Goal: Task Accomplishment & Management: Complete application form

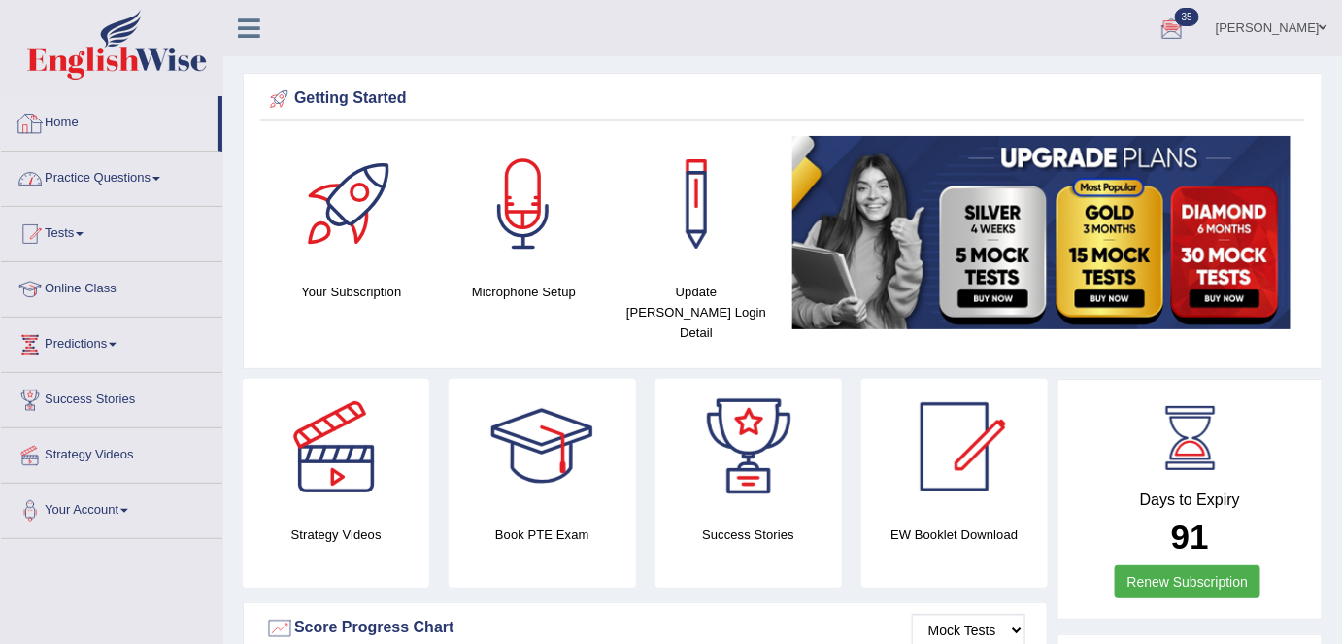
click at [131, 177] on link "Practice Questions" at bounding box center [111, 176] width 221 height 49
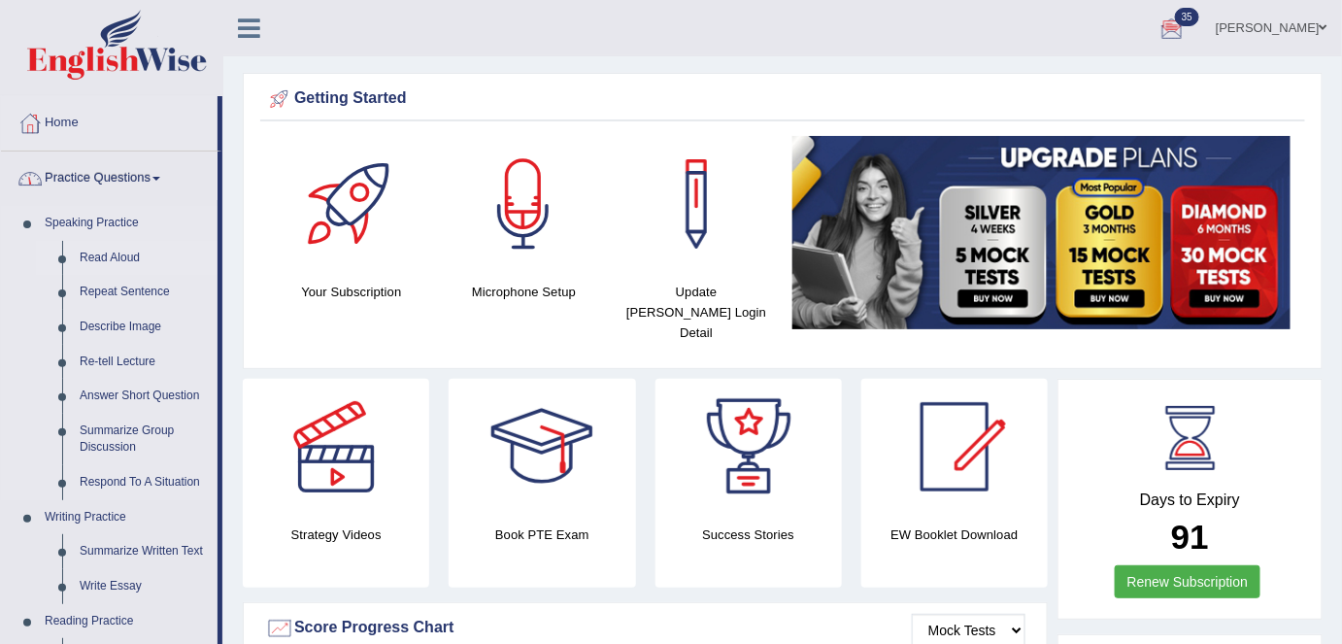
click at [110, 253] on link "Read Aloud" at bounding box center [144, 258] width 147 height 35
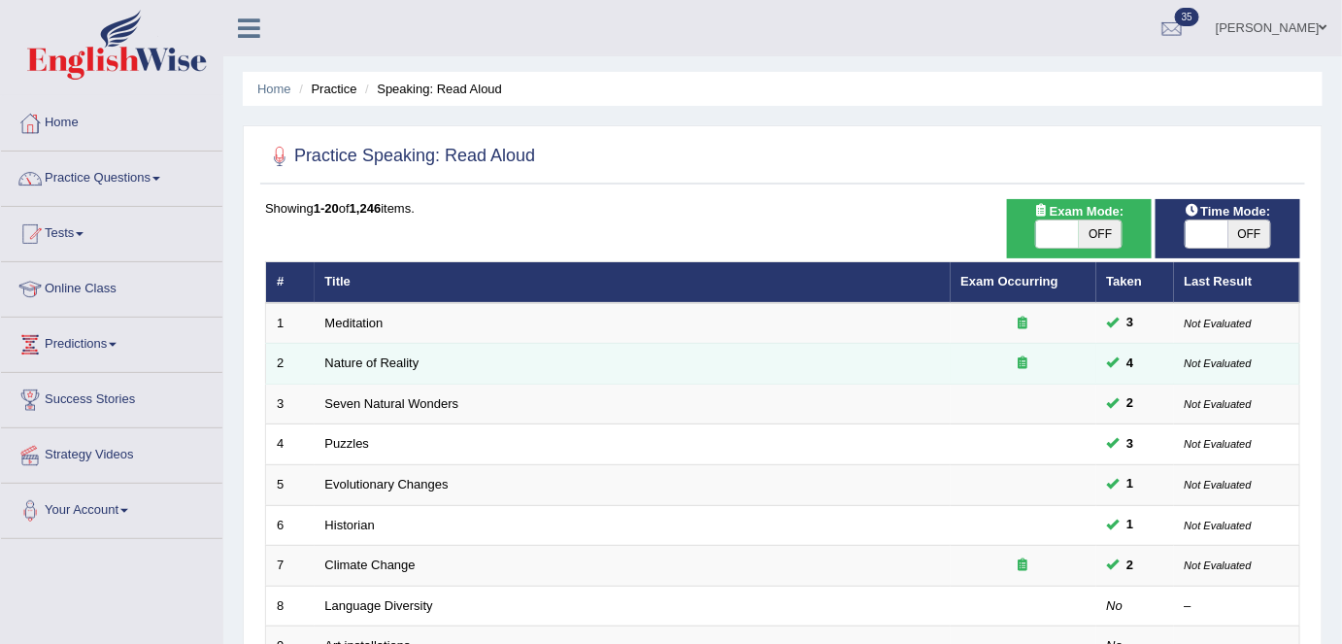
drag, startPoint x: 365, startPoint y: 321, endPoint x: 694, endPoint y: 342, distance: 329.9
click at [365, 321] on link "Meditation" at bounding box center [354, 323] width 58 height 15
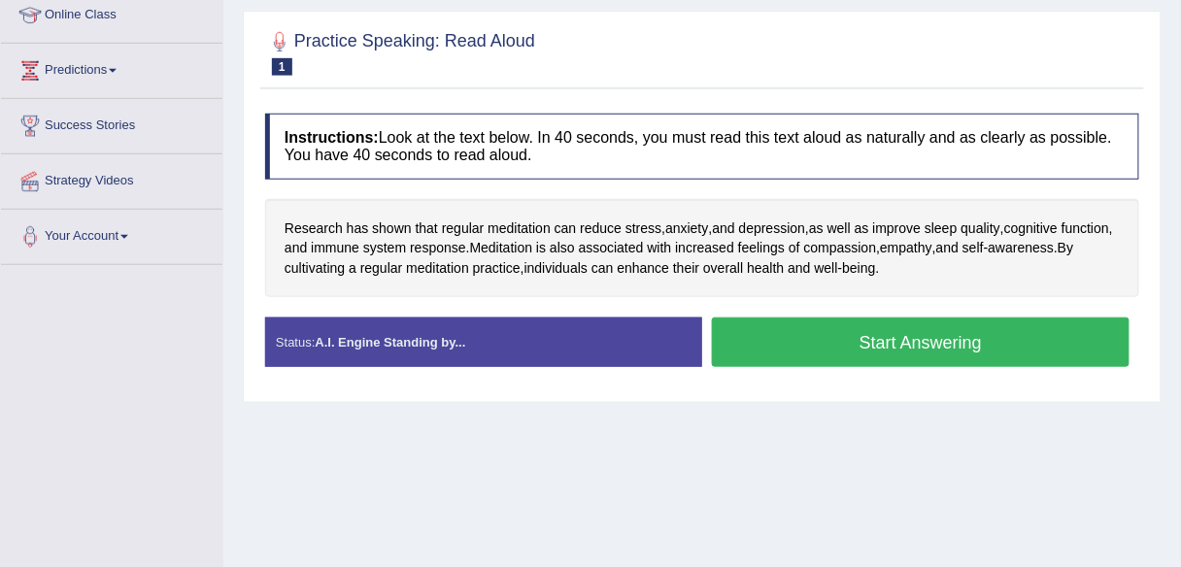
scroll to position [273, 0]
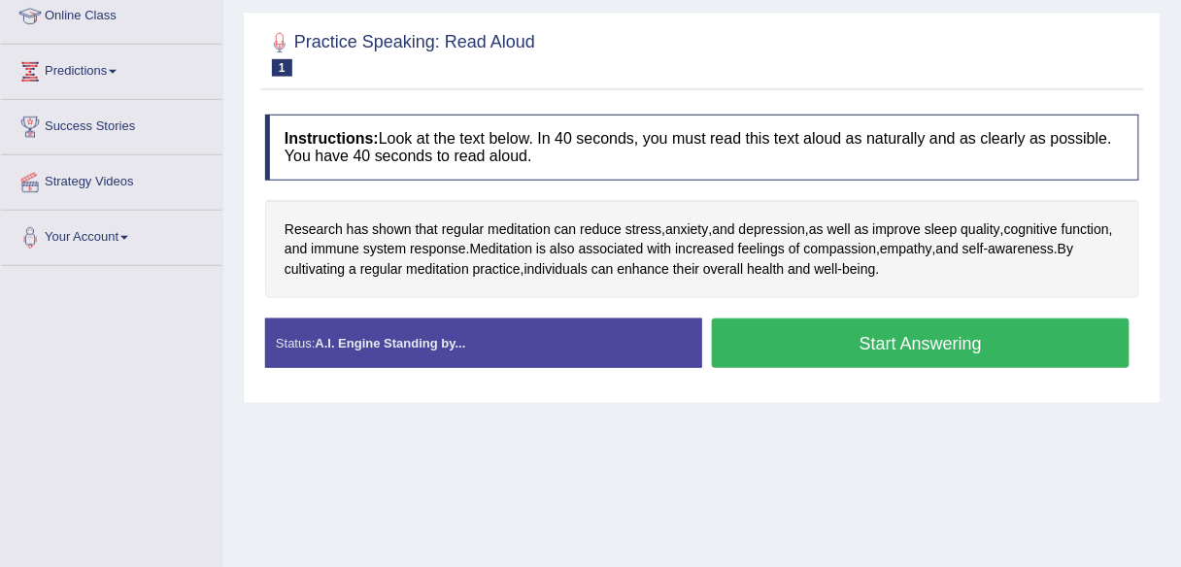
drag, startPoint x: 681, startPoint y: 36, endPoint x: 691, endPoint y: 49, distance: 15.9
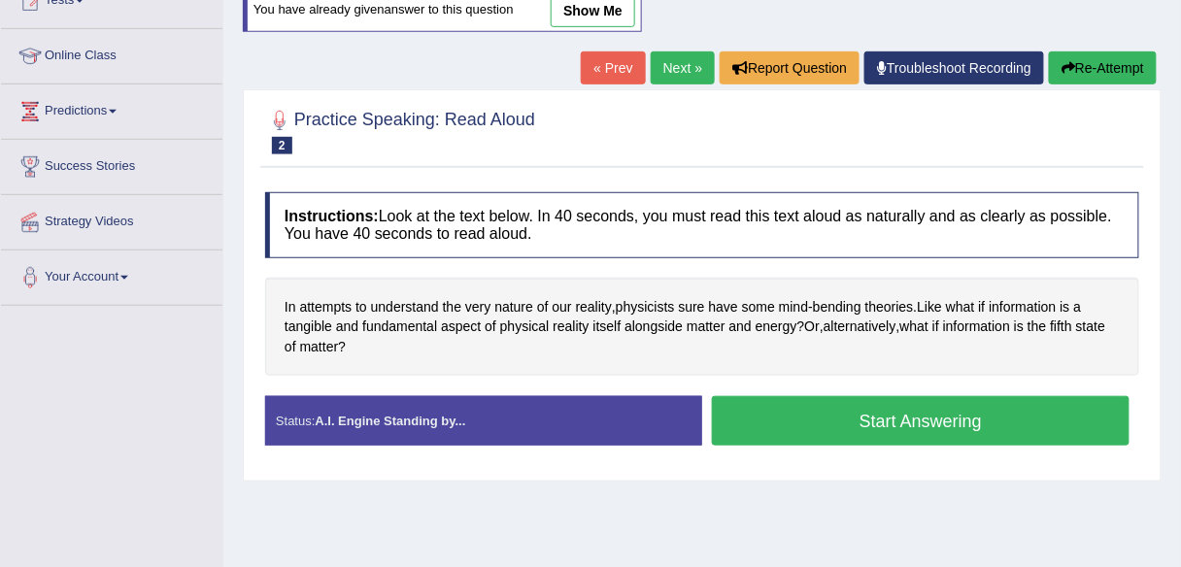
click at [808, 347] on div "In attempts to understand the very nature of our reality , physicists sure have…" at bounding box center [702, 327] width 874 height 99
click at [658, 60] on link "Next »" at bounding box center [683, 67] width 64 height 33
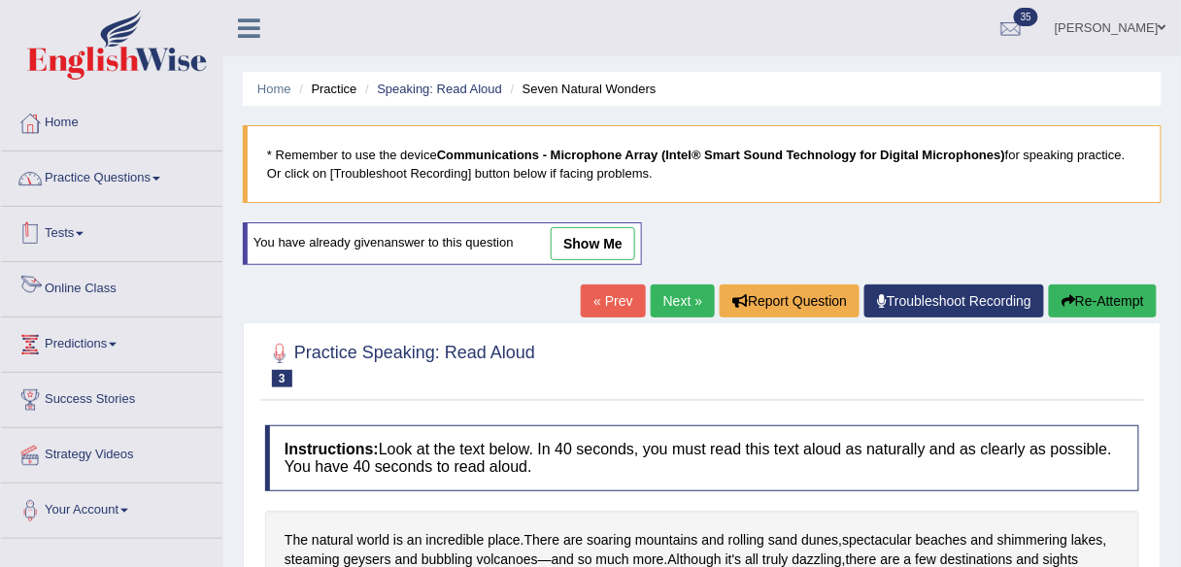
click at [154, 177] on link "Practice Questions" at bounding box center [111, 176] width 221 height 49
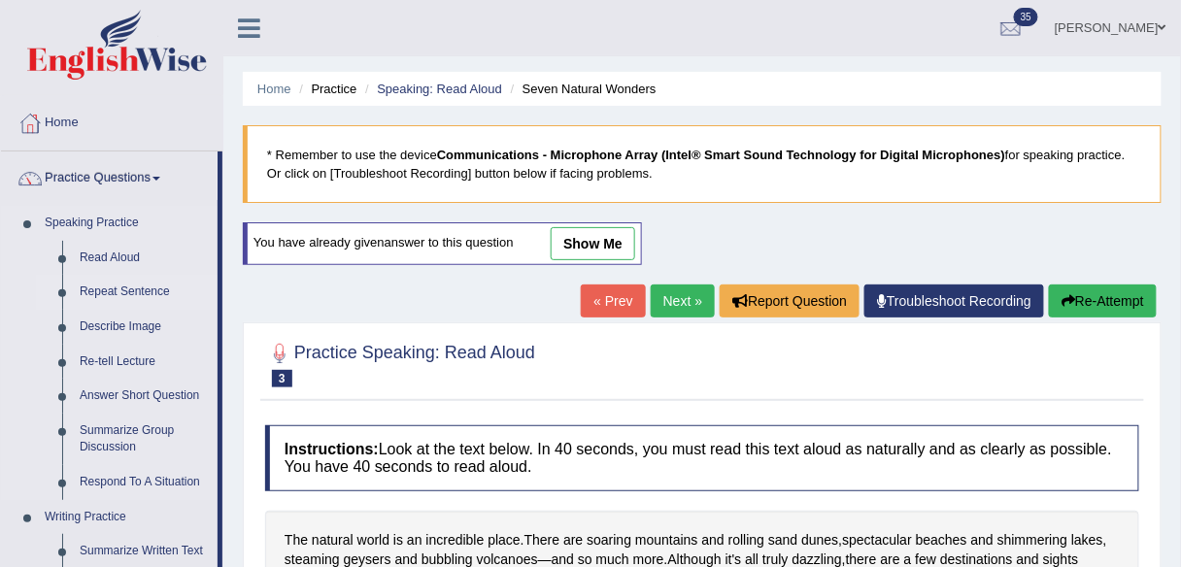
drag, startPoint x: 132, startPoint y: 293, endPoint x: 143, endPoint y: 295, distance: 10.9
click at [133, 293] on link "Repeat Sentence" at bounding box center [144, 292] width 147 height 35
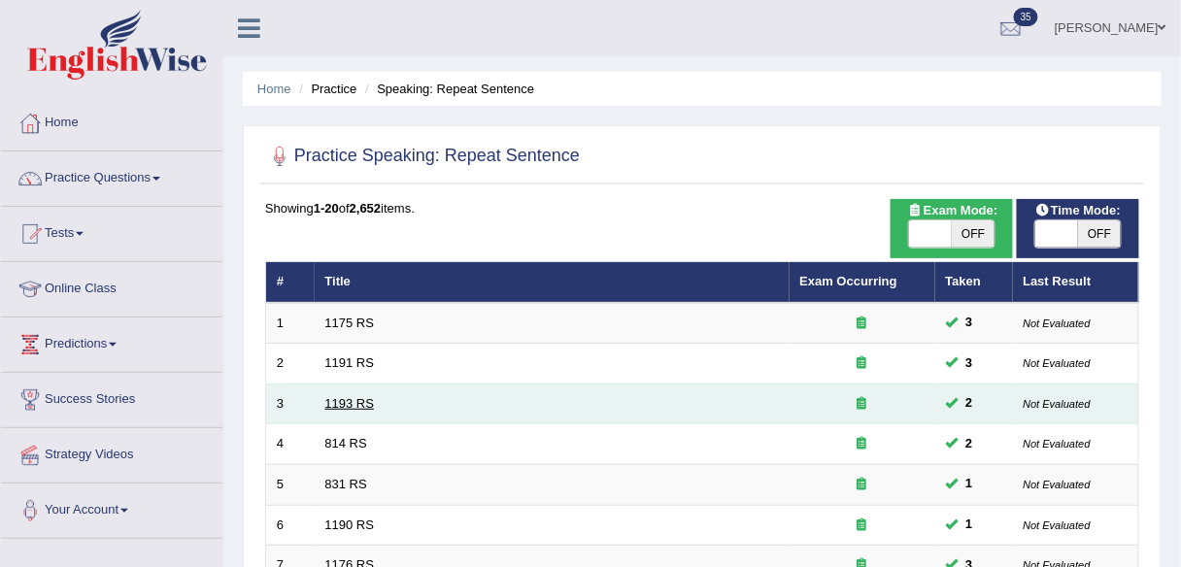
click at [350, 402] on link "1193 RS" at bounding box center [350, 403] width 50 height 15
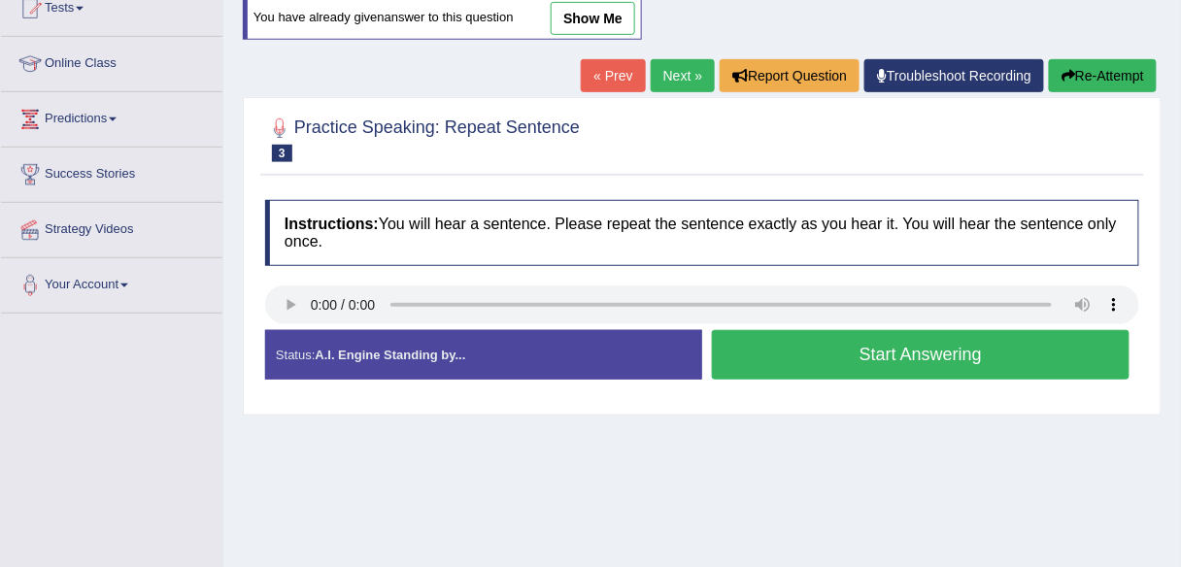
scroll to position [233, 0]
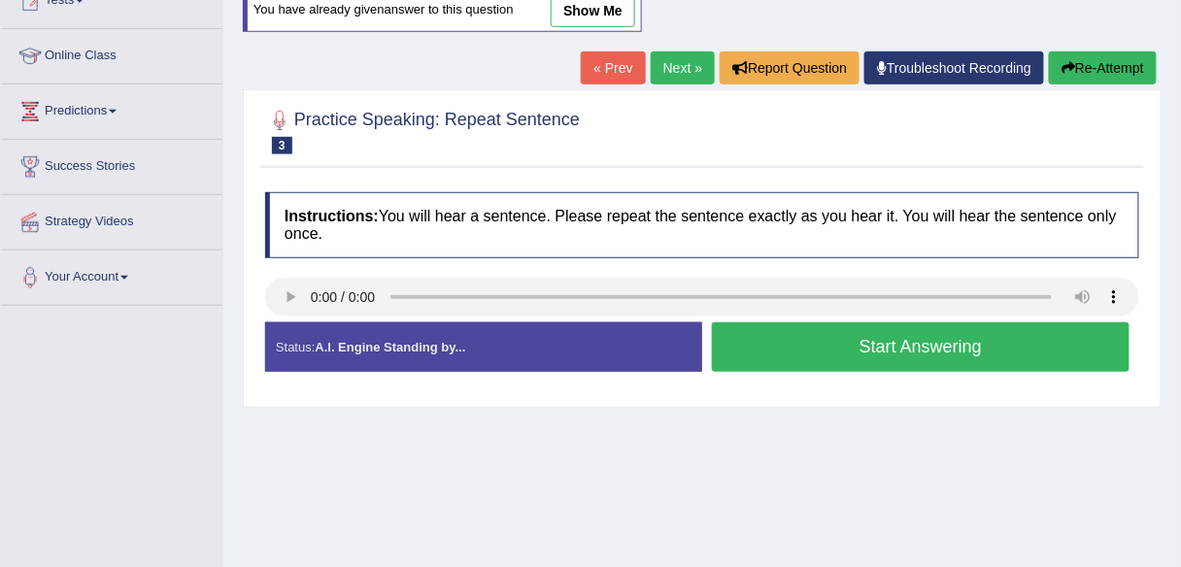
click at [857, 360] on button "Start Answering" at bounding box center [921, 347] width 418 height 50
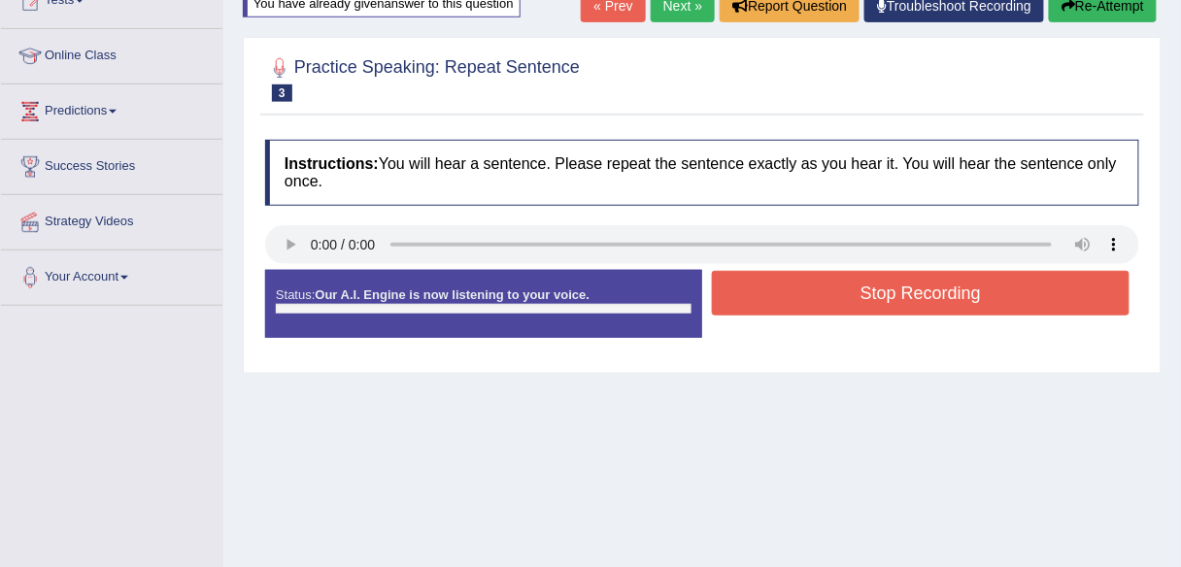
click at [832, 296] on button "Stop Recording" at bounding box center [921, 293] width 418 height 45
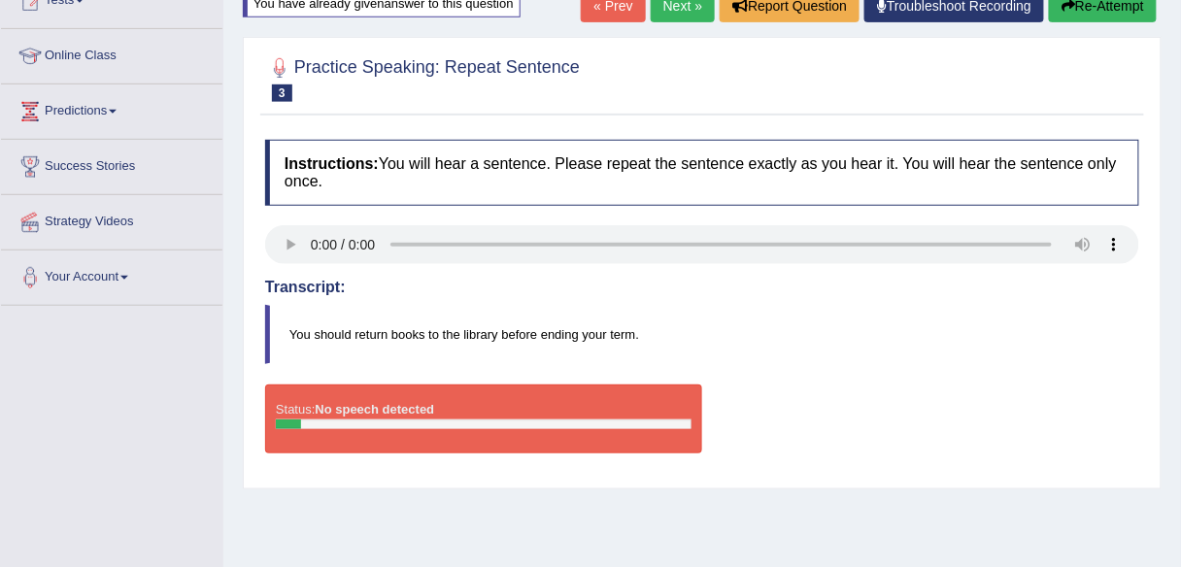
click at [698, 18] on link "Next »" at bounding box center [683, 5] width 64 height 33
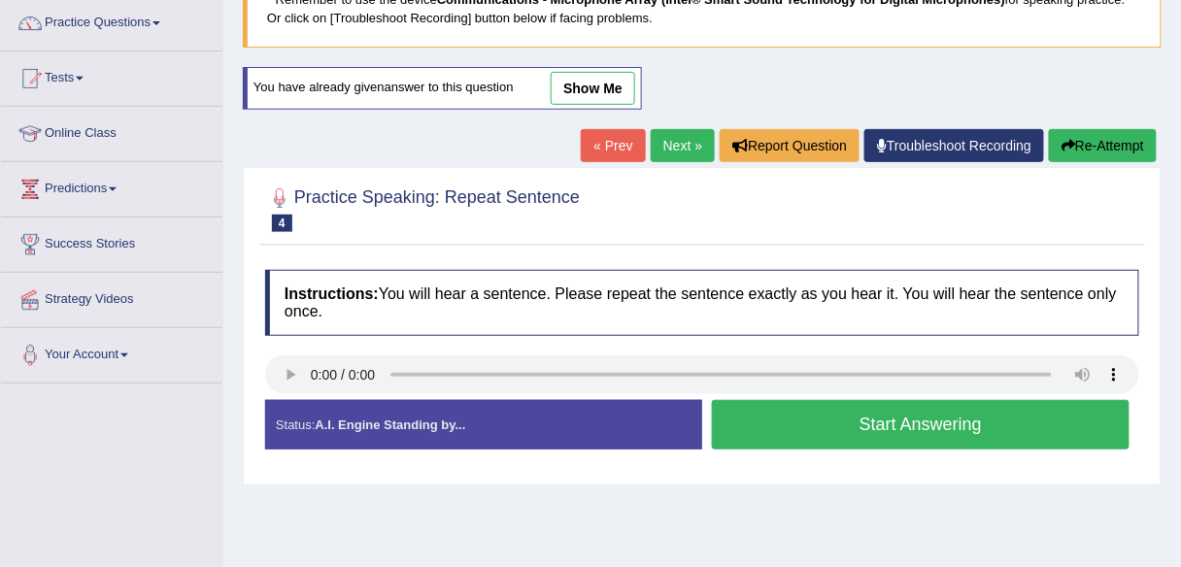
click at [661, 142] on link "Next »" at bounding box center [683, 145] width 64 height 33
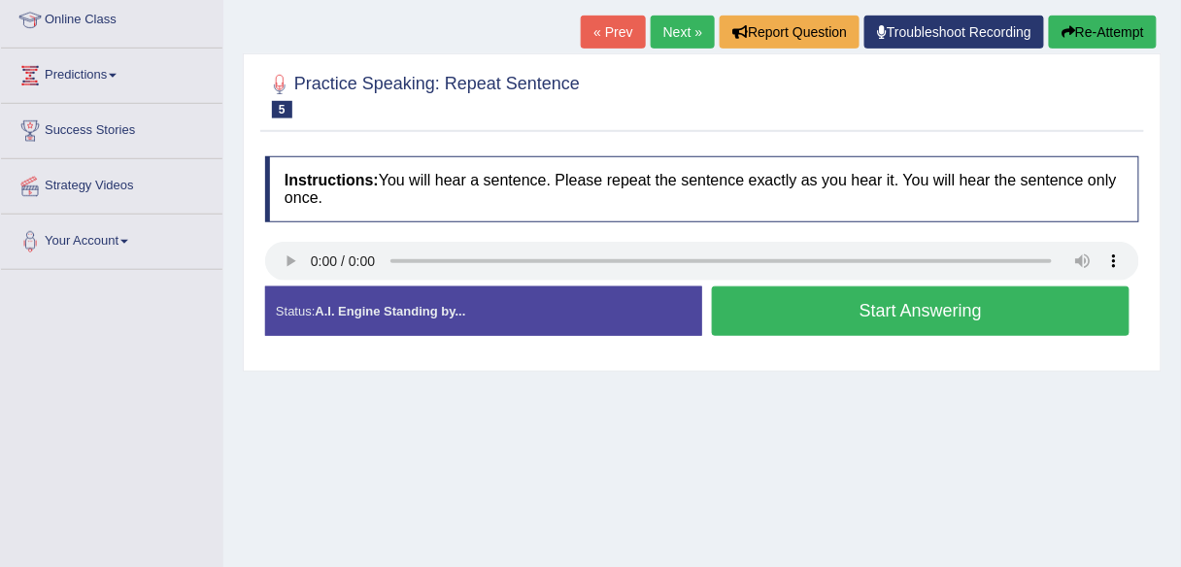
click at [652, 38] on link "Next »" at bounding box center [683, 32] width 64 height 33
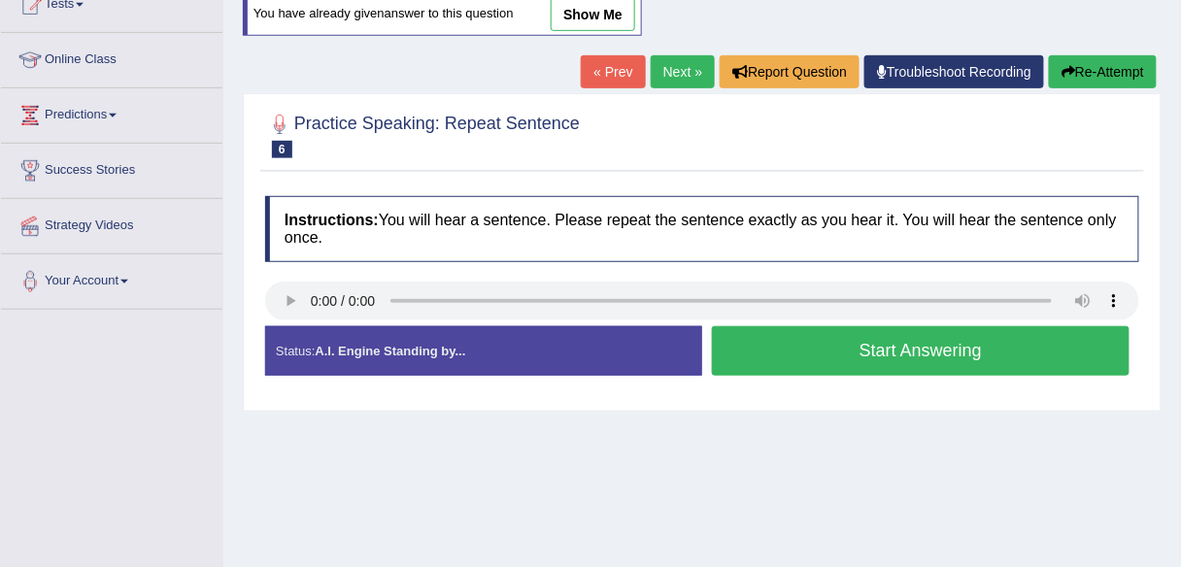
scroll to position [233, 0]
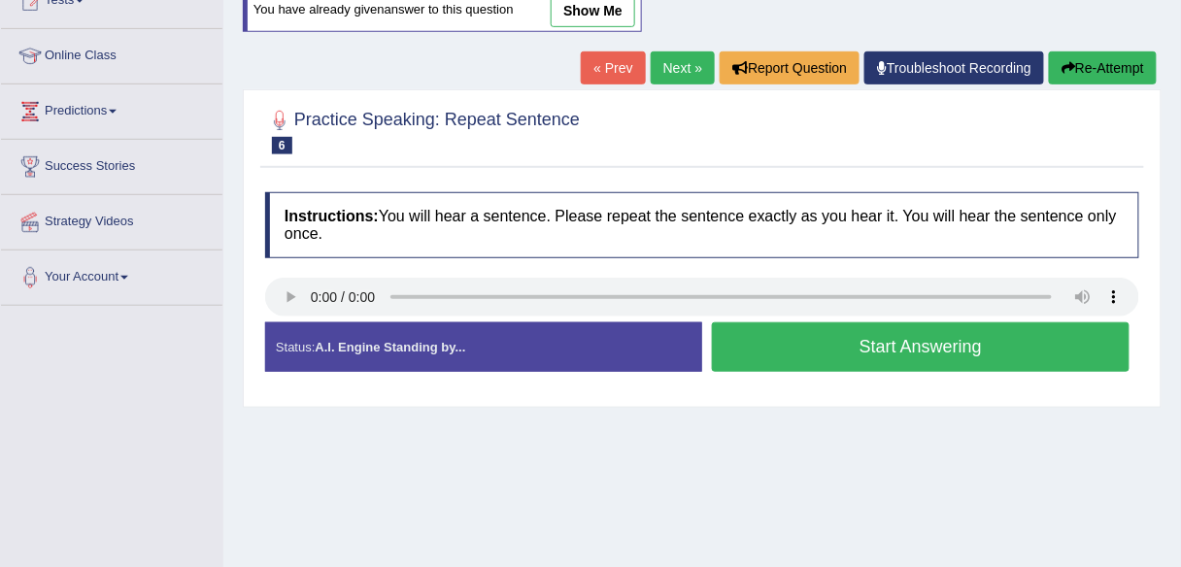
click at [739, 353] on button "Start Answering" at bounding box center [921, 347] width 418 height 50
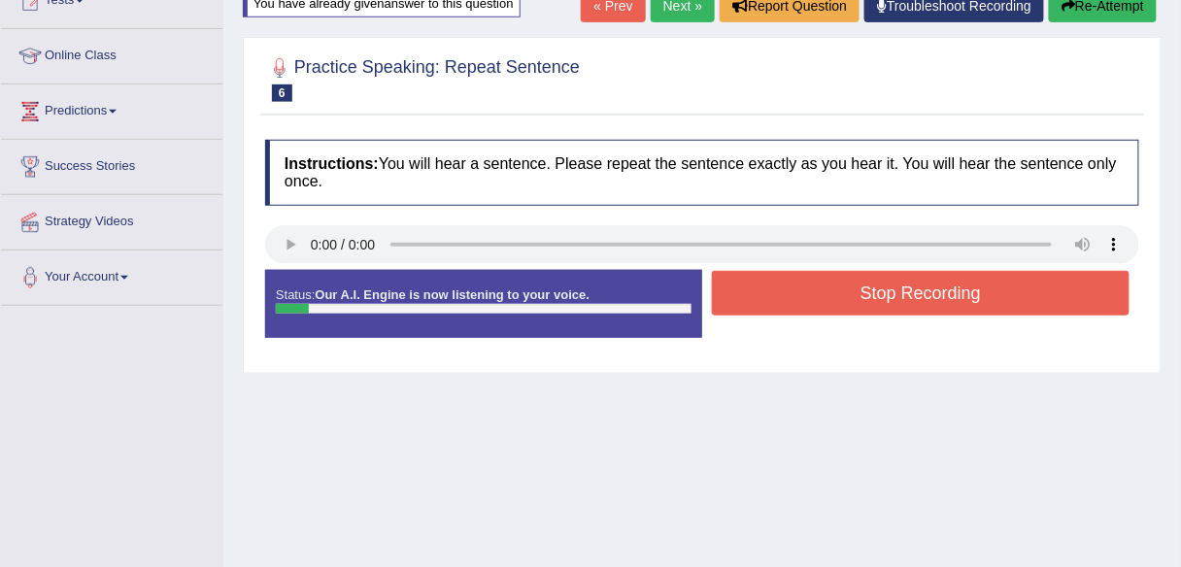
click at [739, 319] on div "Status: Our A.I. Engine is now listening to your voice. Start Answering Stop Re…" at bounding box center [702, 313] width 874 height 87
click at [741, 276] on button "Stop Recording" at bounding box center [921, 293] width 418 height 45
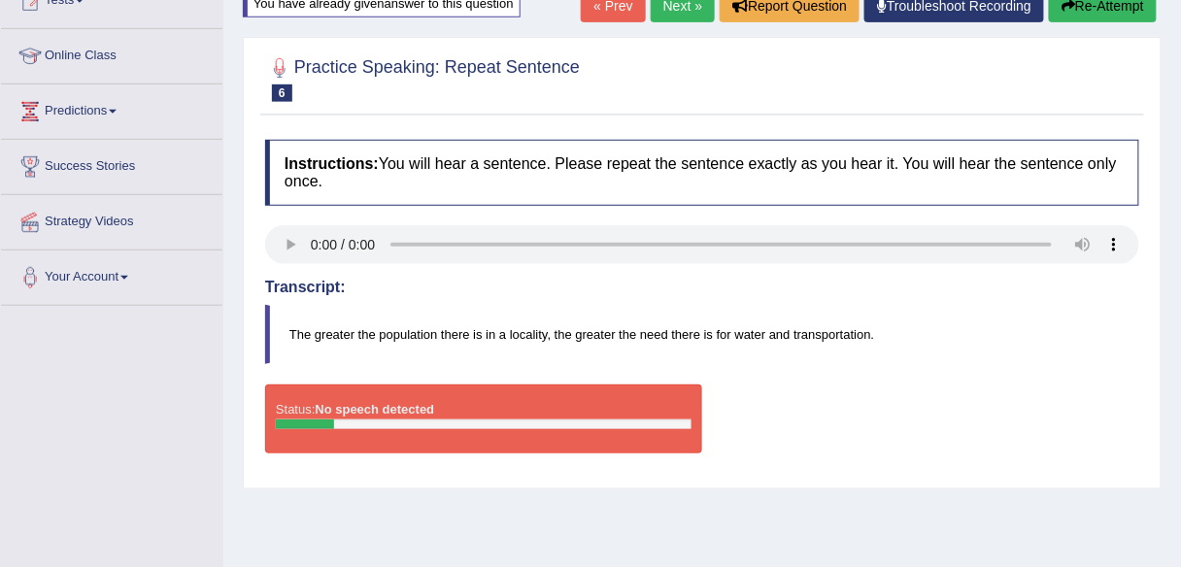
click at [661, 10] on link "Next »" at bounding box center [683, 5] width 64 height 33
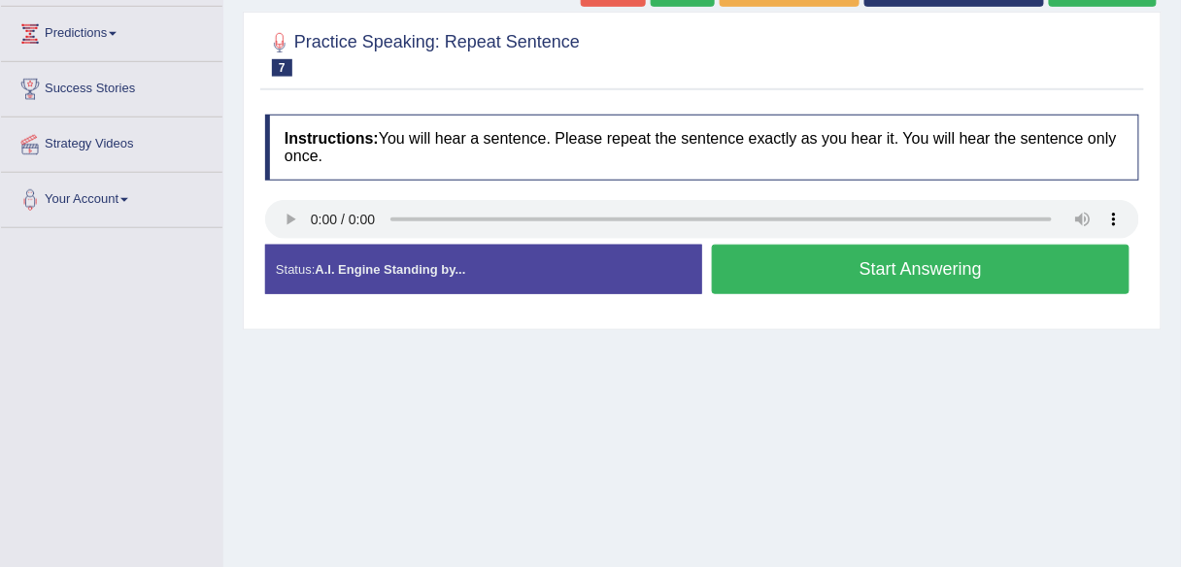
click at [428, 404] on div "Home Practice Speaking: Repeat Sentence 1176 RS * Remember to use the device Co…" at bounding box center [702, 174] width 958 height 971
click at [882, 272] on button "Start Answering" at bounding box center [921, 270] width 418 height 50
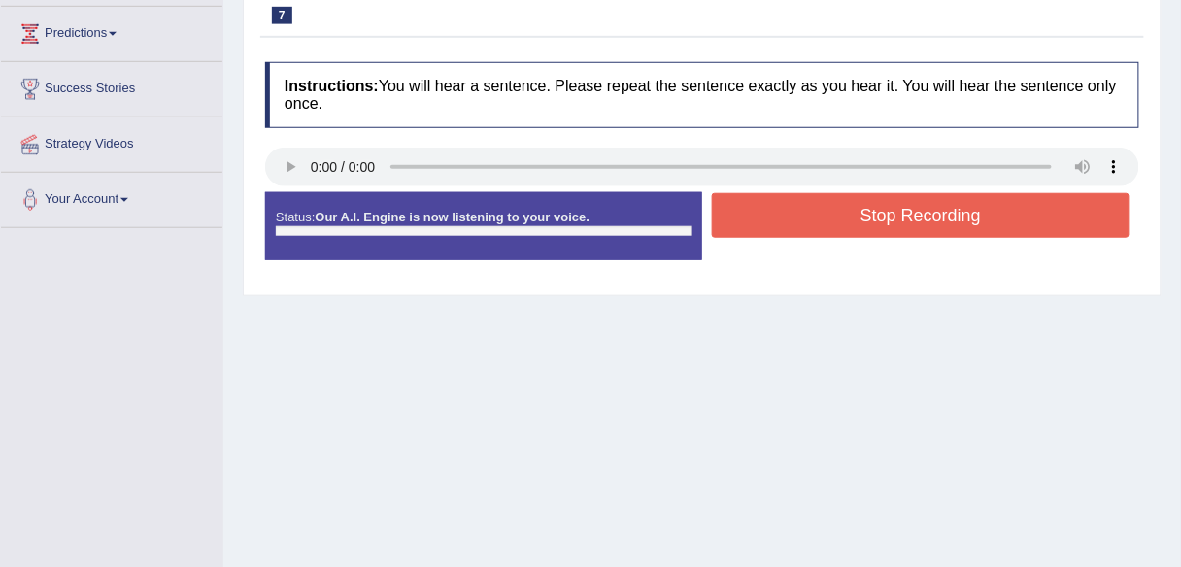
click at [860, 219] on button "Stop Recording" at bounding box center [921, 215] width 418 height 45
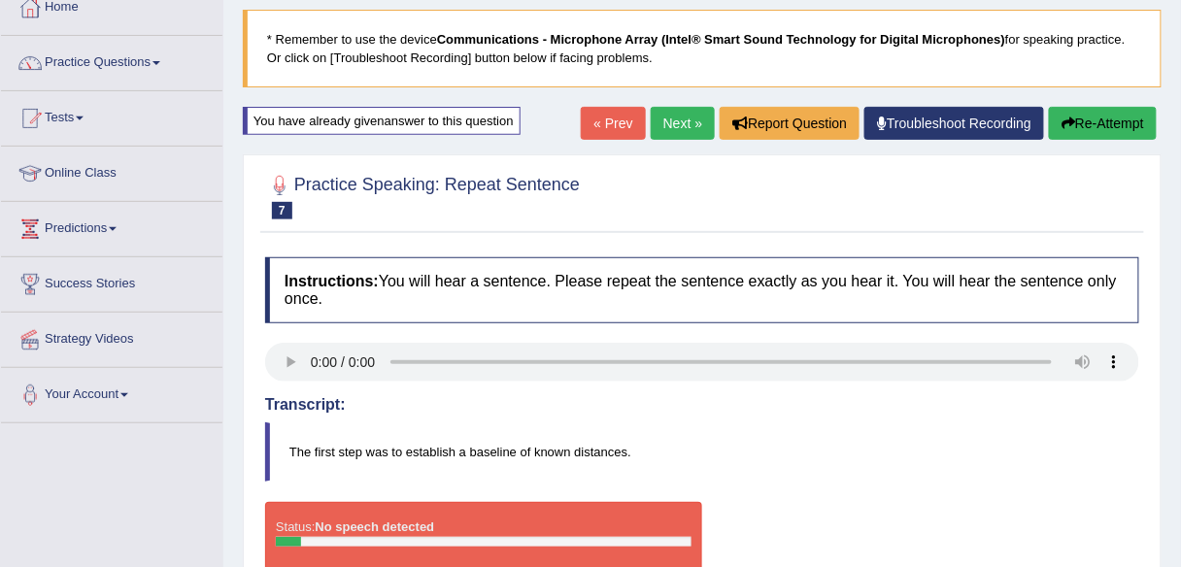
scroll to position [78, 0]
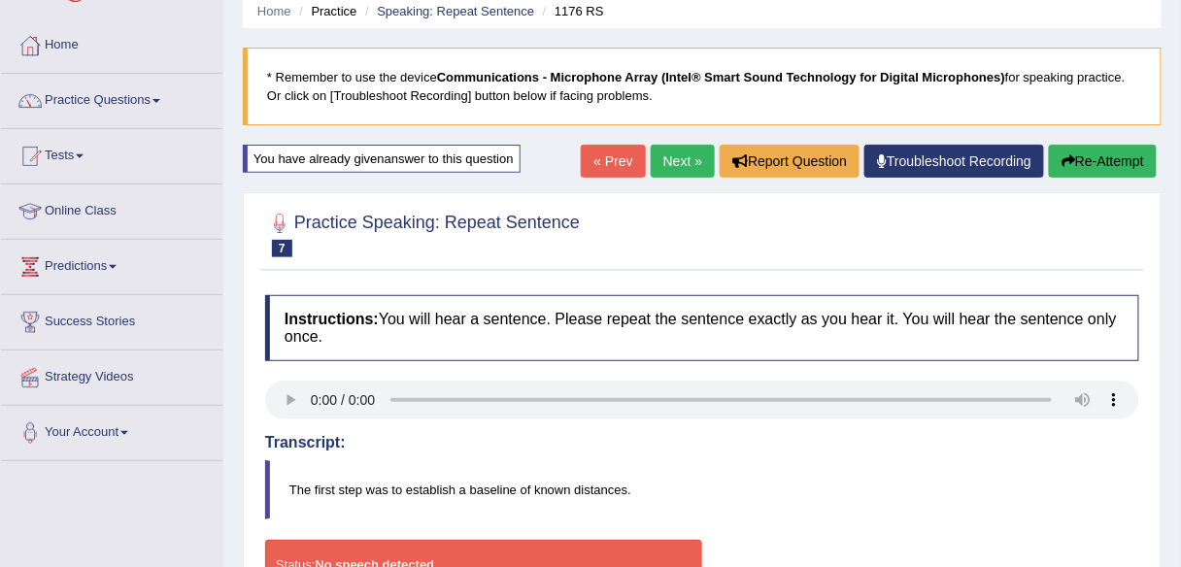
click at [672, 153] on link "Next »" at bounding box center [683, 161] width 64 height 33
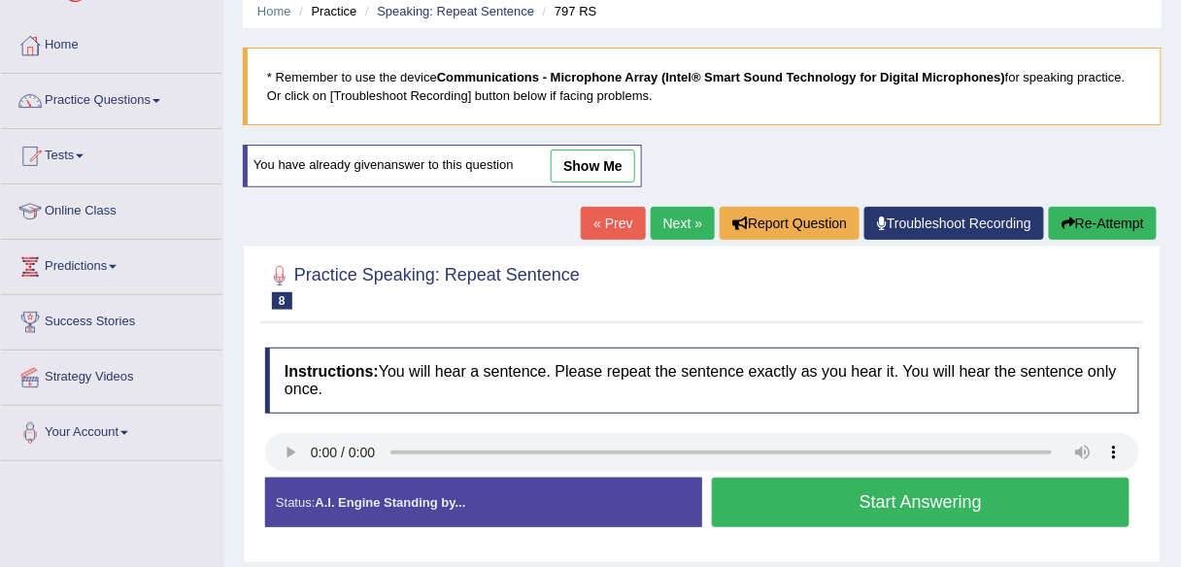
click at [741, 513] on button "Start Answering" at bounding box center [921, 503] width 418 height 50
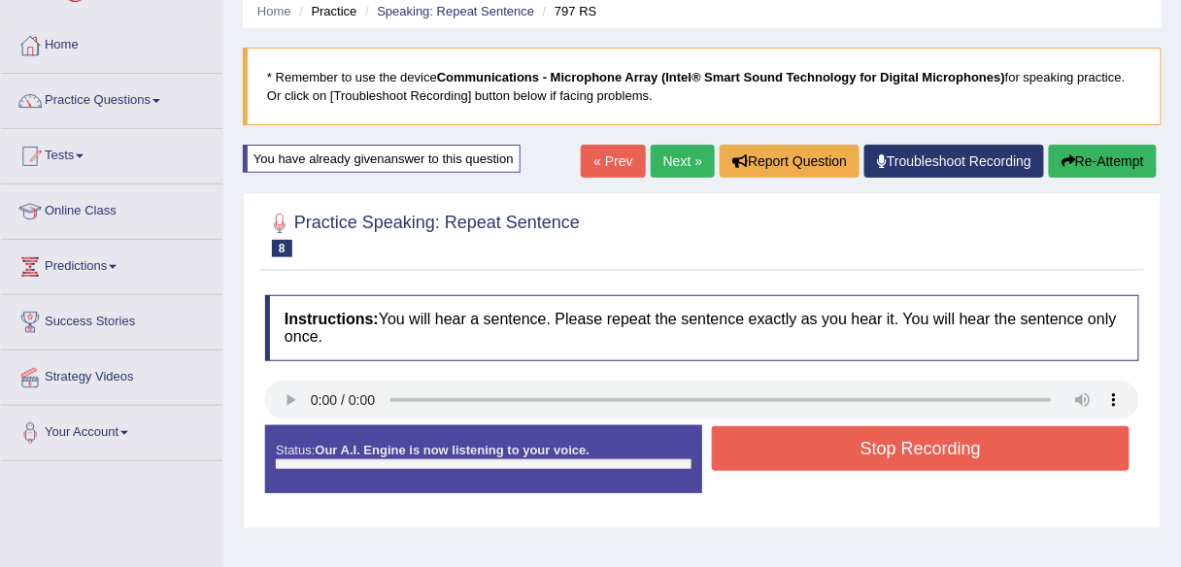
click at [739, 442] on button "Stop Recording" at bounding box center [921, 448] width 418 height 45
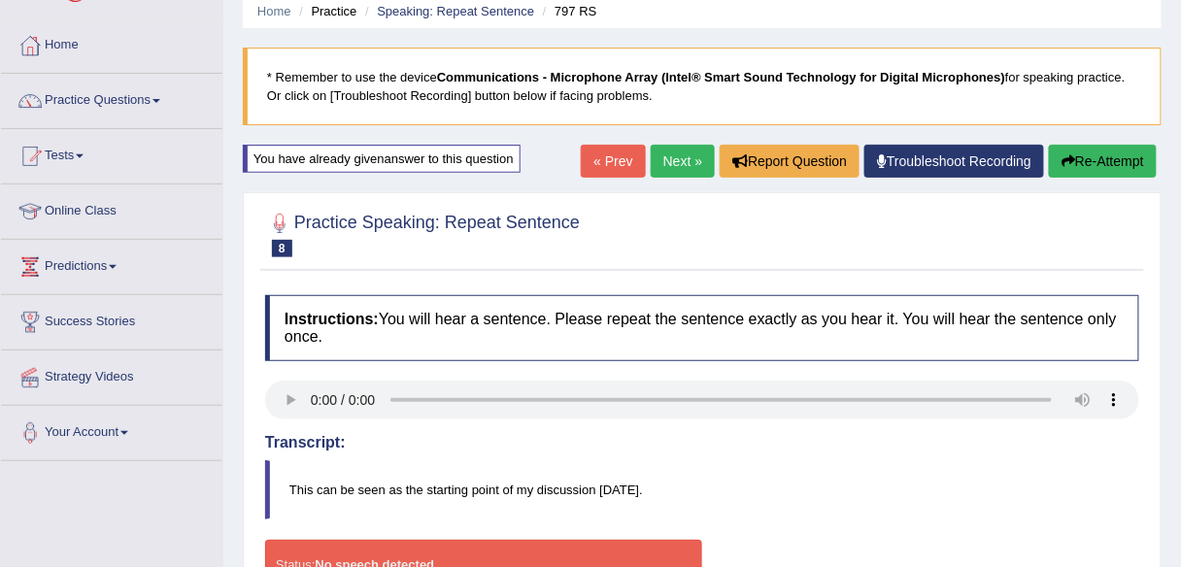
click at [685, 163] on link "Next »" at bounding box center [683, 161] width 64 height 33
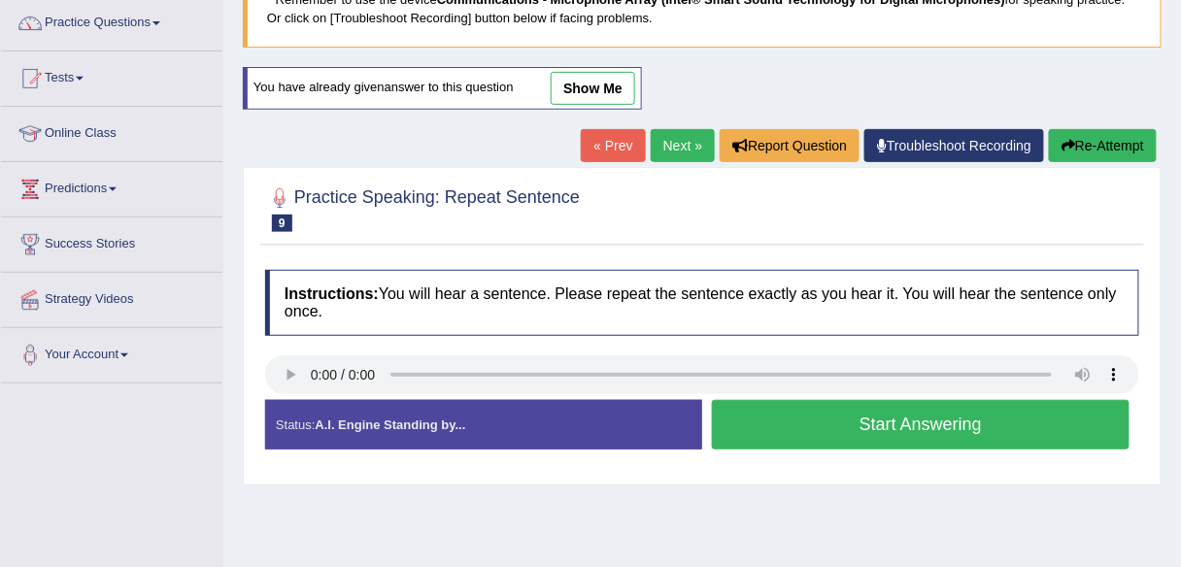
click at [677, 149] on link "Next »" at bounding box center [683, 145] width 64 height 33
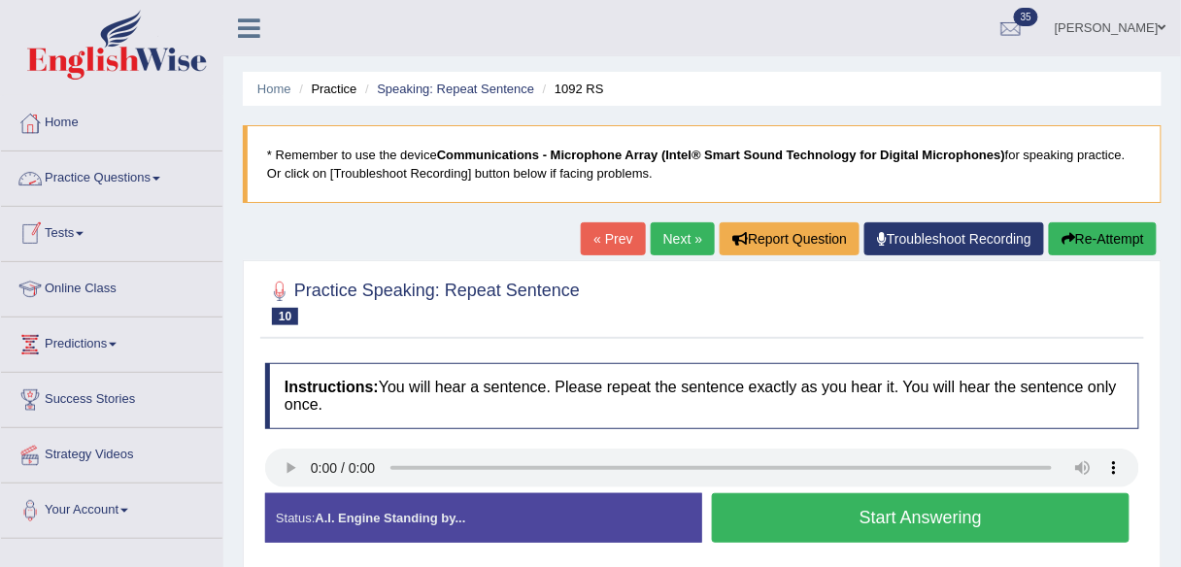
click at [124, 197] on link "Practice Questions" at bounding box center [111, 176] width 221 height 49
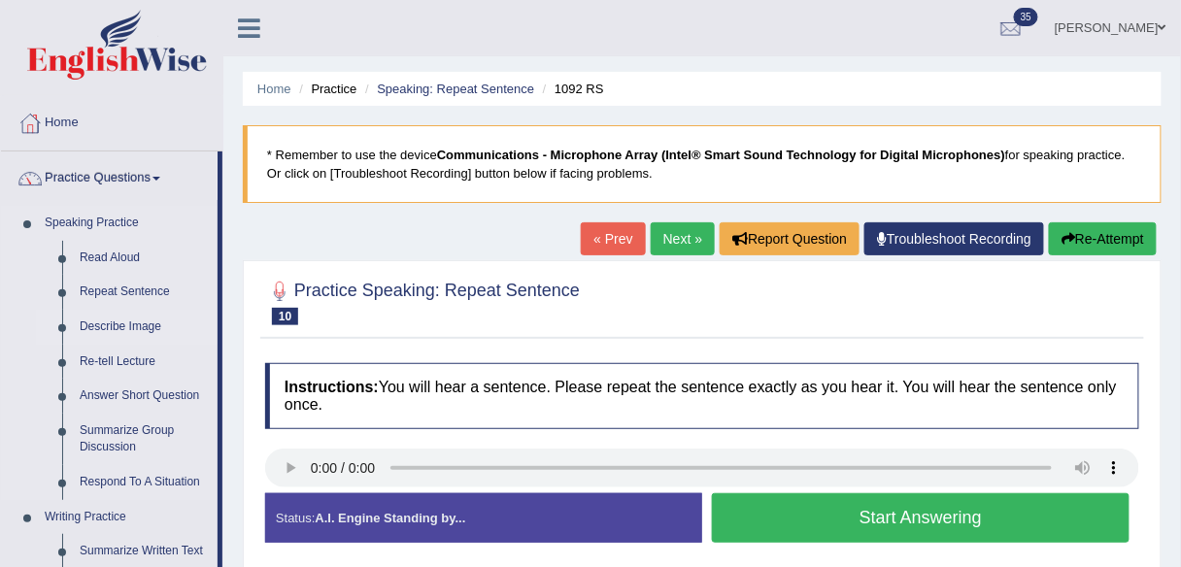
click at [108, 331] on link "Describe Image" at bounding box center [144, 327] width 147 height 35
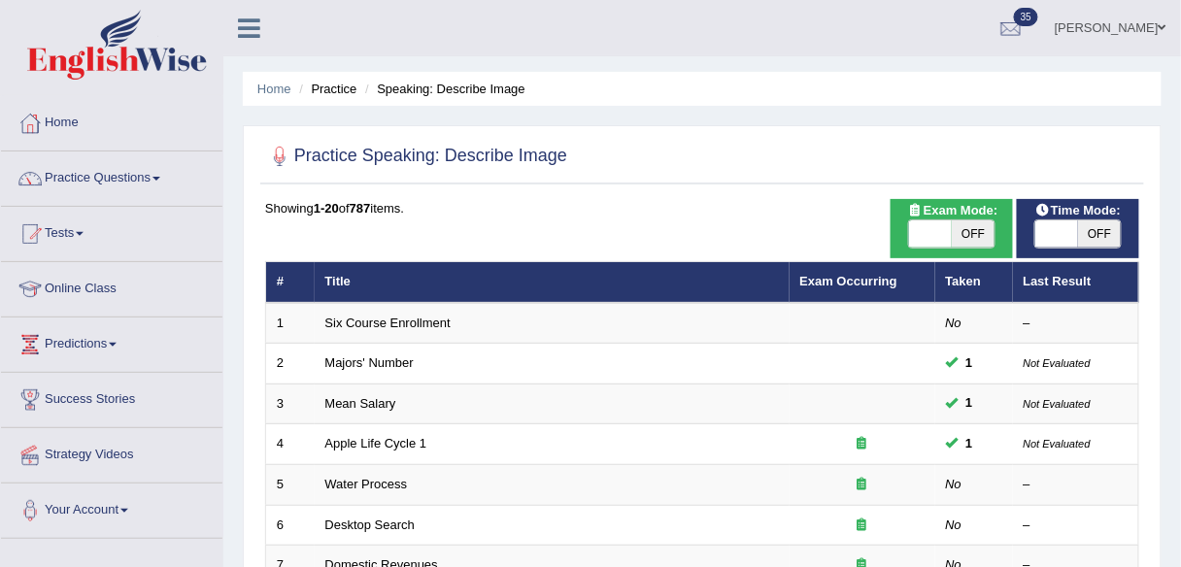
drag, startPoint x: 993, startPoint y: 224, endPoint x: 971, endPoint y: 229, distance: 21.9
click at [989, 224] on span "OFF" at bounding box center [973, 233] width 43 height 27
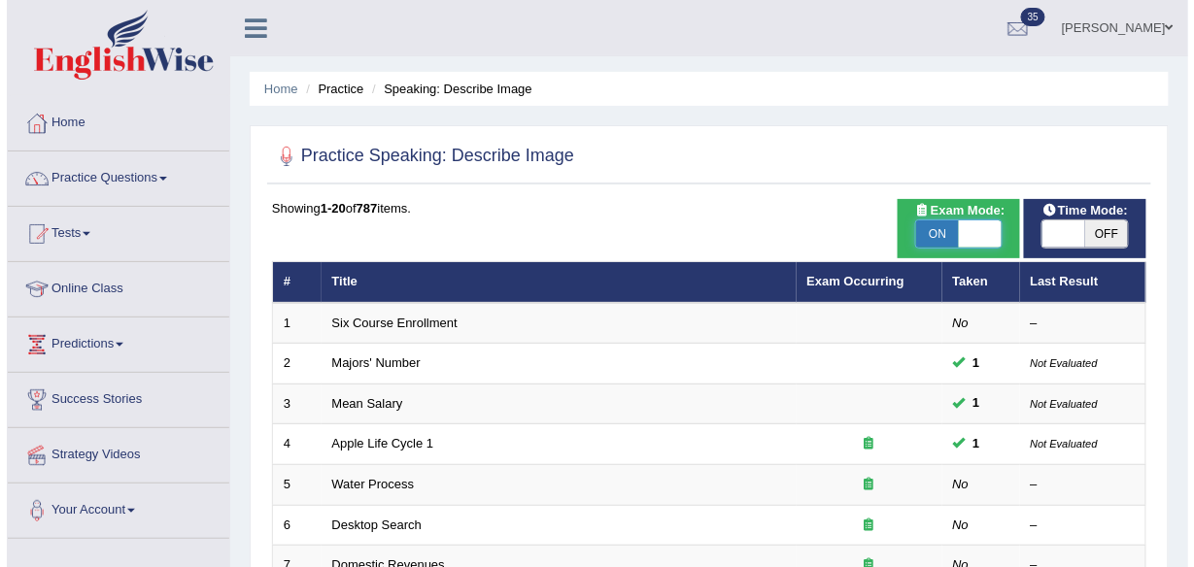
click at [937, 233] on span "ON" at bounding box center [930, 233] width 43 height 27
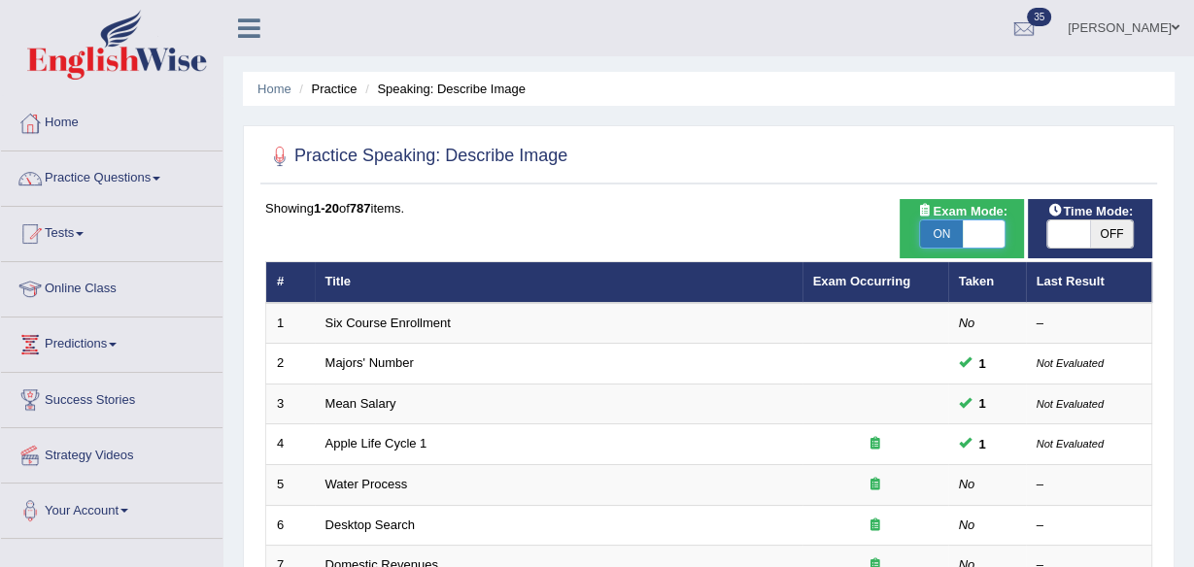
checkbox input "false"
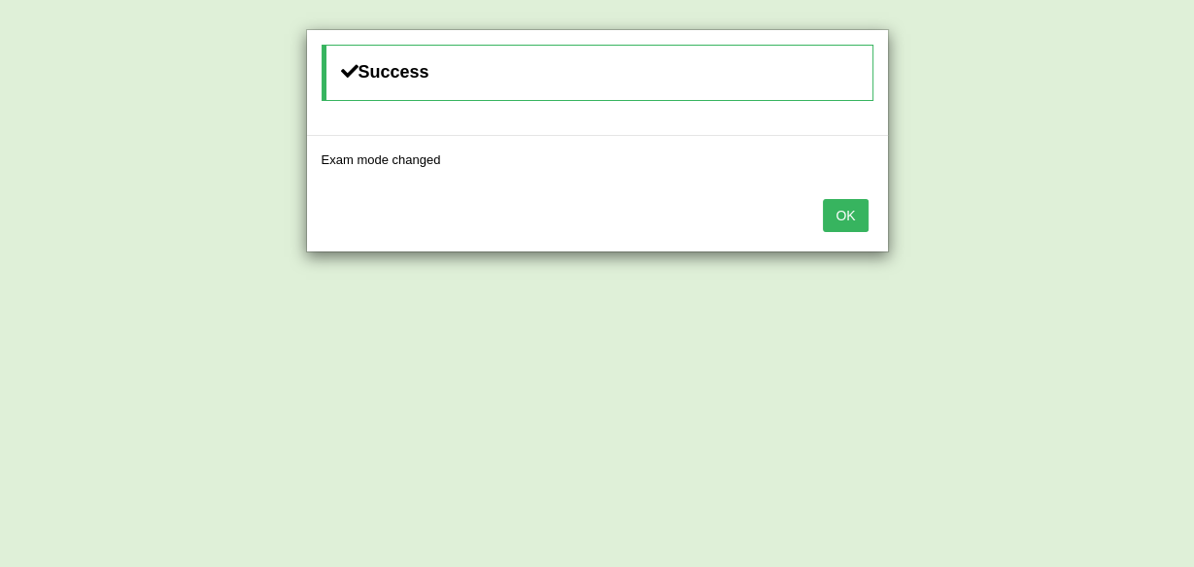
click at [846, 217] on button "OK" at bounding box center [845, 215] width 45 height 33
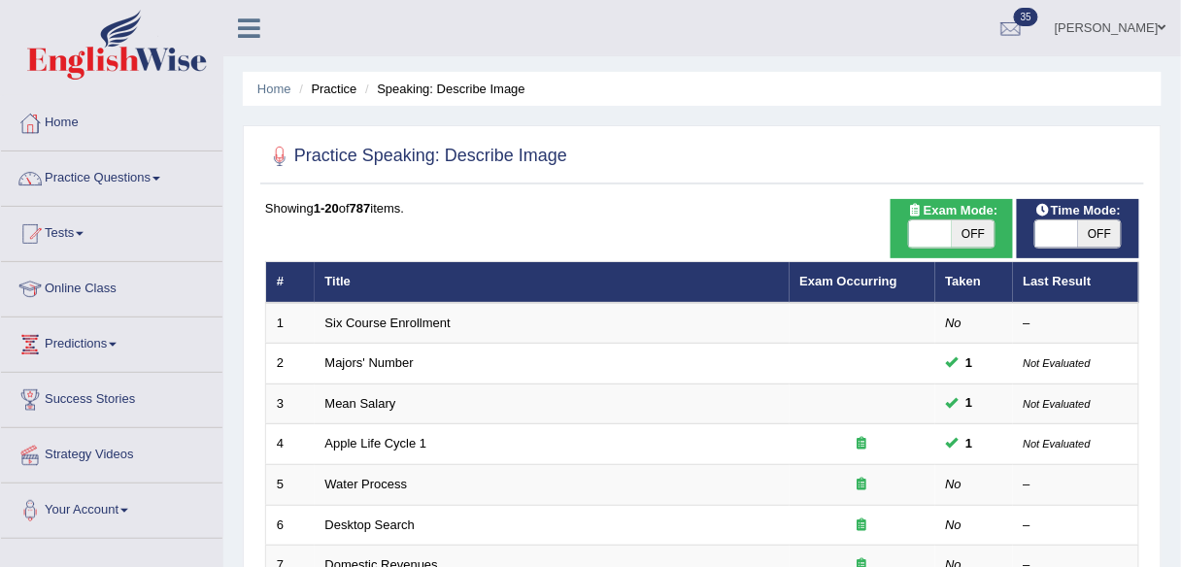
click at [955, 232] on span "OFF" at bounding box center [973, 233] width 43 height 27
checkbox input "true"
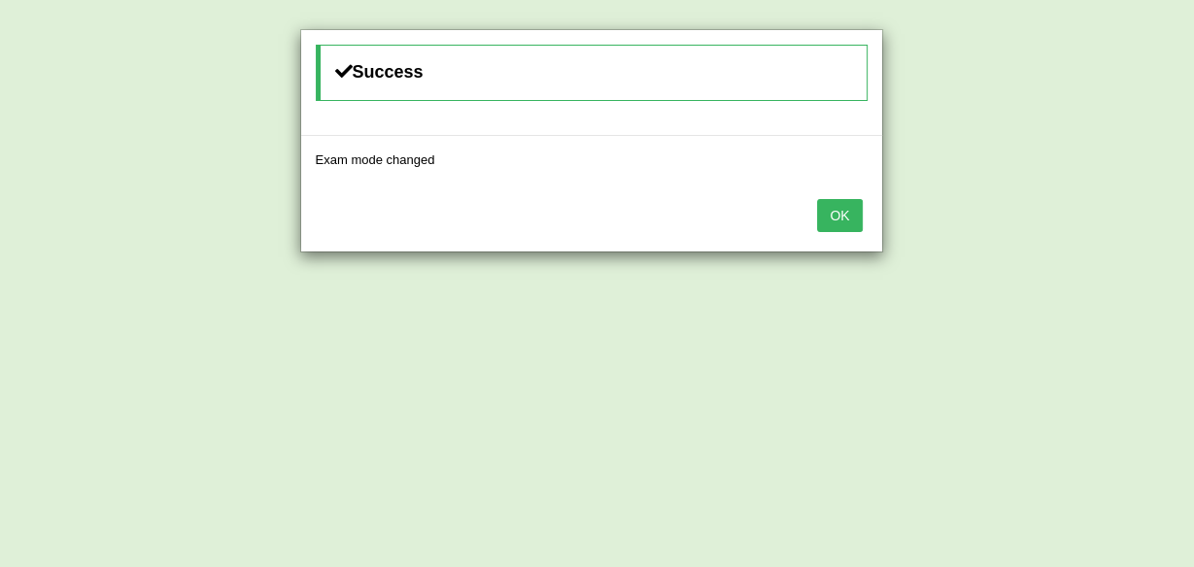
click at [836, 221] on button "OK" at bounding box center [839, 215] width 45 height 33
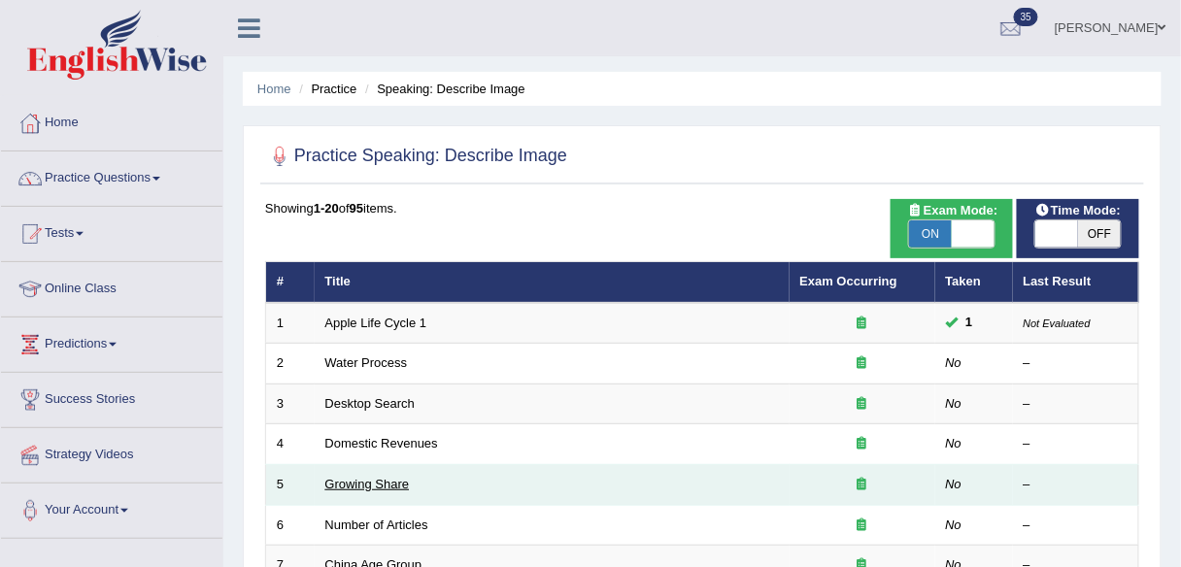
click at [363, 480] on link "Growing Share" at bounding box center [367, 484] width 84 height 15
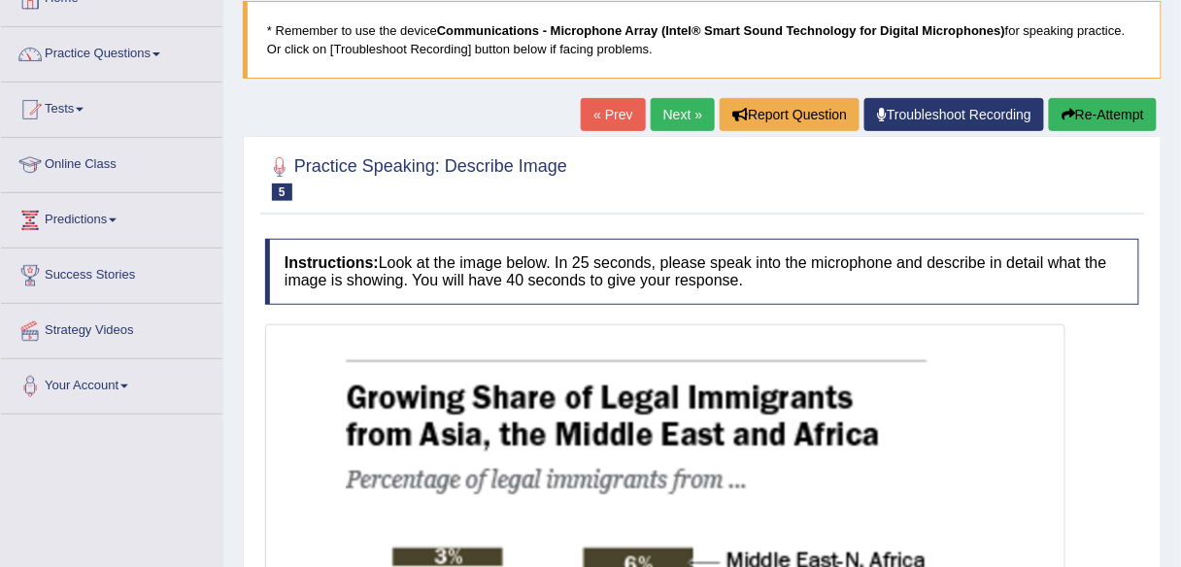
scroll to position [114, 0]
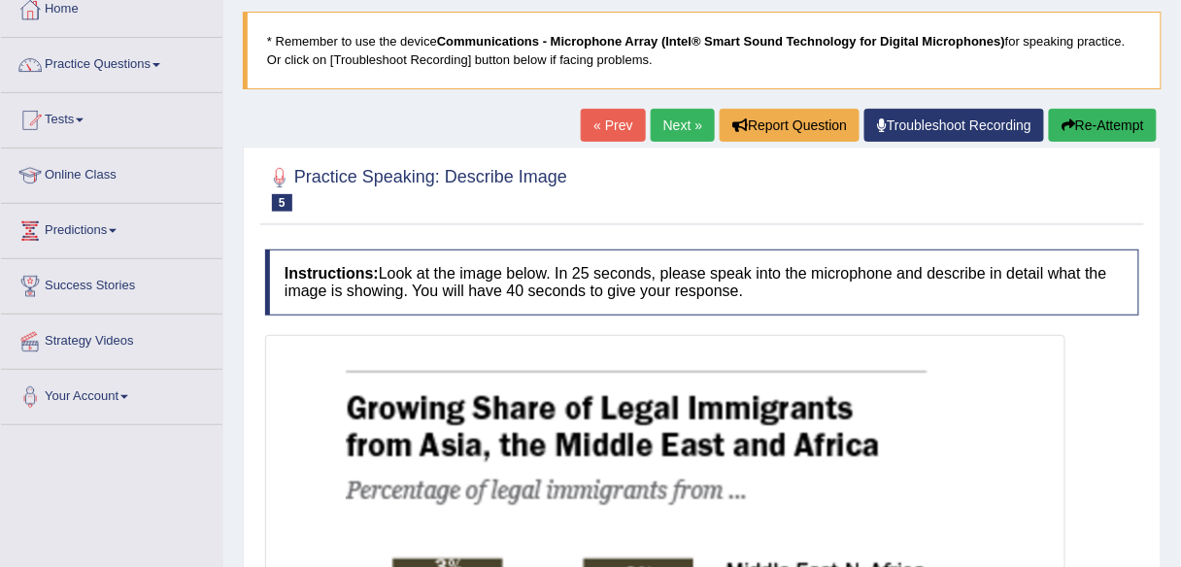
click at [676, 135] on link "Next »" at bounding box center [683, 125] width 64 height 33
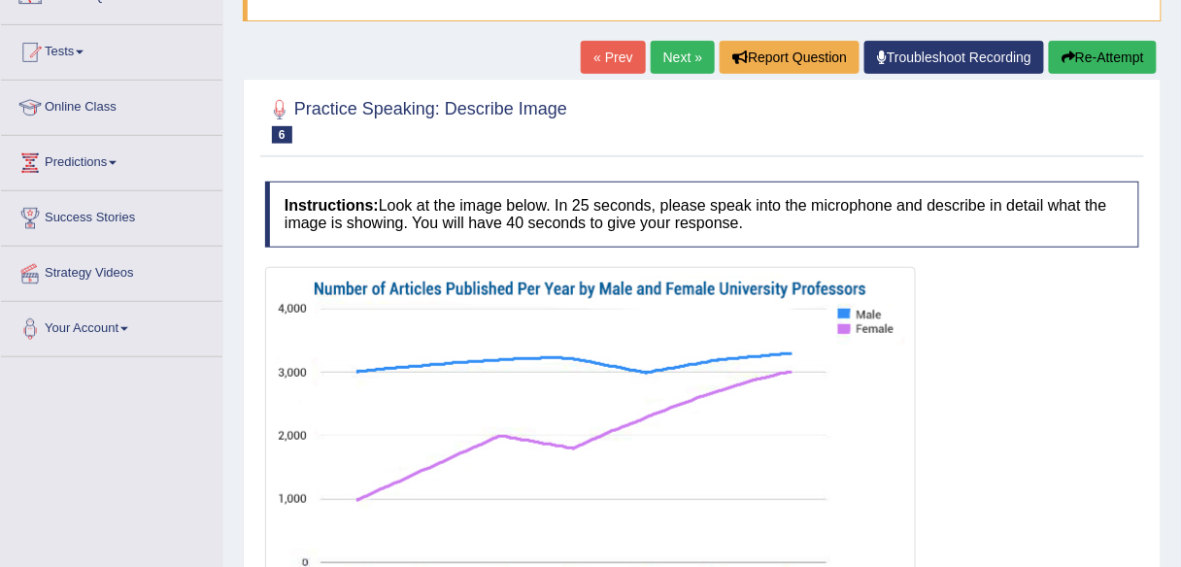
scroll to position [155, 0]
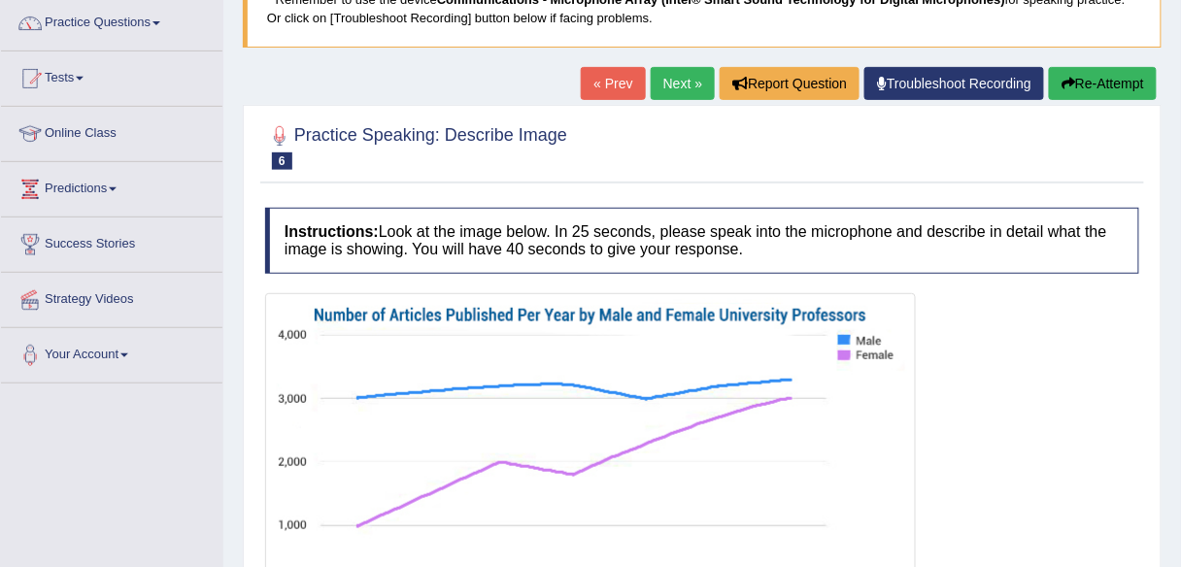
click at [680, 88] on link "Next »" at bounding box center [683, 83] width 64 height 33
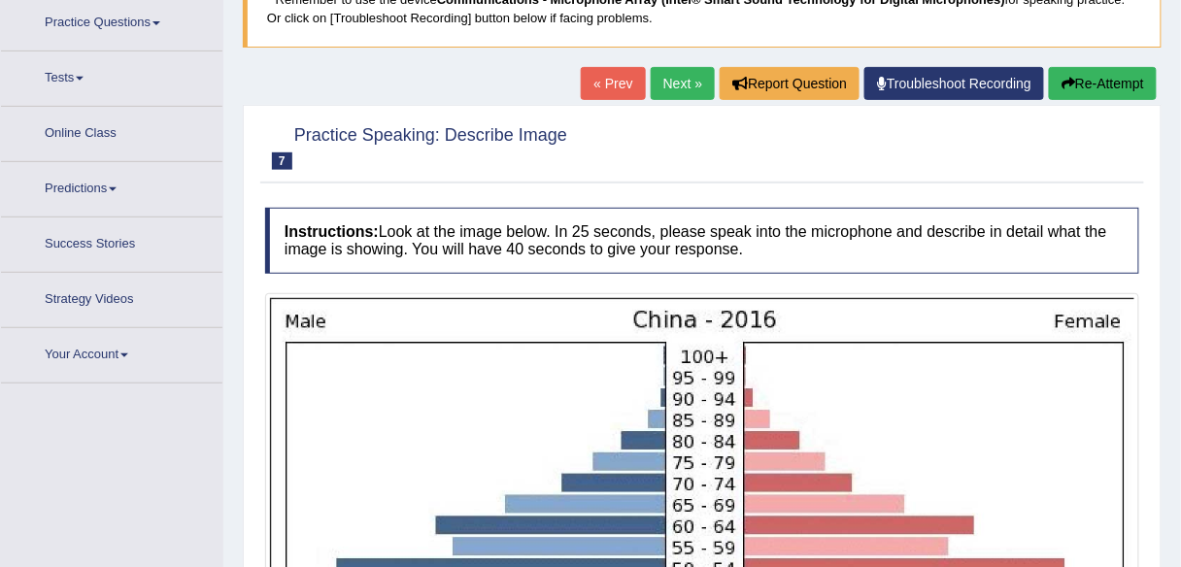
scroll to position [171, 0]
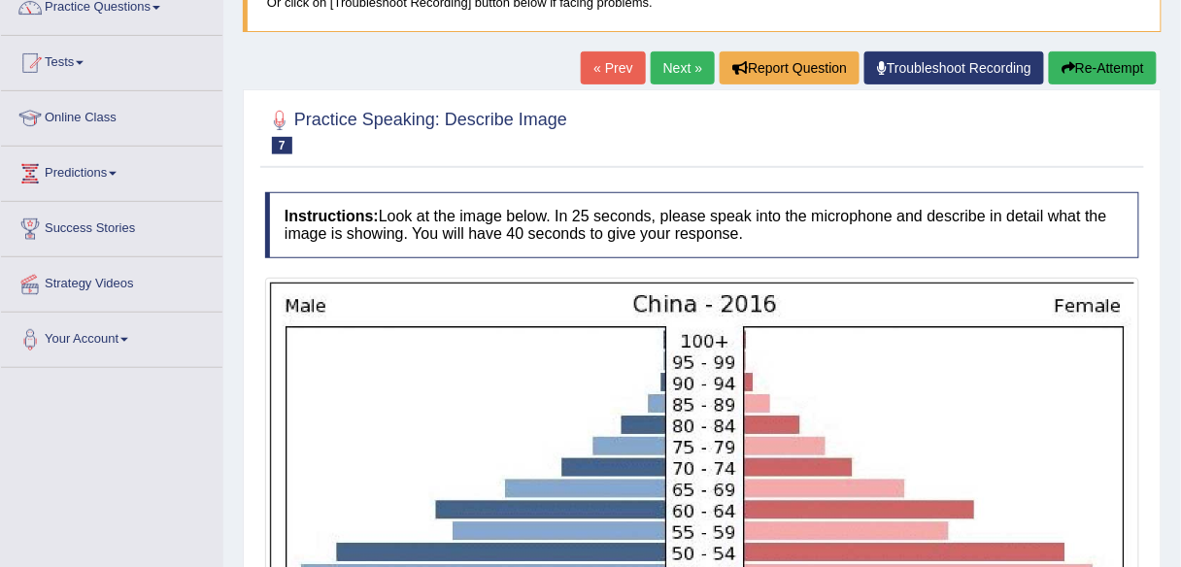
click at [616, 57] on link "« Prev" at bounding box center [613, 67] width 64 height 33
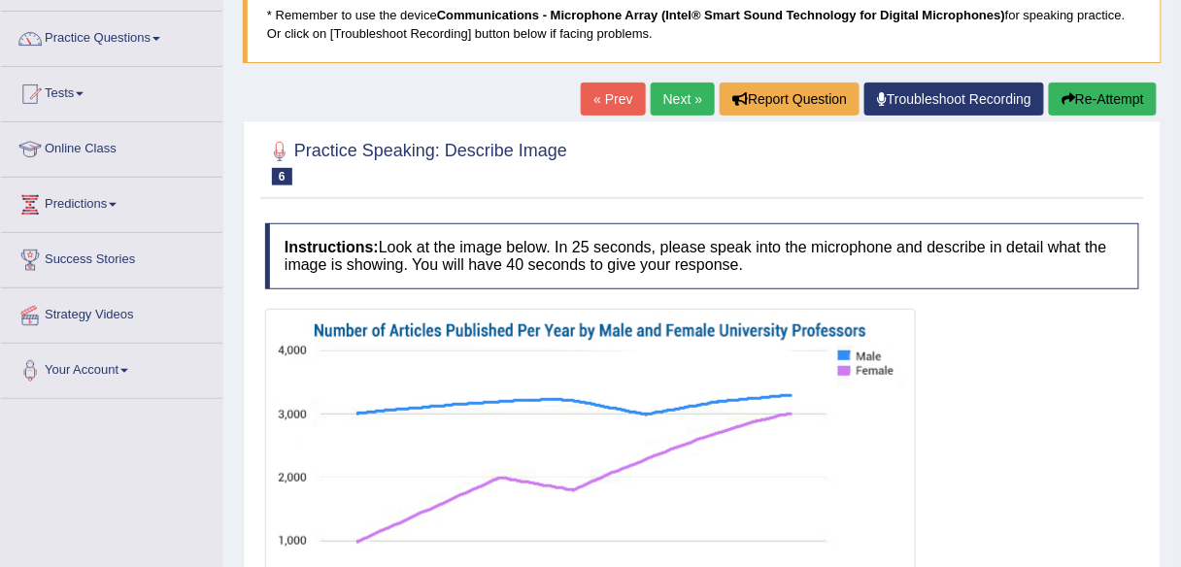
scroll to position [155, 0]
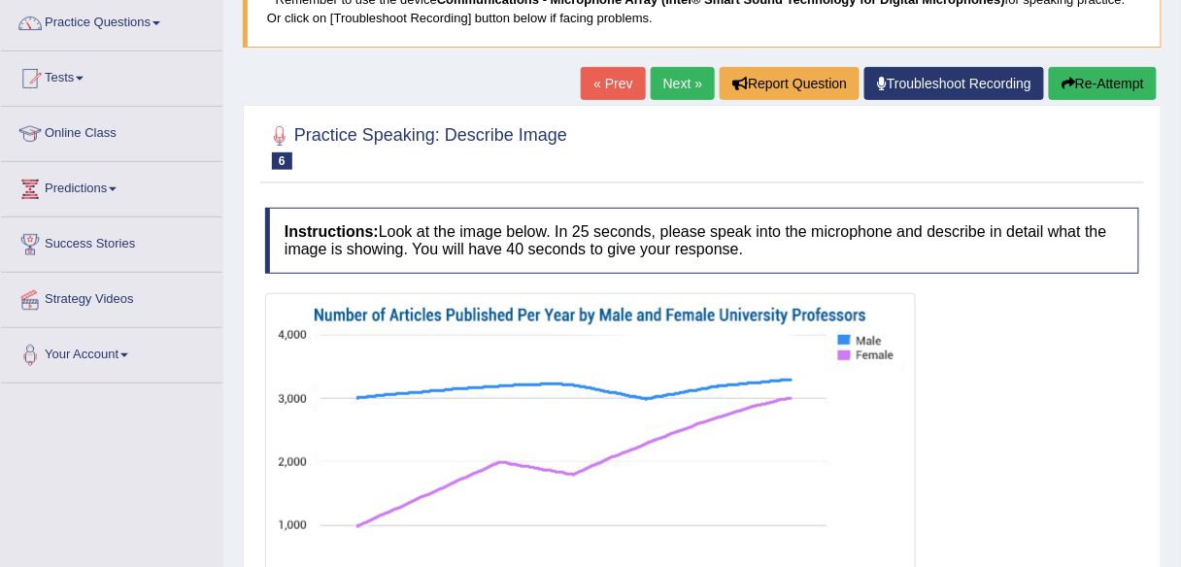
click at [613, 75] on link "« Prev" at bounding box center [613, 83] width 64 height 33
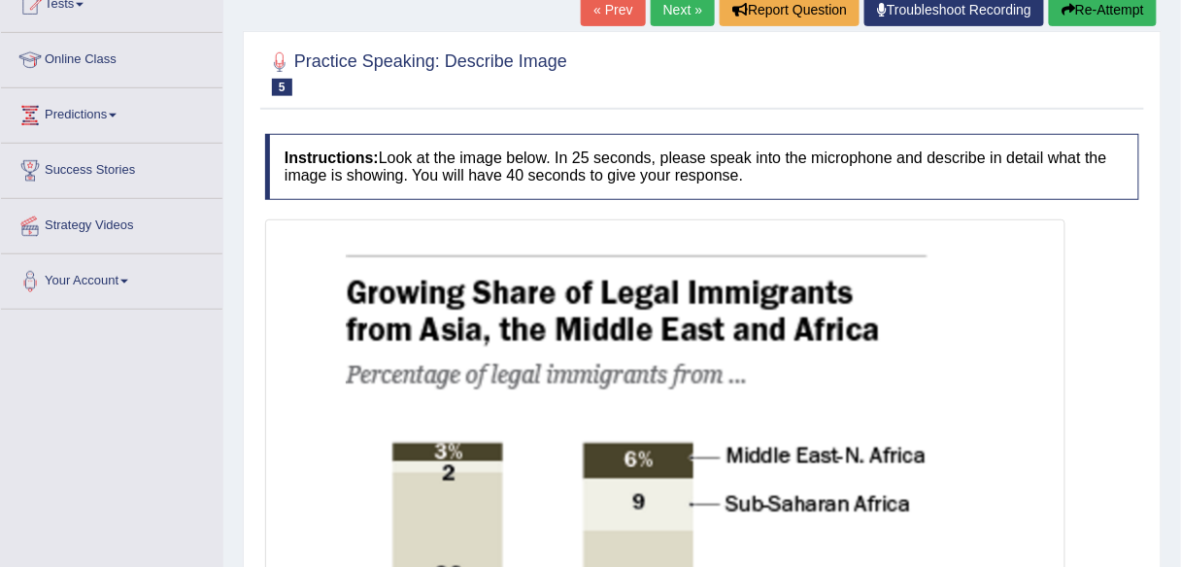
scroll to position [191, 0]
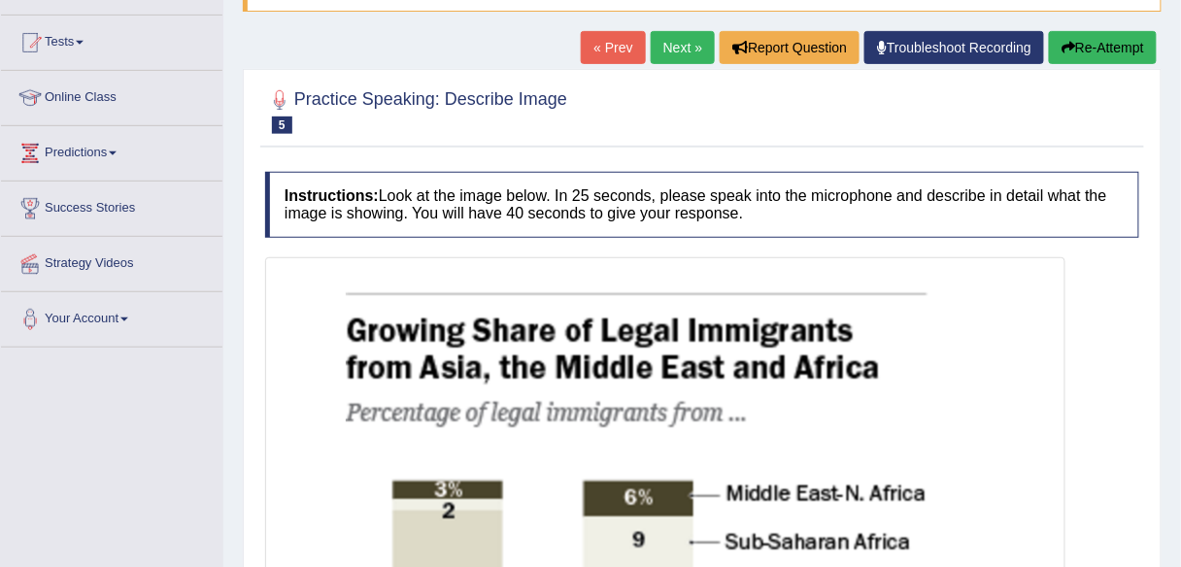
click at [616, 54] on link "« Prev" at bounding box center [613, 47] width 64 height 33
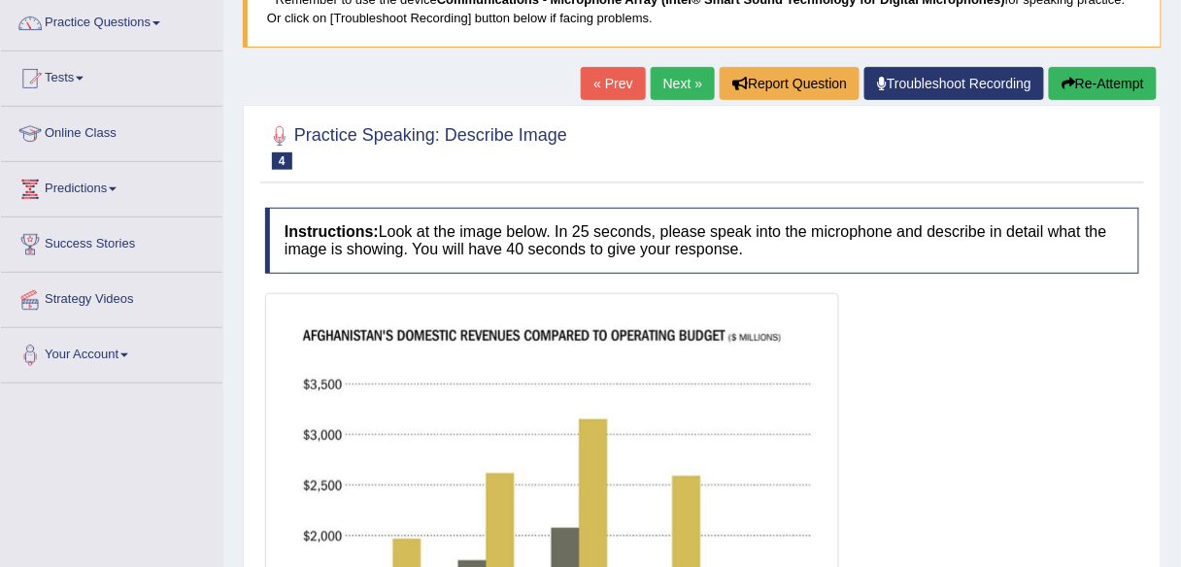
click at [609, 84] on link "« Prev" at bounding box center [613, 83] width 64 height 33
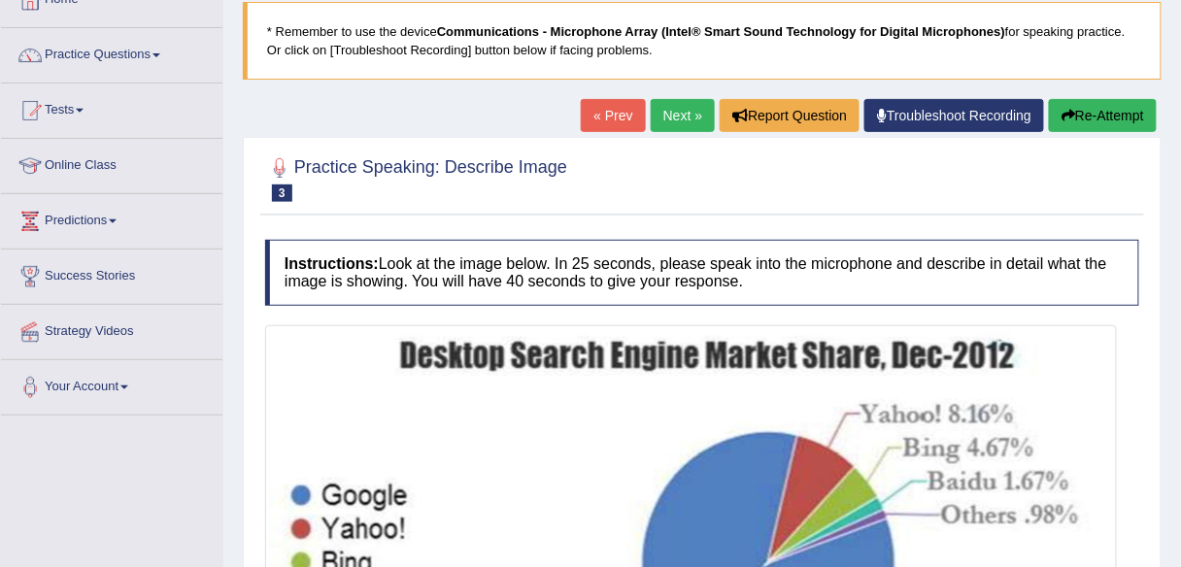
scroll to position [120, 0]
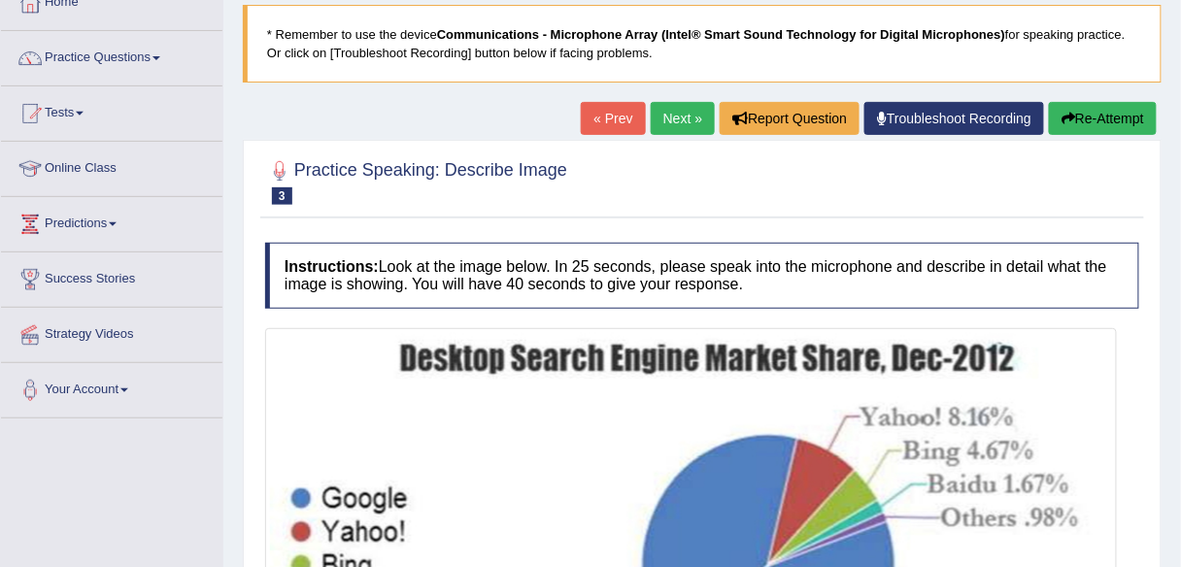
click at [680, 105] on link "Next »" at bounding box center [683, 118] width 64 height 33
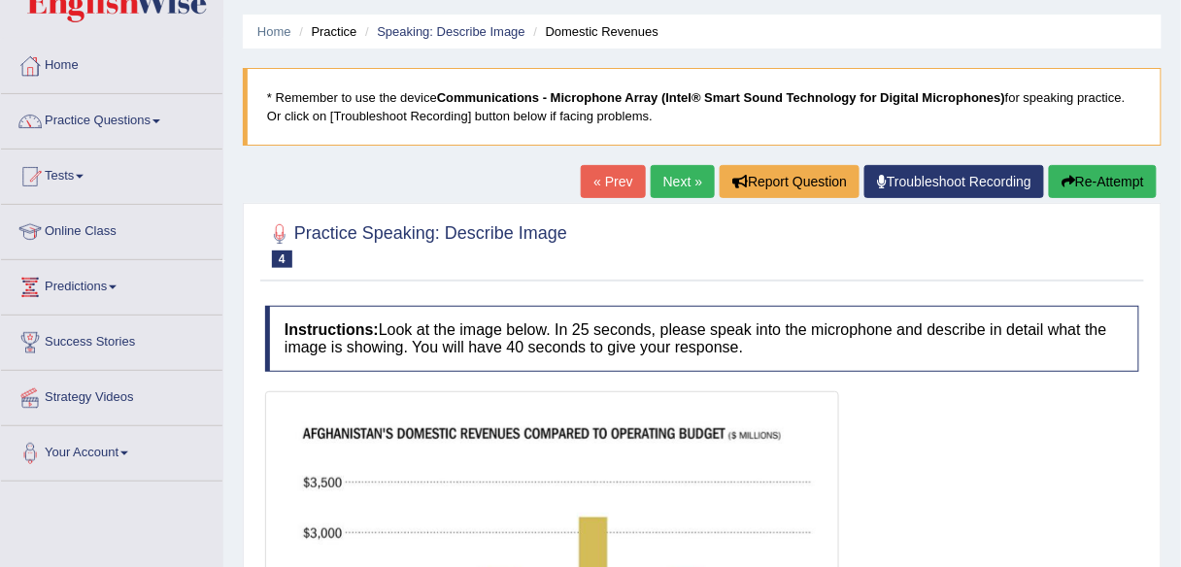
scroll to position [47, 0]
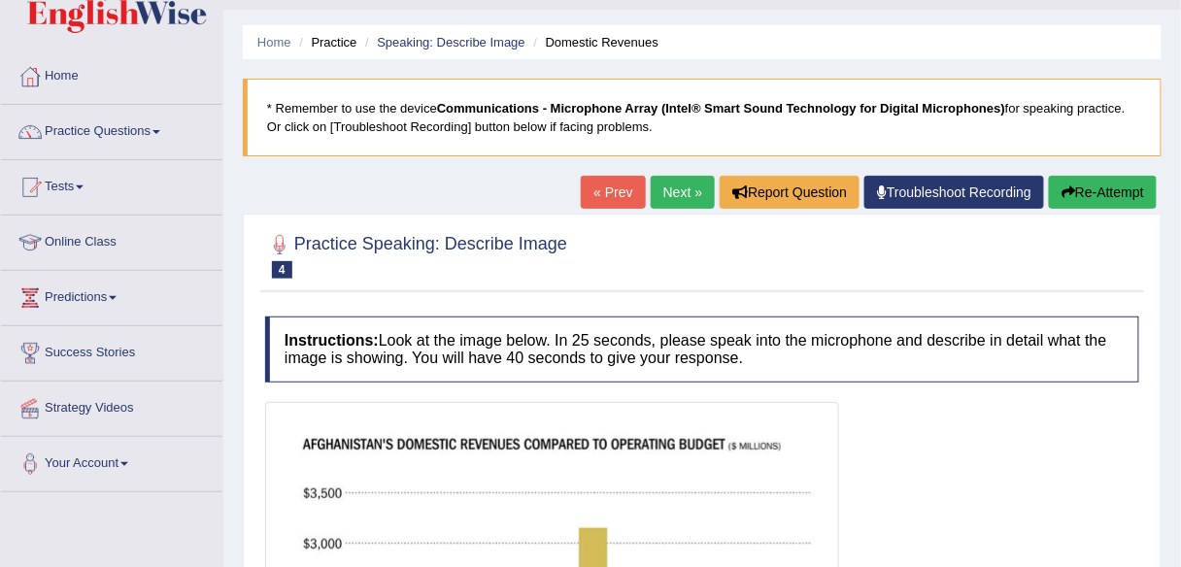
click at [676, 192] on link "Next »" at bounding box center [683, 192] width 64 height 33
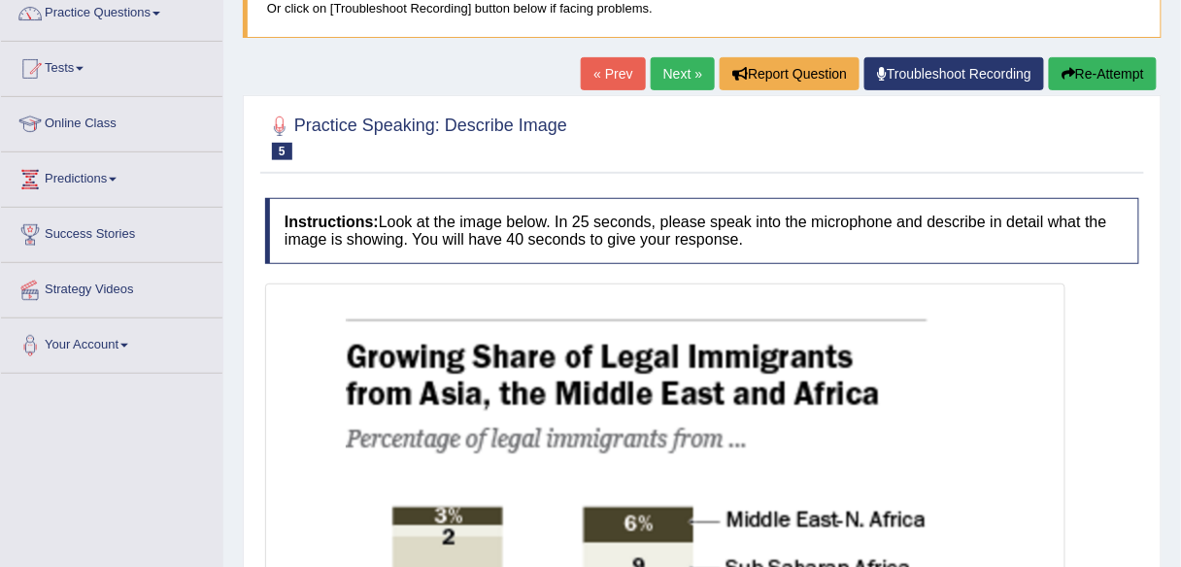
scroll to position [155, 0]
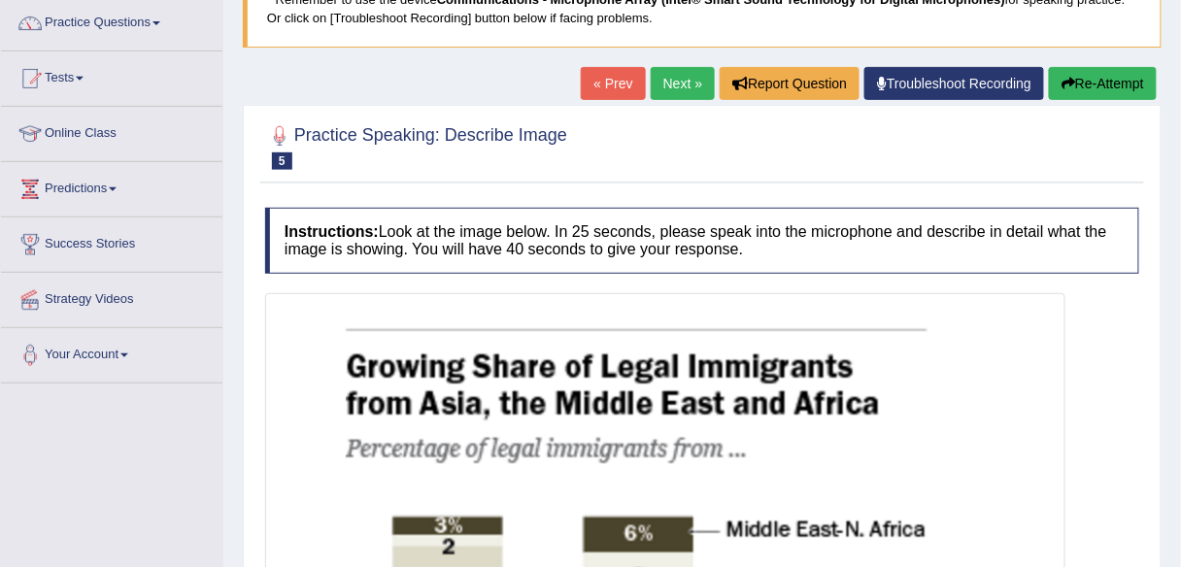
click at [669, 97] on link "Next »" at bounding box center [683, 83] width 64 height 33
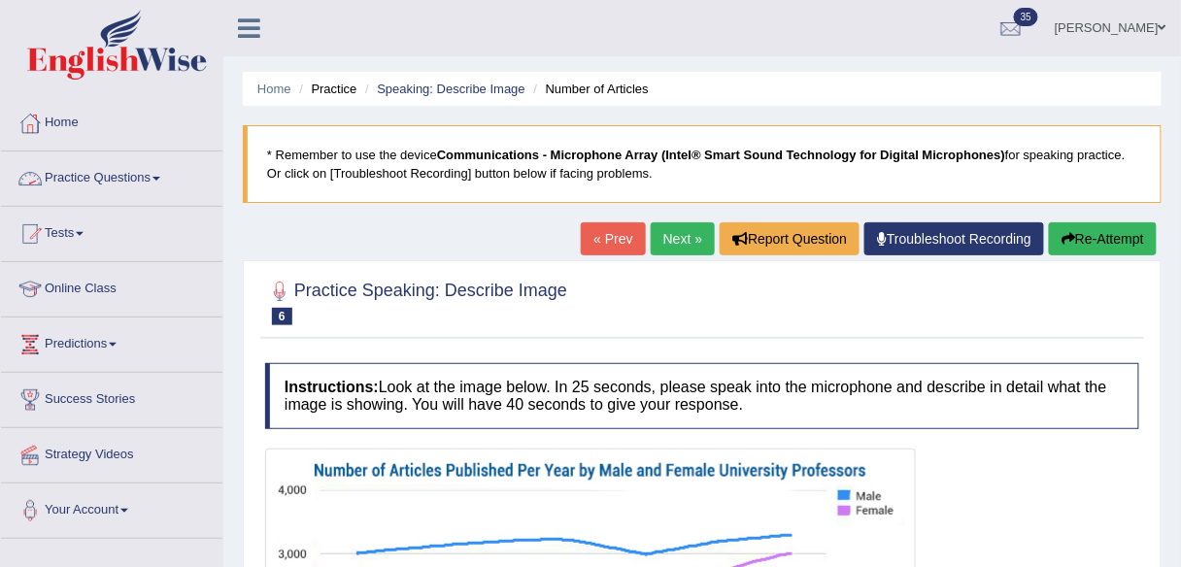
click at [166, 185] on link "Practice Questions" at bounding box center [111, 176] width 221 height 49
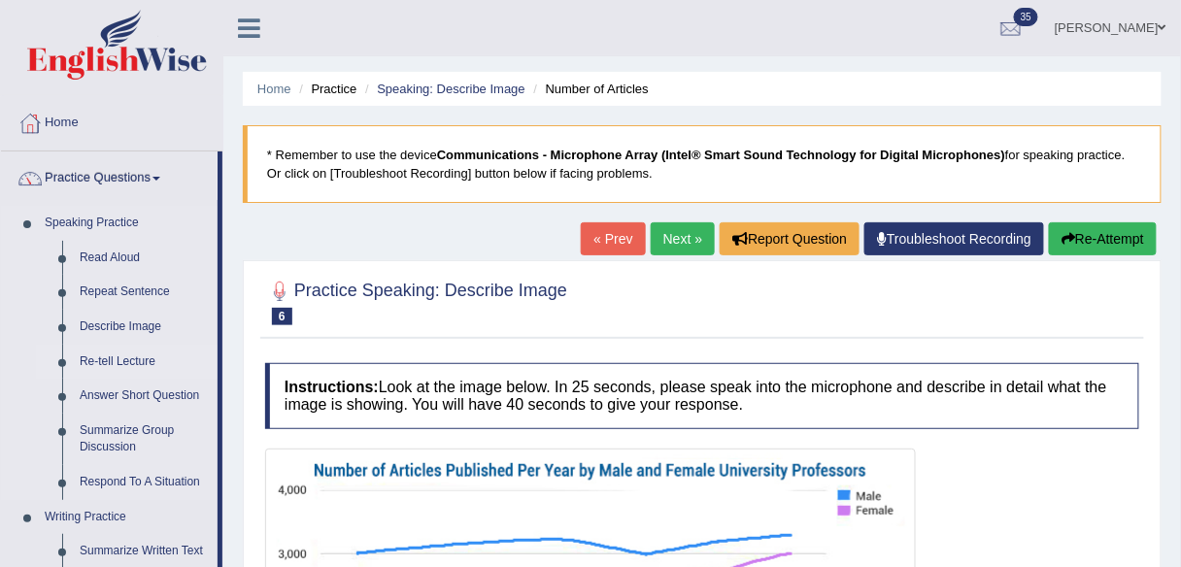
drag, startPoint x: 143, startPoint y: 368, endPoint x: 162, endPoint y: 352, distance: 25.5
click at [143, 368] on link "Re-tell Lecture" at bounding box center [144, 362] width 147 height 35
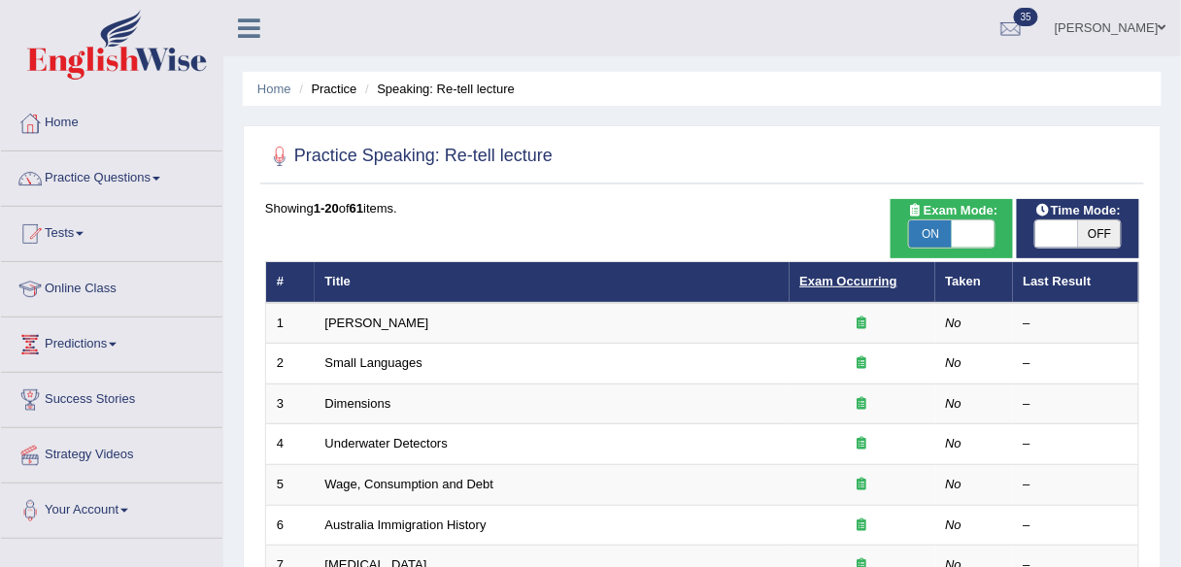
click at [836, 282] on link "Exam Occurring" at bounding box center [848, 281] width 97 height 15
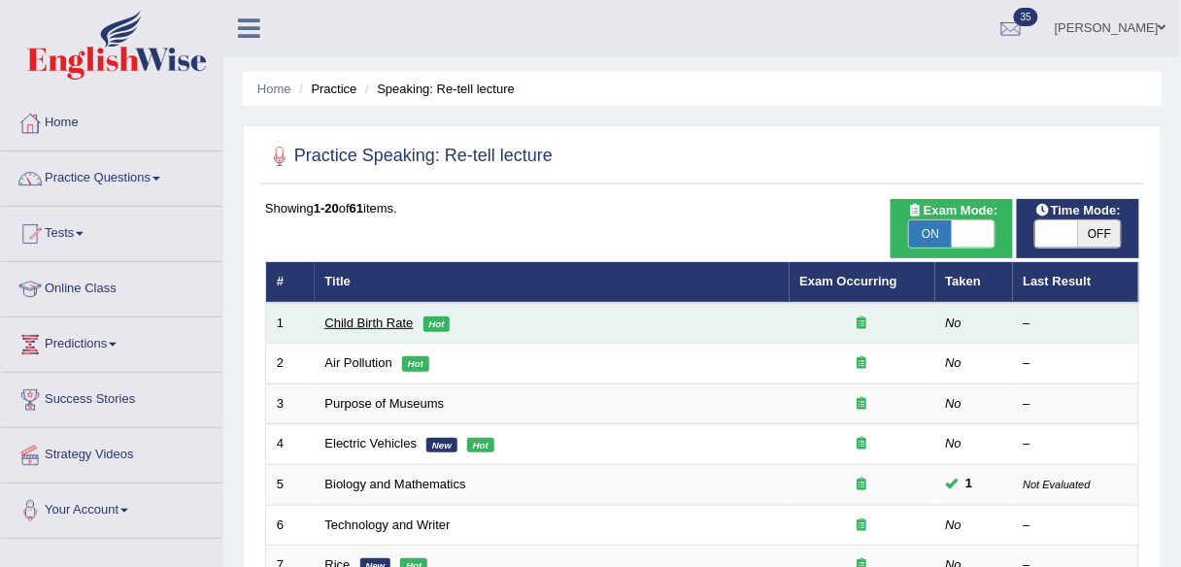
click at [381, 323] on link "Child Birth Rate" at bounding box center [369, 323] width 88 height 15
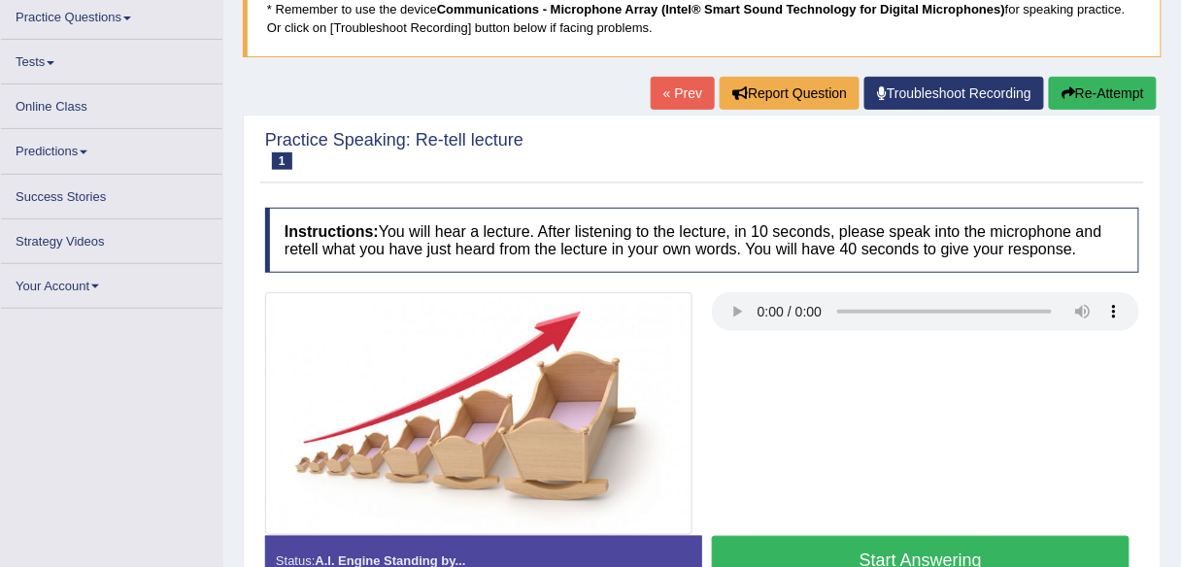
scroll to position [171, 0]
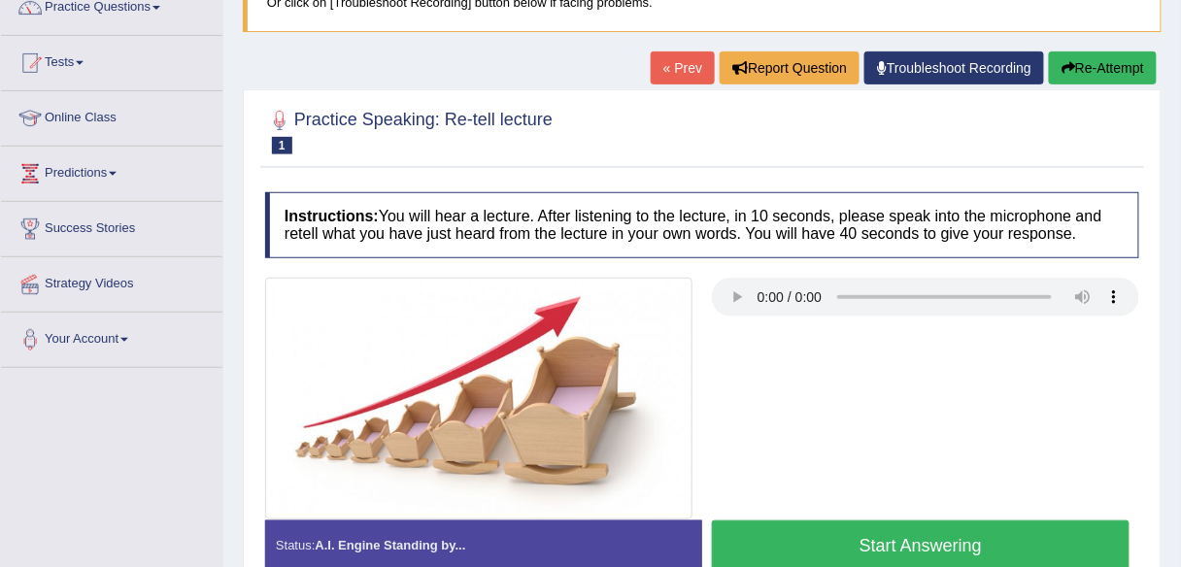
click at [678, 74] on link "« Prev" at bounding box center [683, 67] width 64 height 33
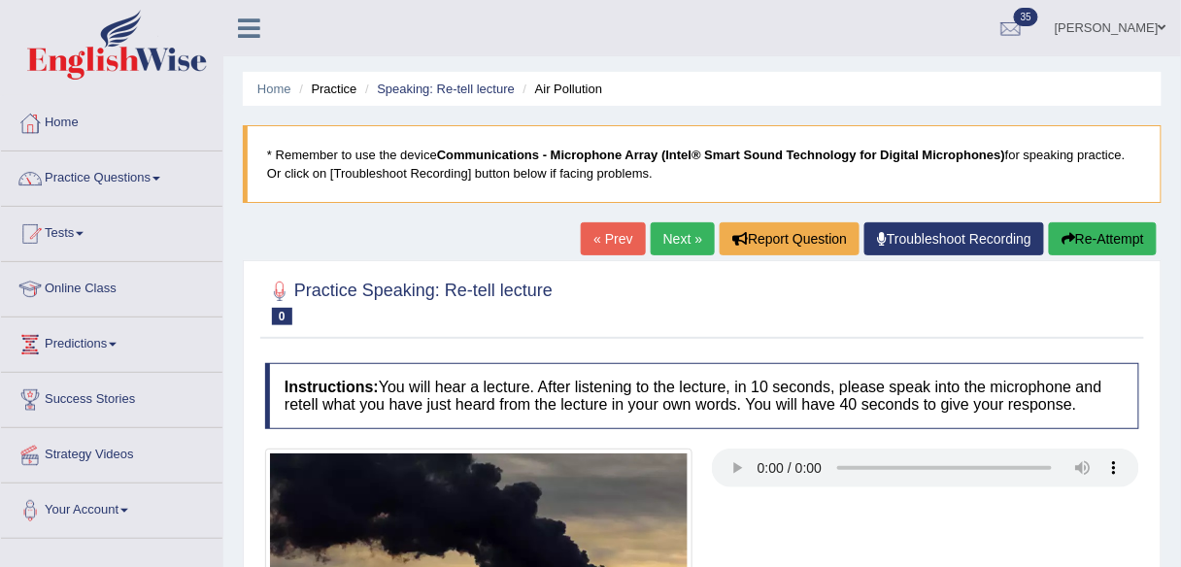
click at [624, 226] on link "« Prev" at bounding box center [613, 238] width 64 height 33
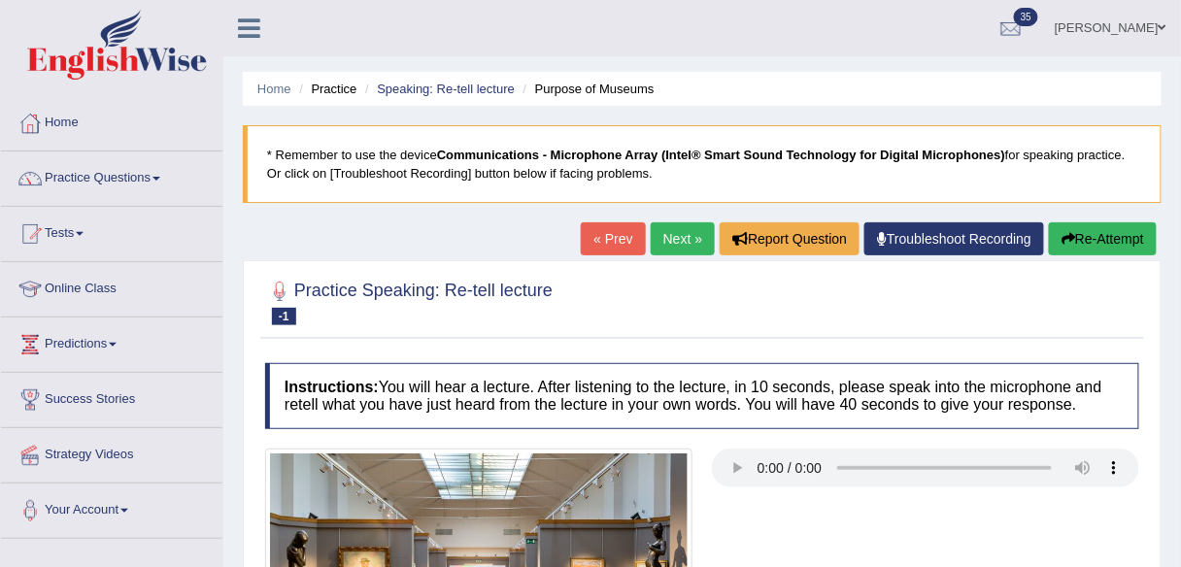
click at [594, 236] on link "« Prev" at bounding box center [613, 238] width 64 height 33
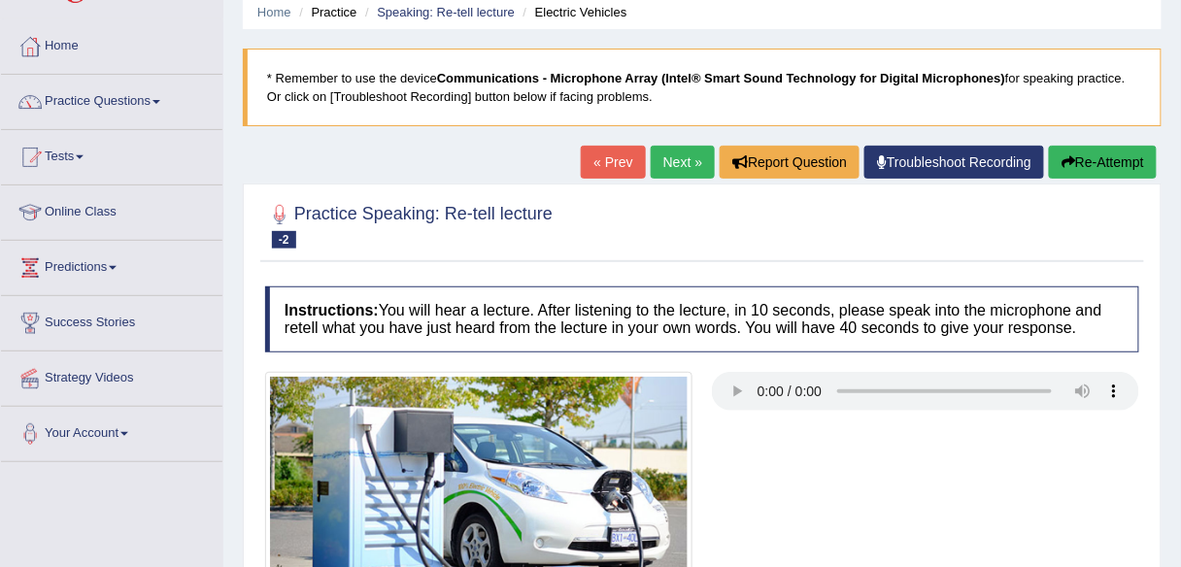
scroll to position [78, 0]
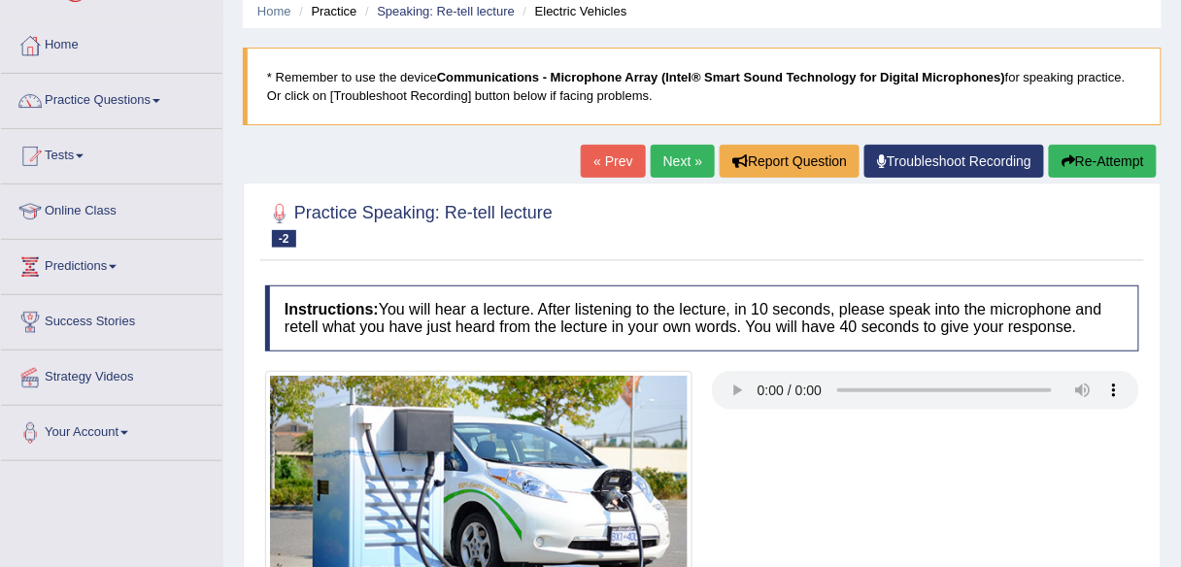
click at [611, 157] on link "« Prev" at bounding box center [613, 161] width 64 height 33
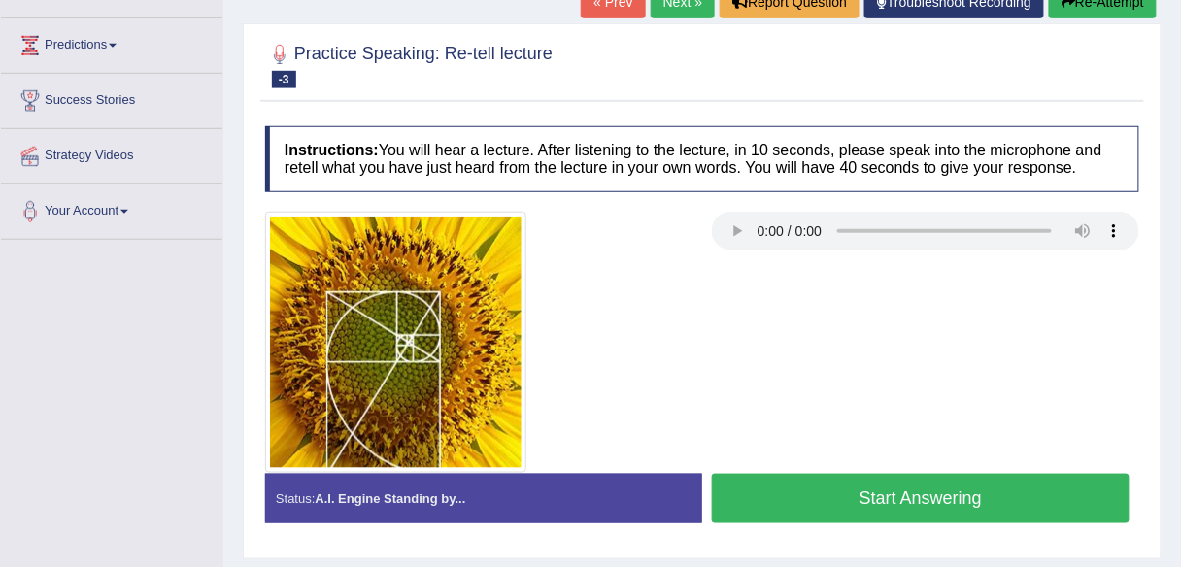
scroll to position [311, 0]
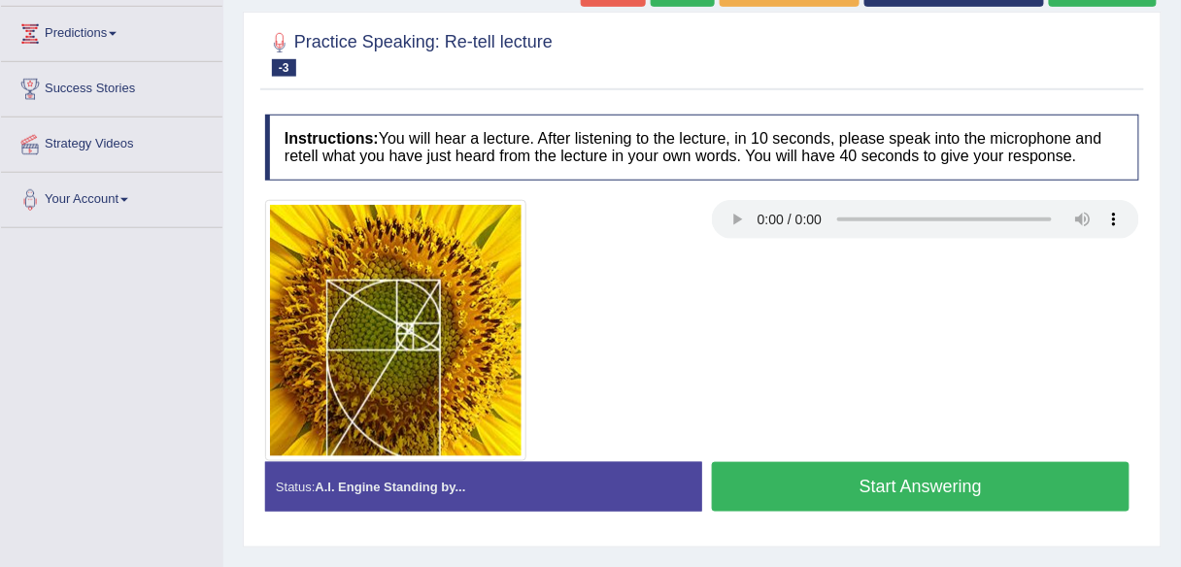
click at [724, 116] on h4 "Instructions: You will hear a lecture. After listening to the lecture, in 10 se…" at bounding box center [702, 147] width 874 height 65
click at [763, 482] on button "Start Answering" at bounding box center [921, 487] width 418 height 50
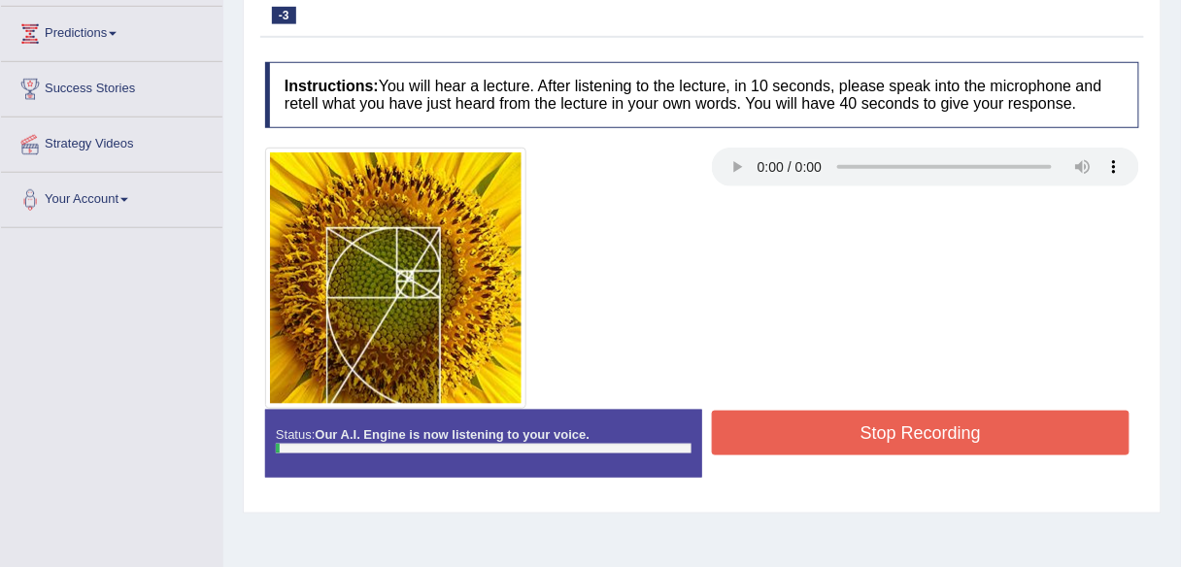
click at [762, 434] on button "Stop Recording" at bounding box center [921, 433] width 418 height 45
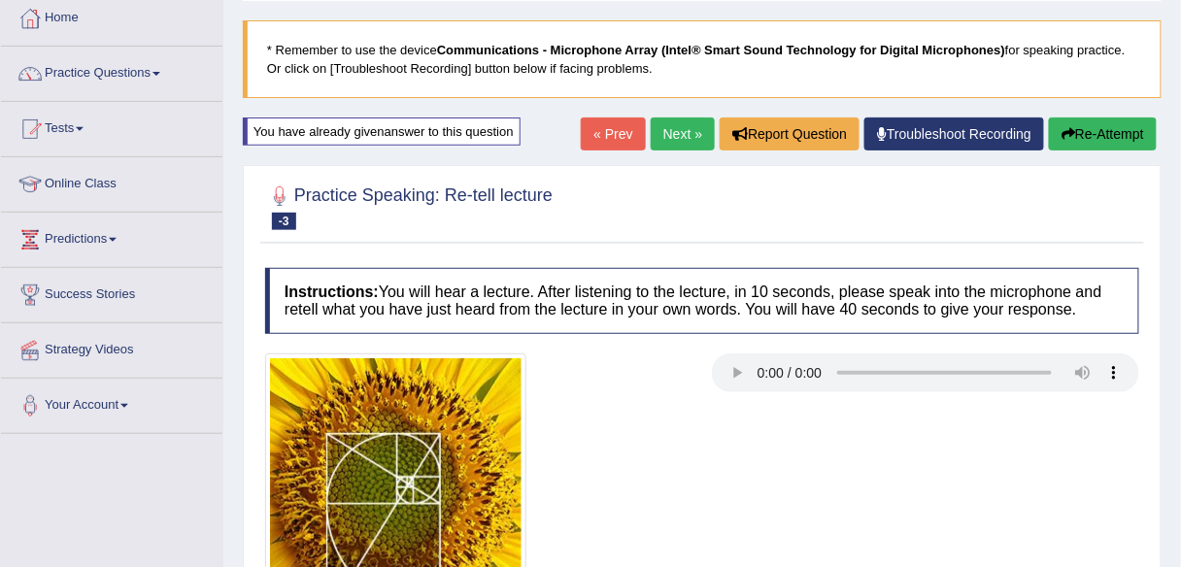
scroll to position [78, 0]
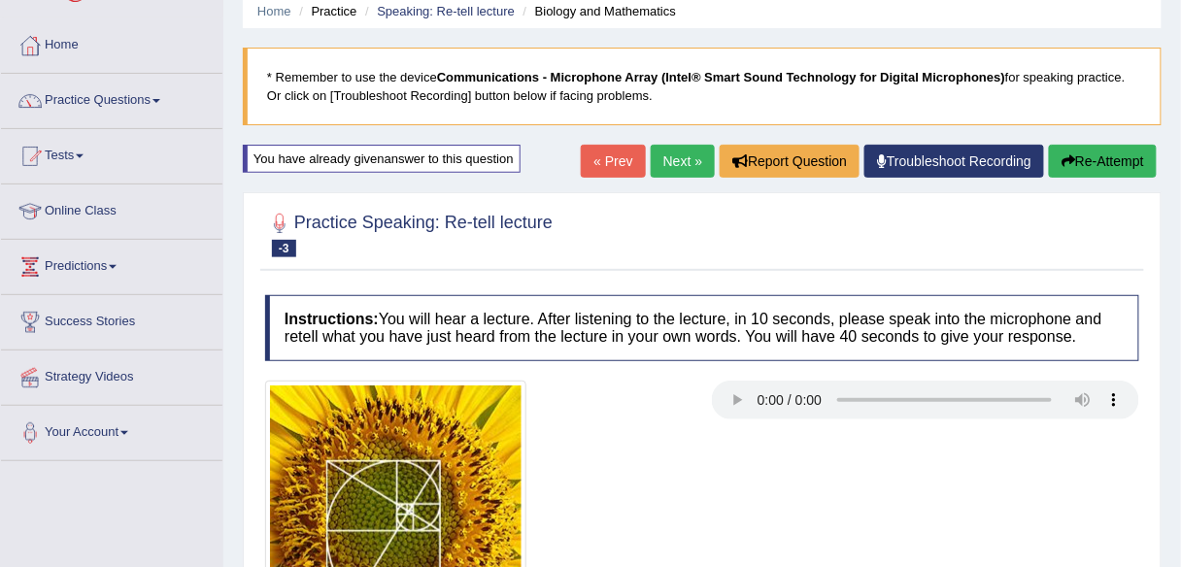
click at [604, 152] on link "« Prev" at bounding box center [613, 161] width 64 height 33
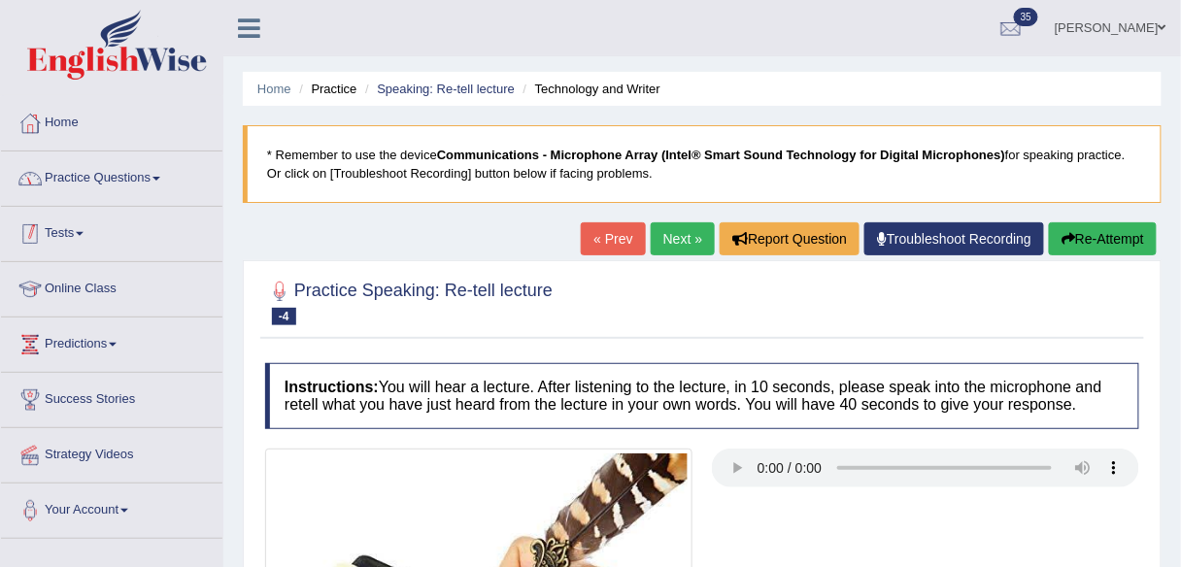
click at [147, 190] on link "Practice Questions" at bounding box center [111, 176] width 221 height 49
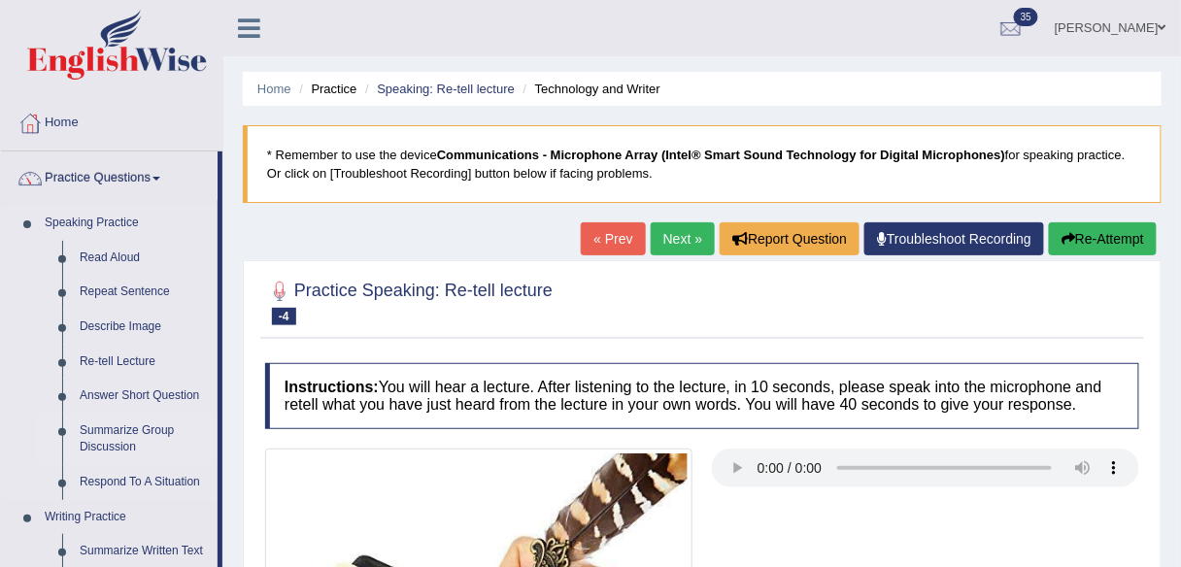
drag, startPoint x: 100, startPoint y: 442, endPoint x: 155, endPoint y: 418, distance: 60.4
click at [100, 442] on link "Summarize Group Discussion" at bounding box center [144, 439] width 147 height 51
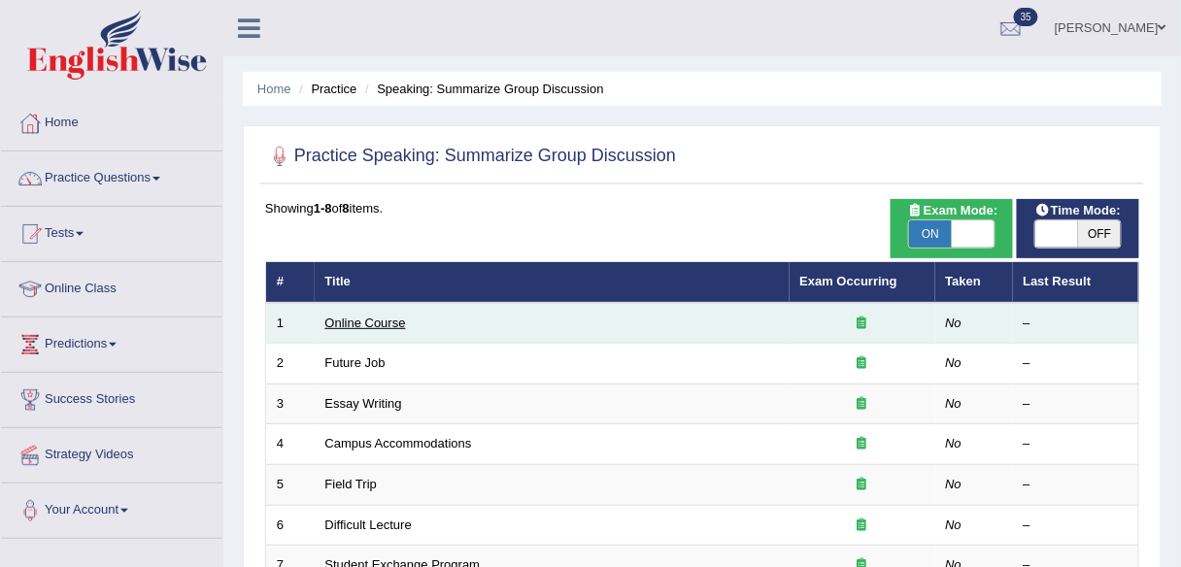
click at [359, 322] on link "Online Course" at bounding box center [365, 323] width 81 height 15
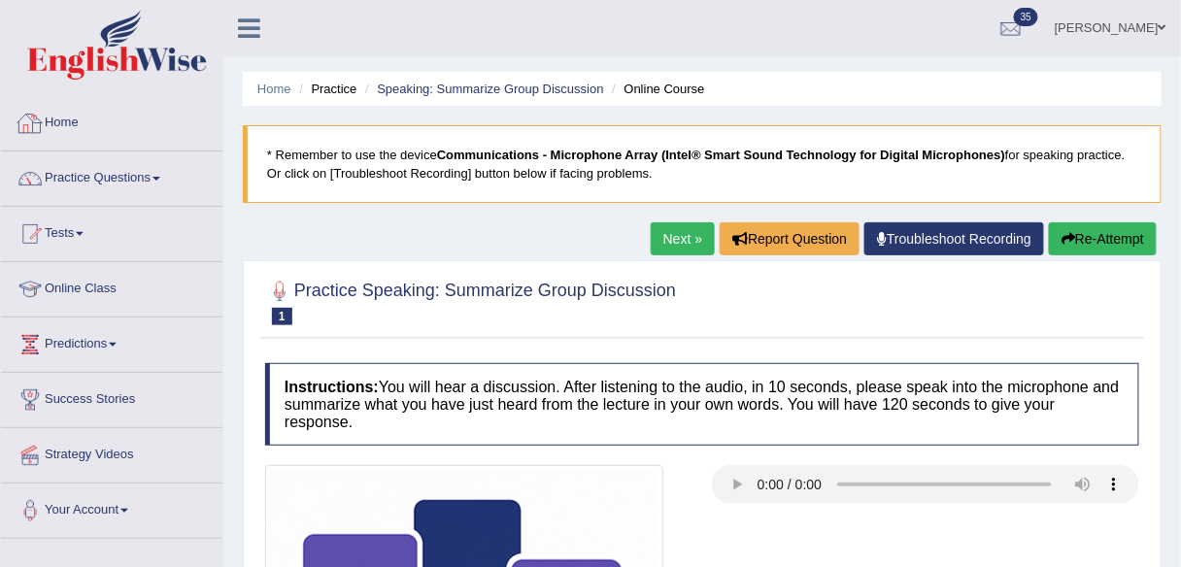
drag, startPoint x: 100, startPoint y: 131, endPoint x: 374, endPoint y: 20, distance: 295.4
click at [100, 131] on link "Home" at bounding box center [111, 120] width 221 height 49
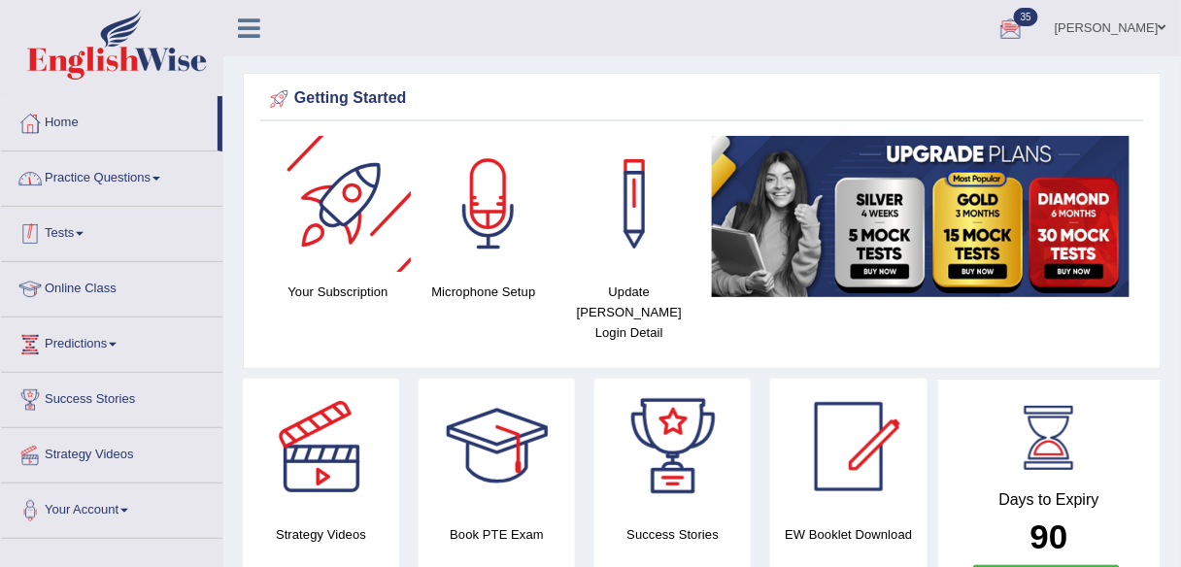
drag, startPoint x: 117, startPoint y: 171, endPoint x: 128, endPoint y: 230, distance: 60.4
click at [117, 171] on link "Practice Questions" at bounding box center [111, 176] width 221 height 49
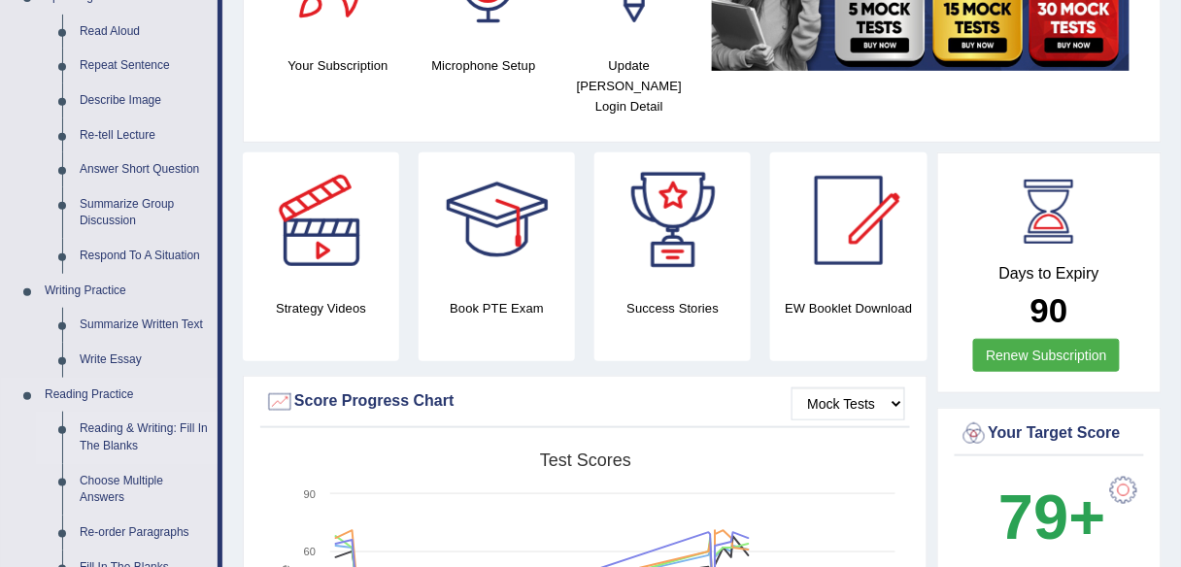
scroll to position [233, 0]
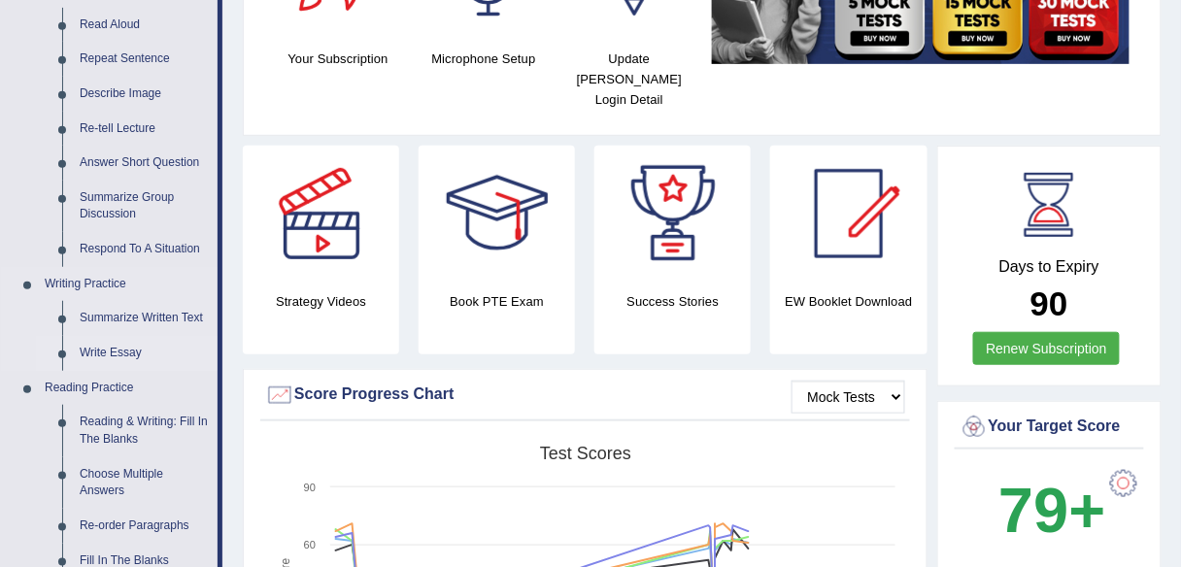
click at [131, 359] on link "Write Essay" at bounding box center [144, 353] width 147 height 35
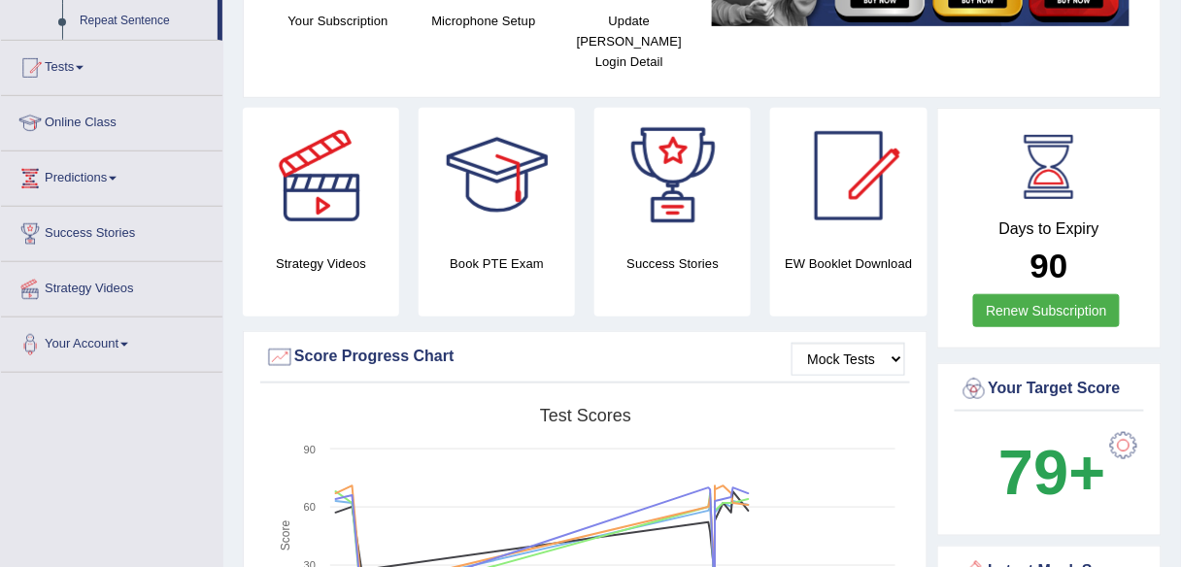
scroll to position [438, 0]
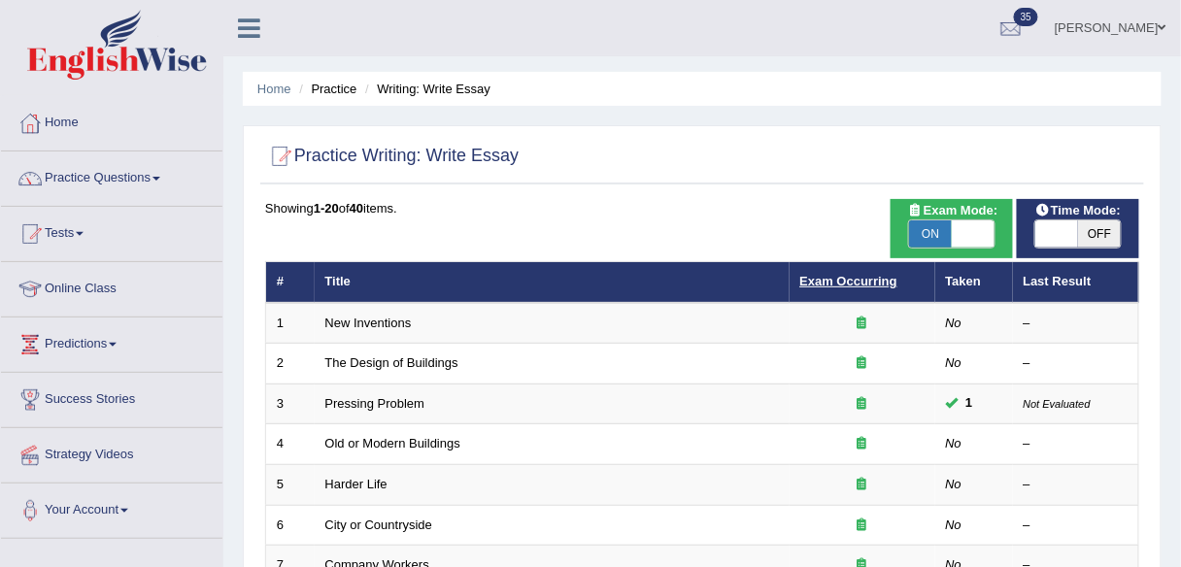
click at [859, 278] on link "Exam Occurring" at bounding box center [848, 281] width 97 height 15
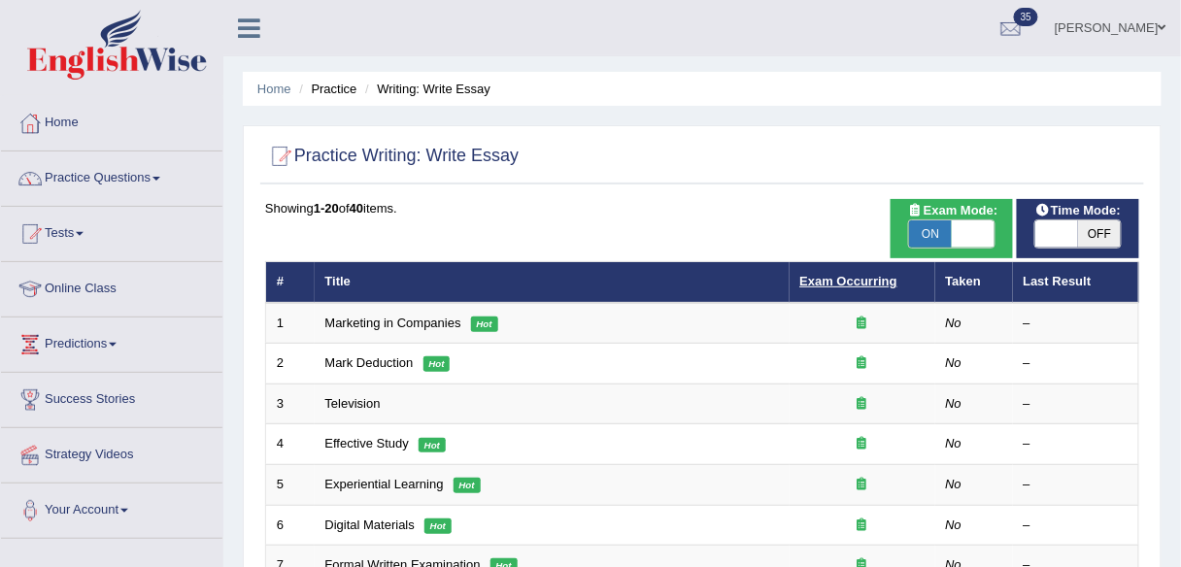
click at [847, 276] on link "Exam Occurring" at bounding box center [848, 281] width 97 height 15
click at [94, 134] on link "Home" at bounding box center [111, 120] width 221 height 49
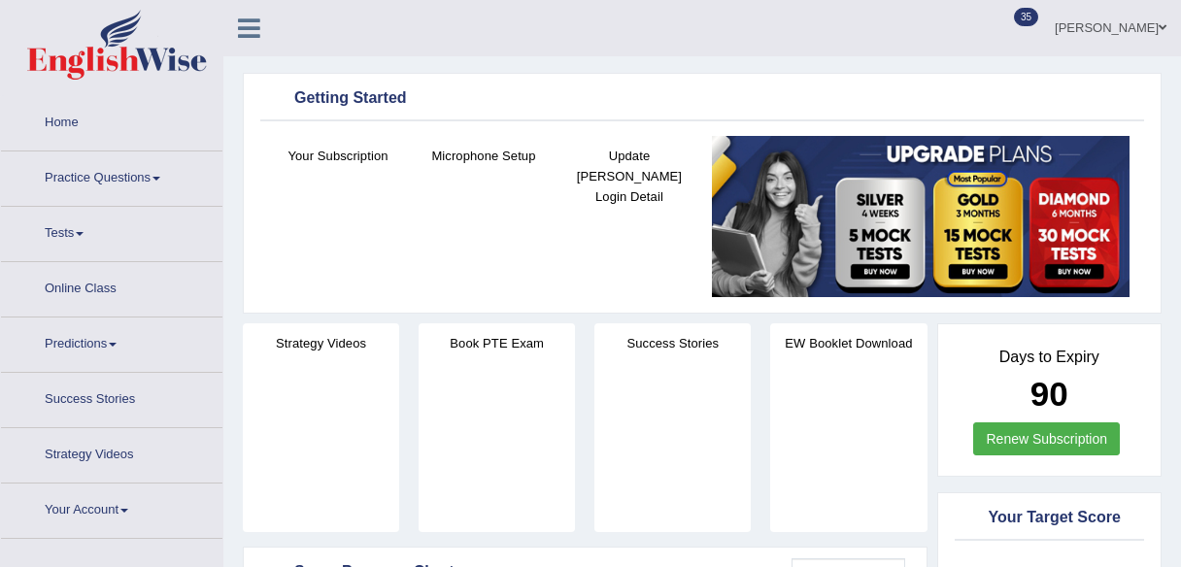
click at [118, 171] on link "Practice Questions" at bounding box center [111, 176] width 221 height 49
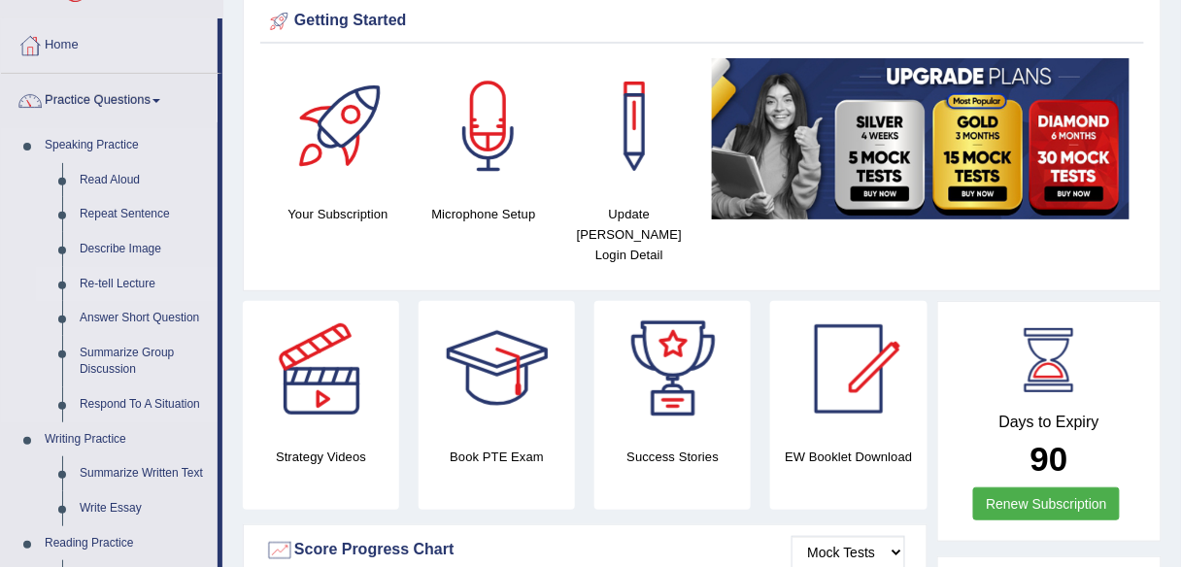
scroll to position [233, 0]
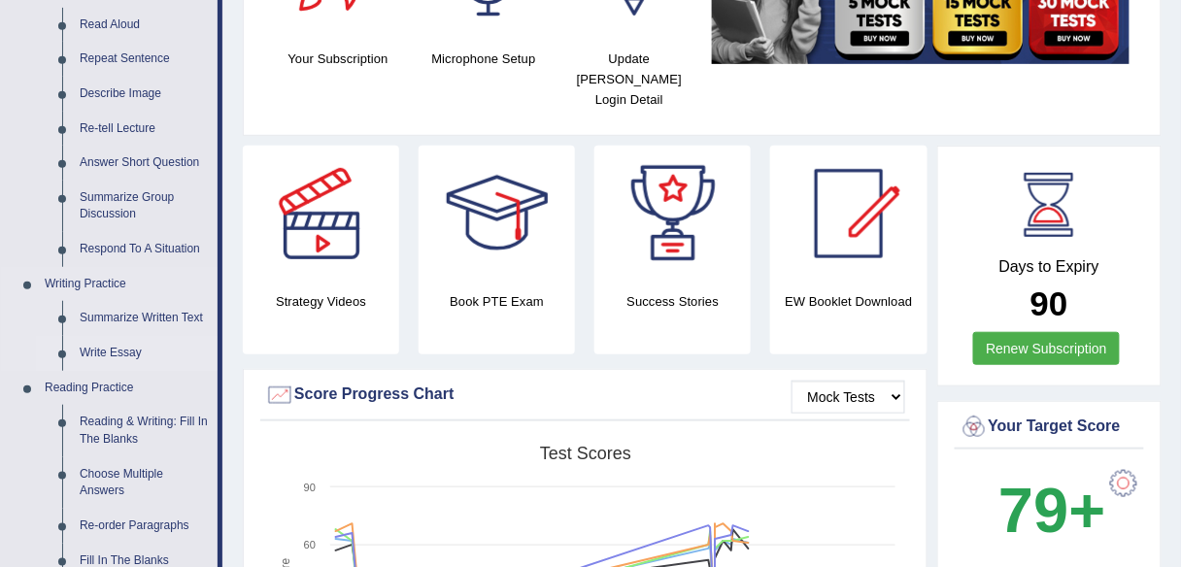
click at [122, 353] on link "Write Essay" at bounding box center [144, 353] width 147 height 35
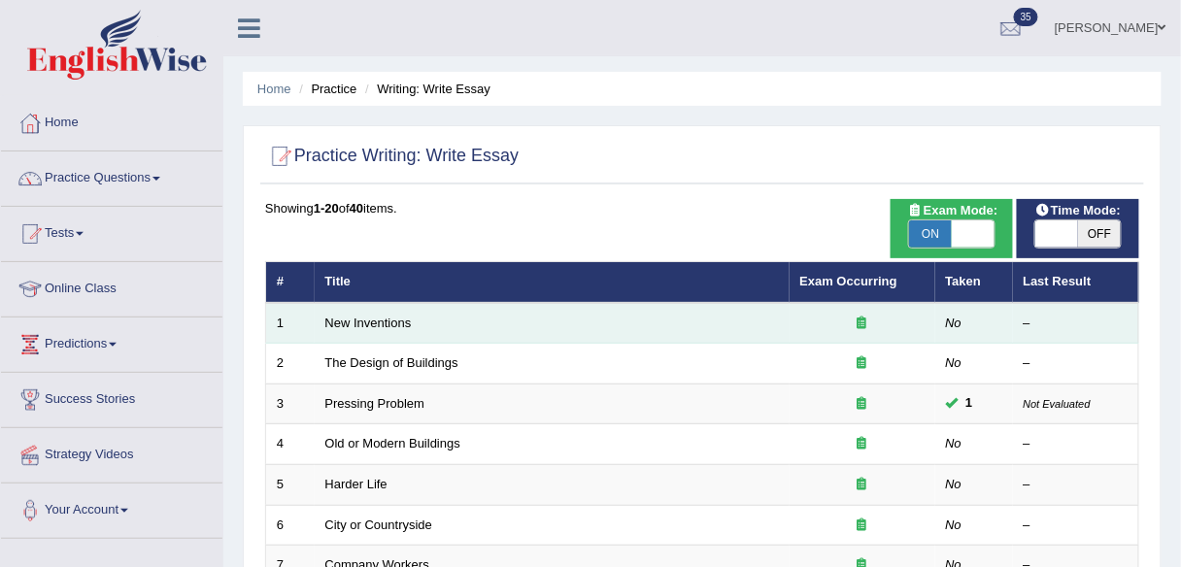
scroll to position [78, 0]
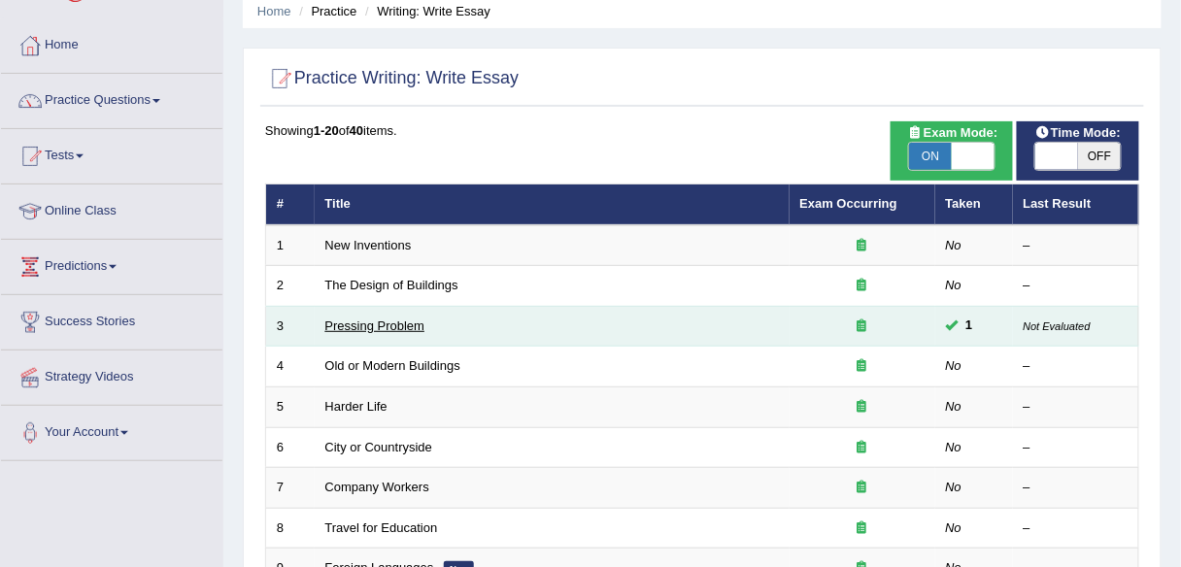
click at [389, 321] on link "Pressing Problem" at bounding box center [375, 326] width 100 height 15
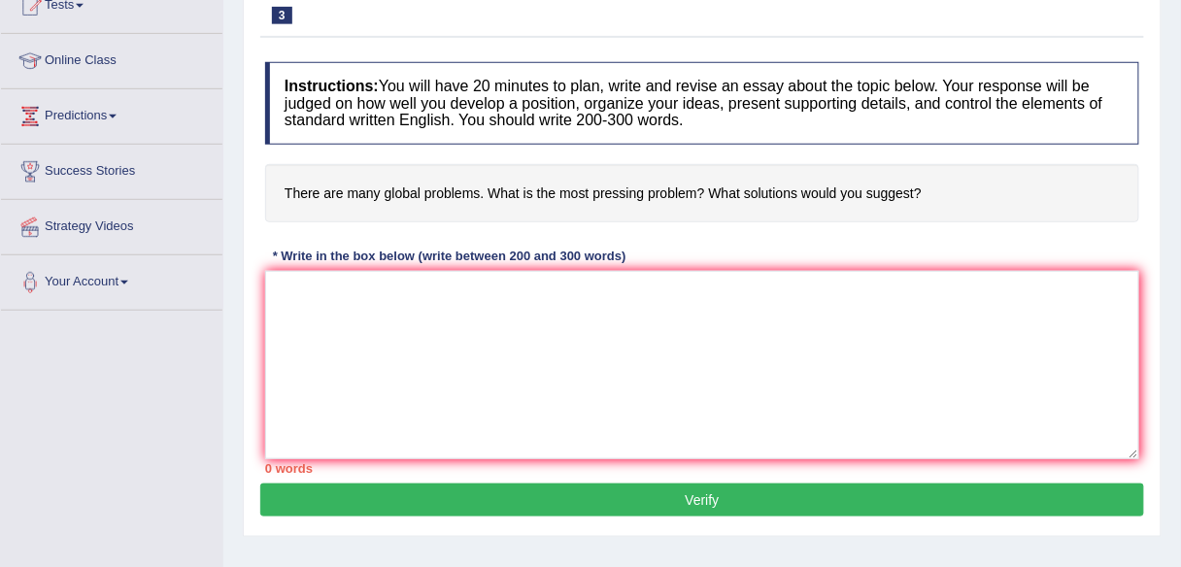
scroll to position [233, 0]
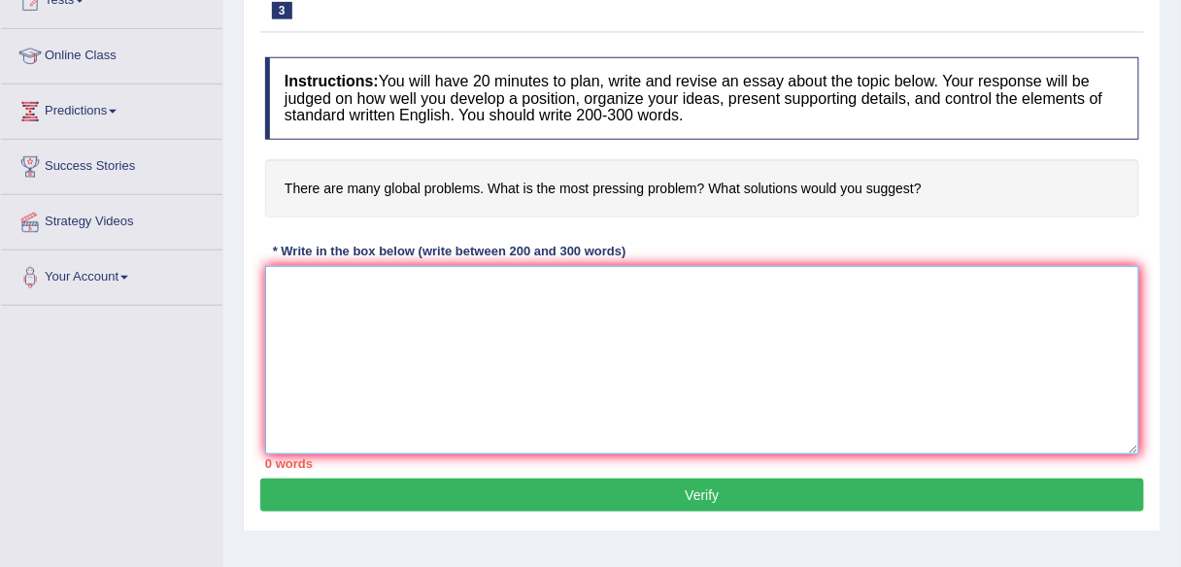
click at [610, 300] on textarea at bounding box center [702, 360] width 874 height 188
paste textarea "The increasing influence of (essay topic) on our lives has ignited numerous dis…"
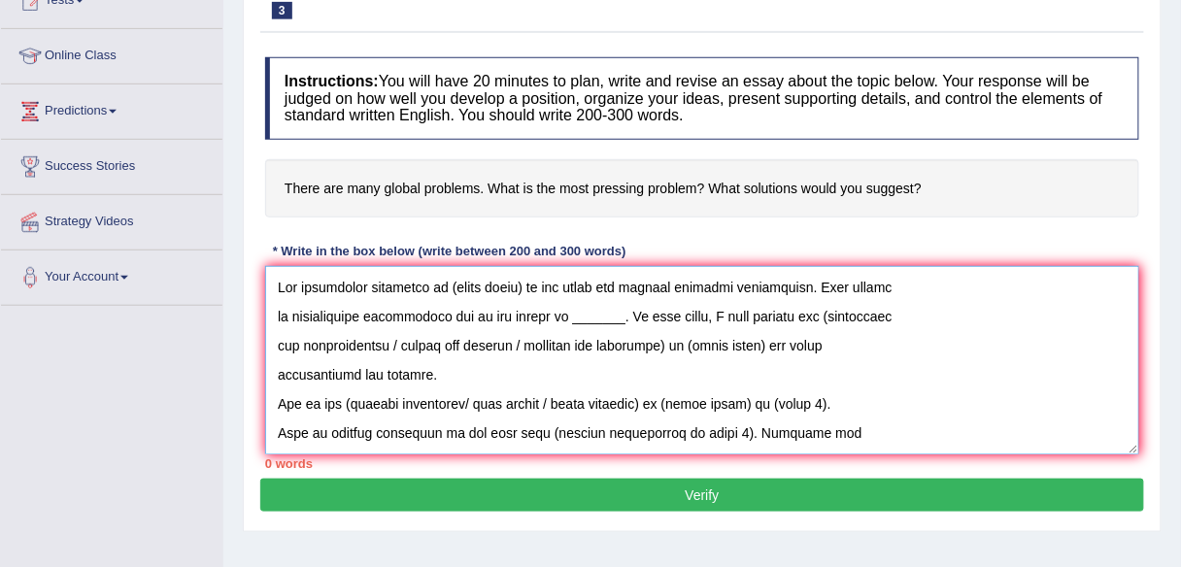
scroll to position [424, 0]
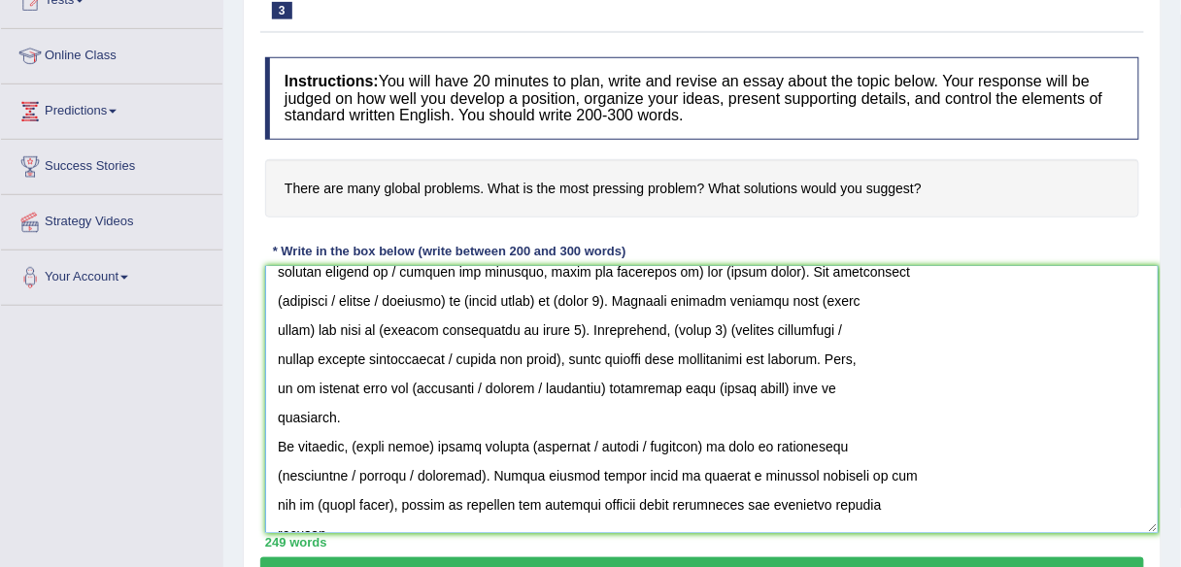
drag, startPoint x: 1130, startPoint y: 444, endPoint x: 1151, endPoint y: 546, distance: 104.0
click at [1151, 533] on textarea at bounding box center [711, 399] width 893 height 267
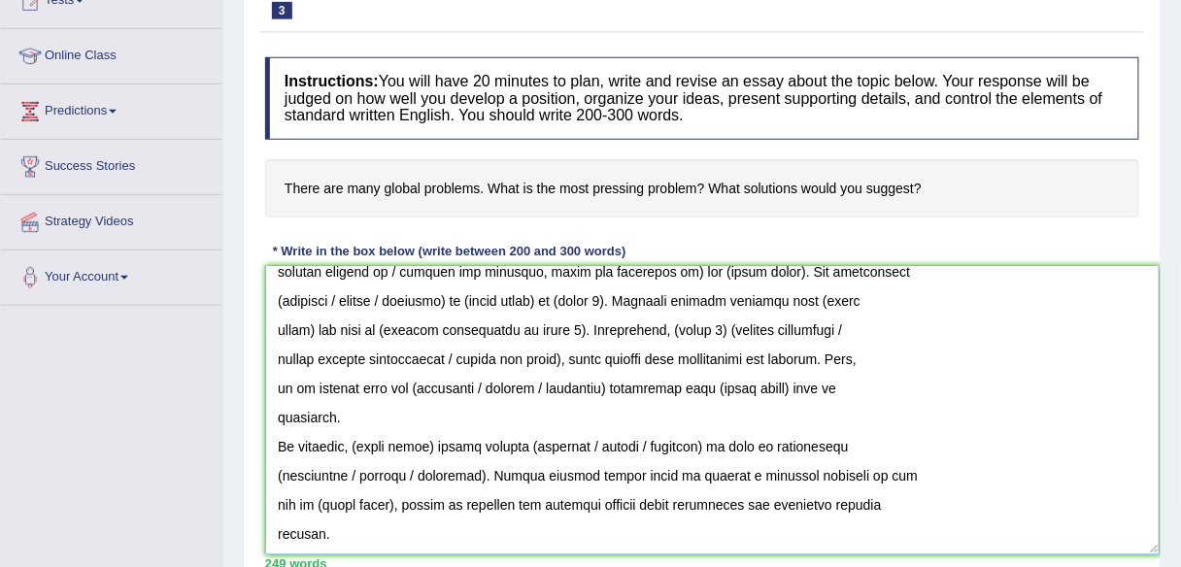
scroll to position [336, 0]
click at [272, 522] on textarea at bounding box center [712, 410] width 894 height 288
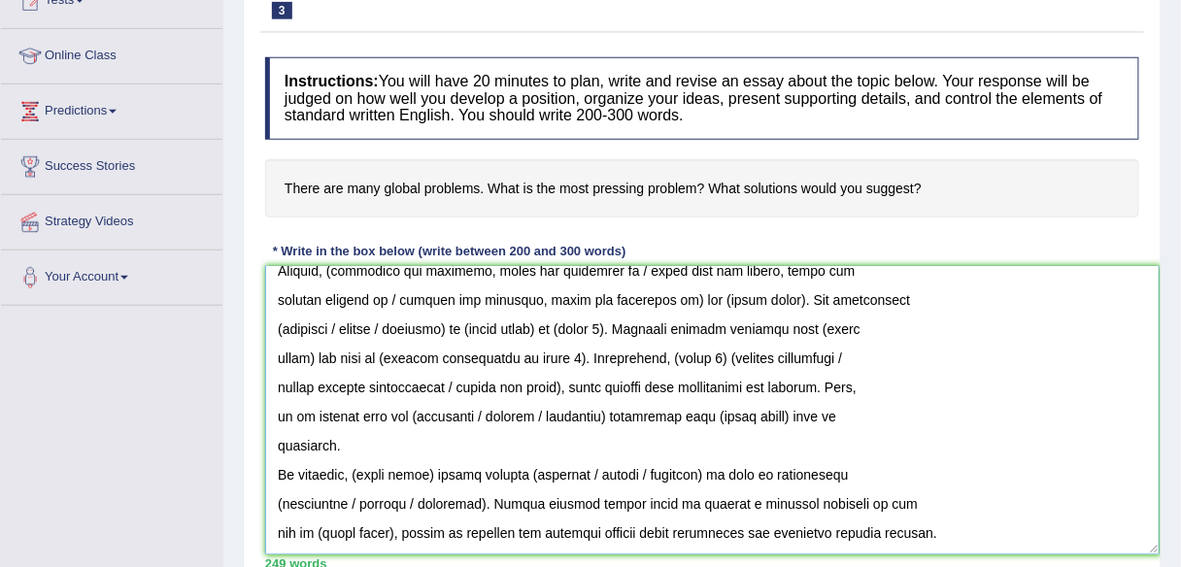
scroll to position [307, 0]
click at [266, 525] on textarea at bounding box center [712, 410] width 894 height 288
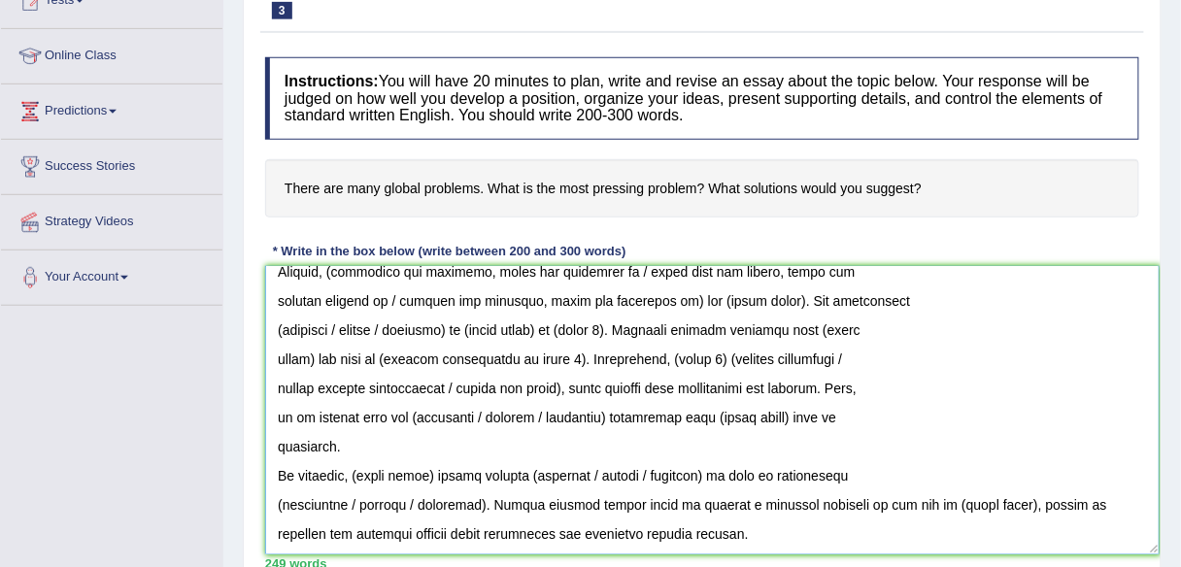
click at [267, 506] on textarea at bounding box center [712, 410] width 894 height 288
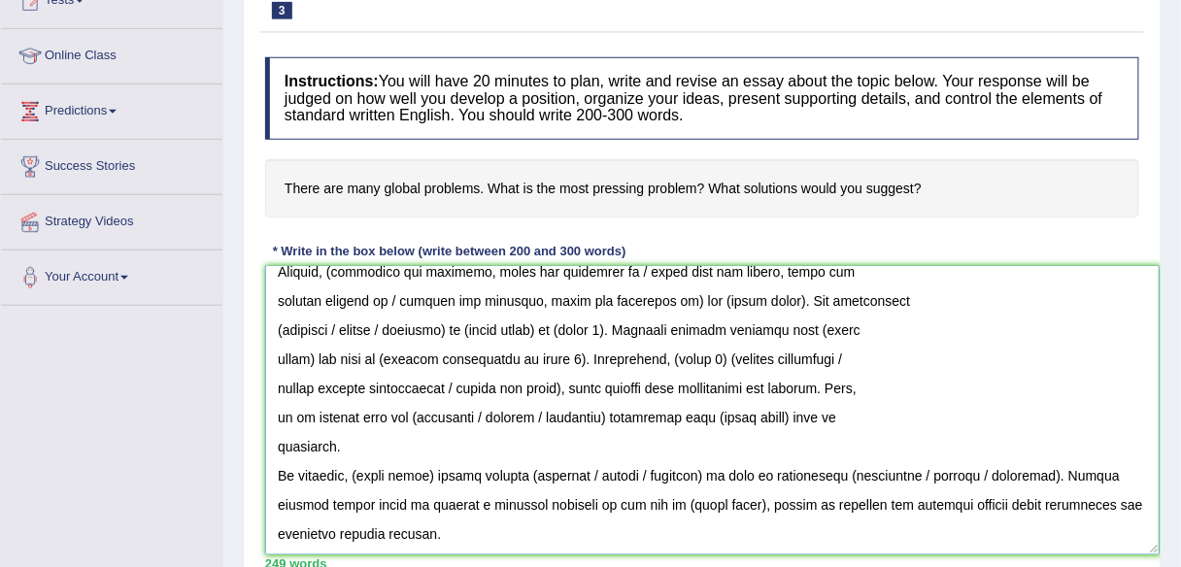
click at [268, 441] on textarea at bounding box center [712, 410] width 894 height 288
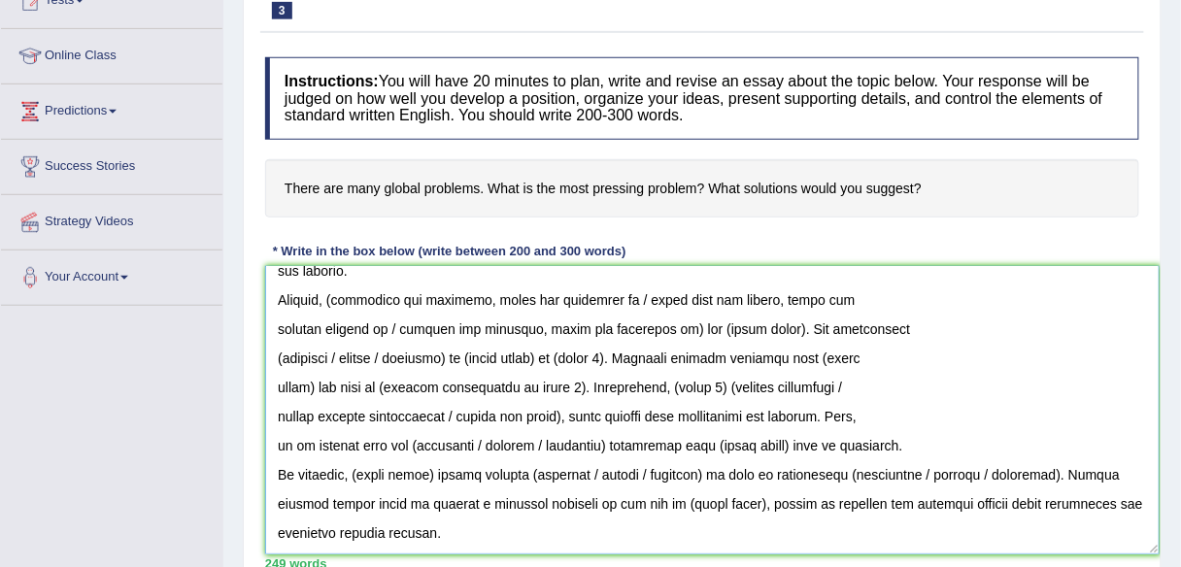
scroll to position [278, 0]
click at [266, 427] on textarea at bounding box center [712, 410] width 894 height 288
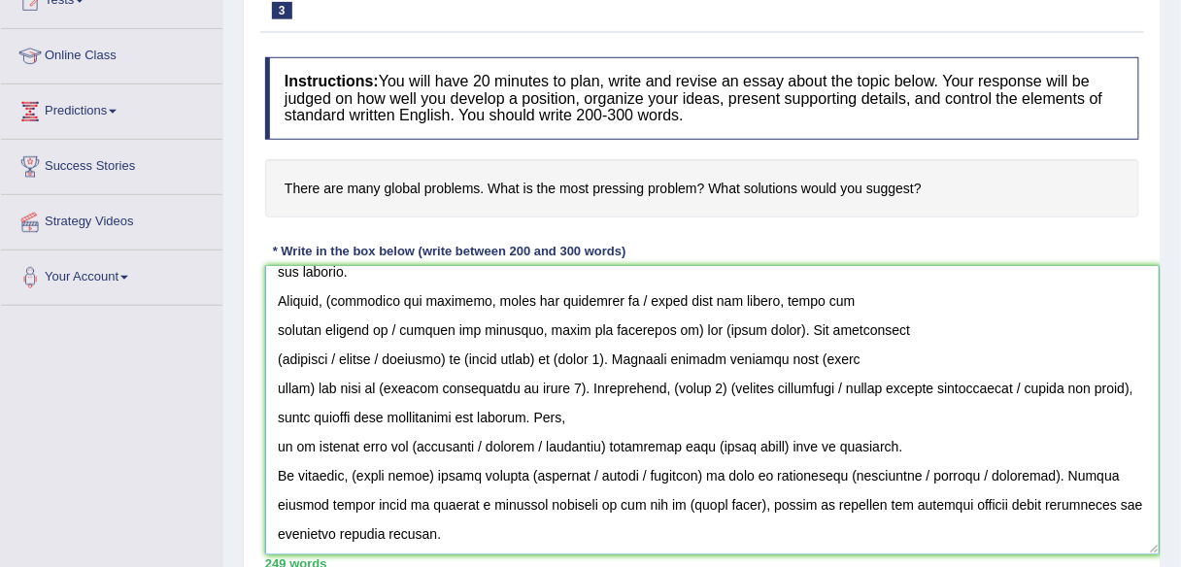
click at [266, 395] on textarea at bounding box center [712, 410] width 894 height 288
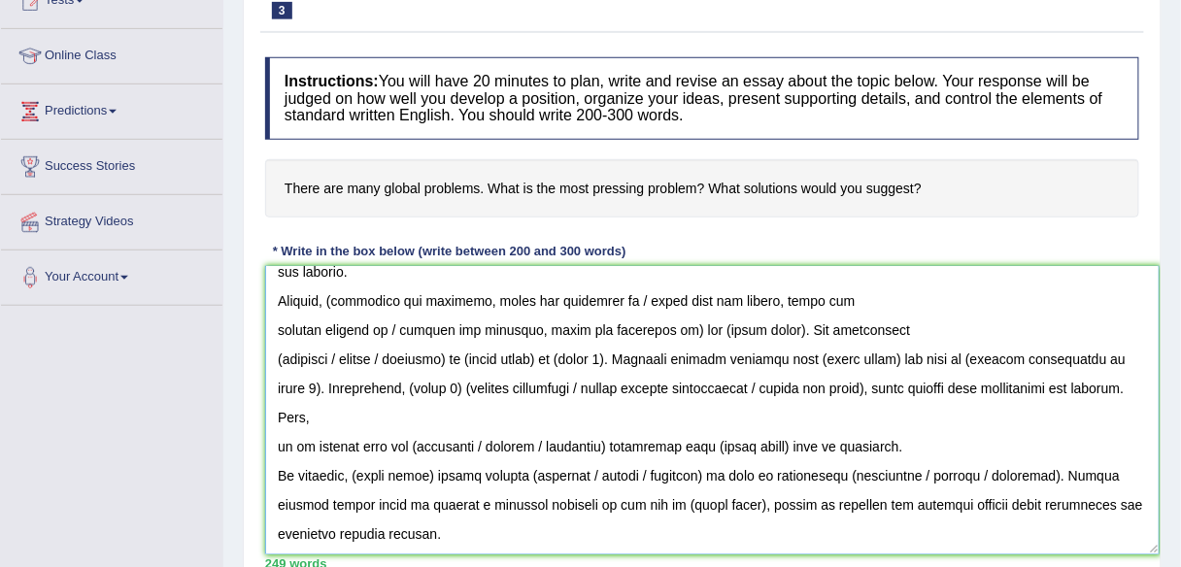
click at [274, 441] on textarea at bounding box center [712, 410] width 894 height 288
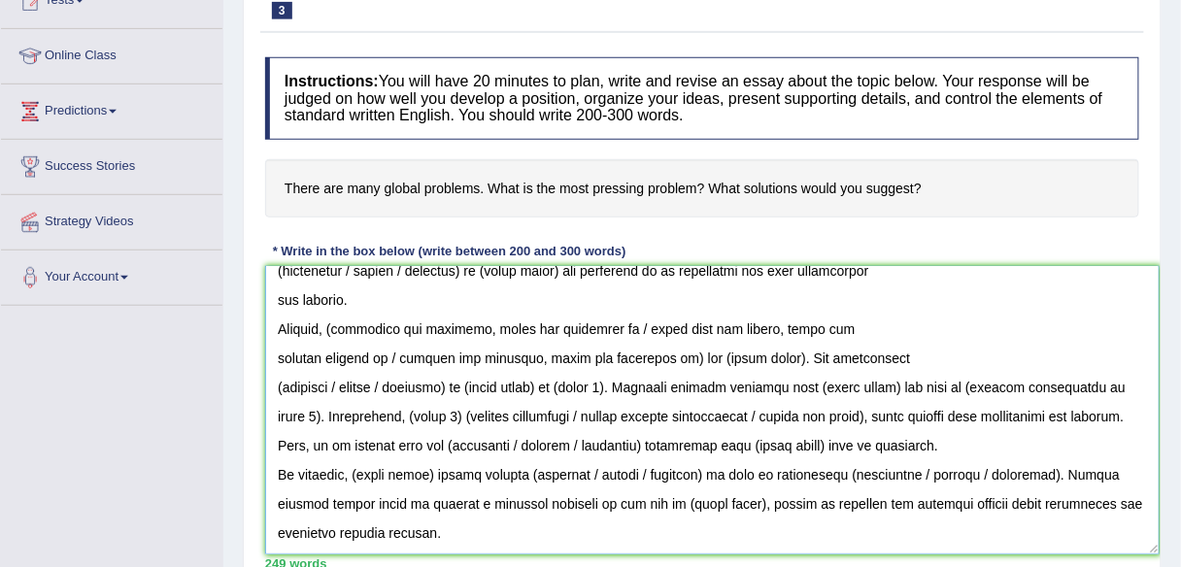
scroll to position [249, 0]
click at [269, 387] on textarea at bounding box center [712, 410] width 894 height 288
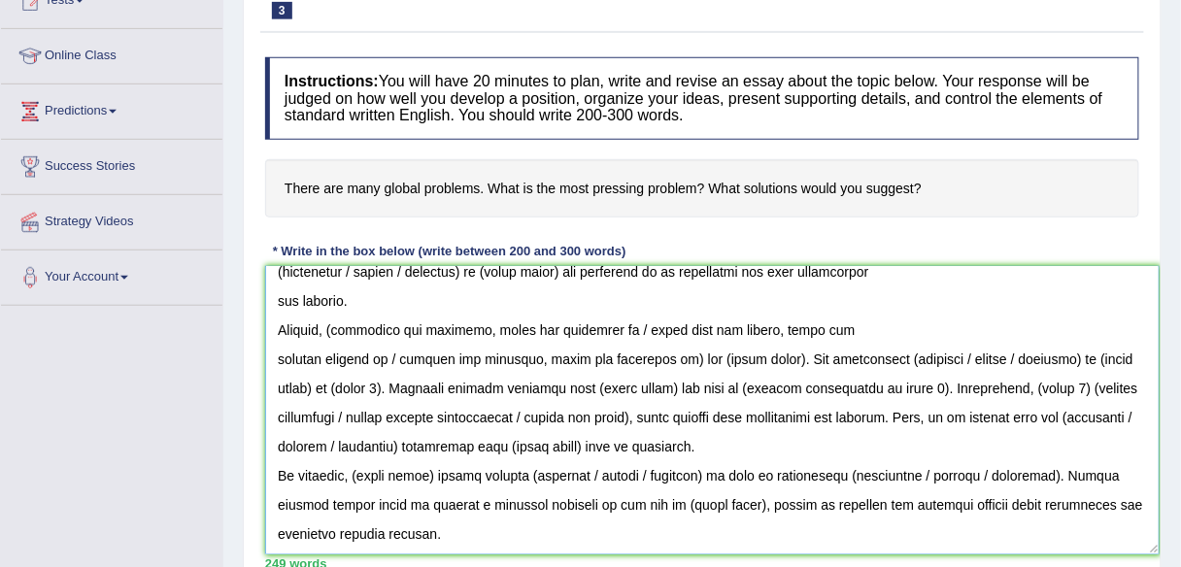
click at [270, 360] on textarea at bounding box center [712, 410] width 894 height 288
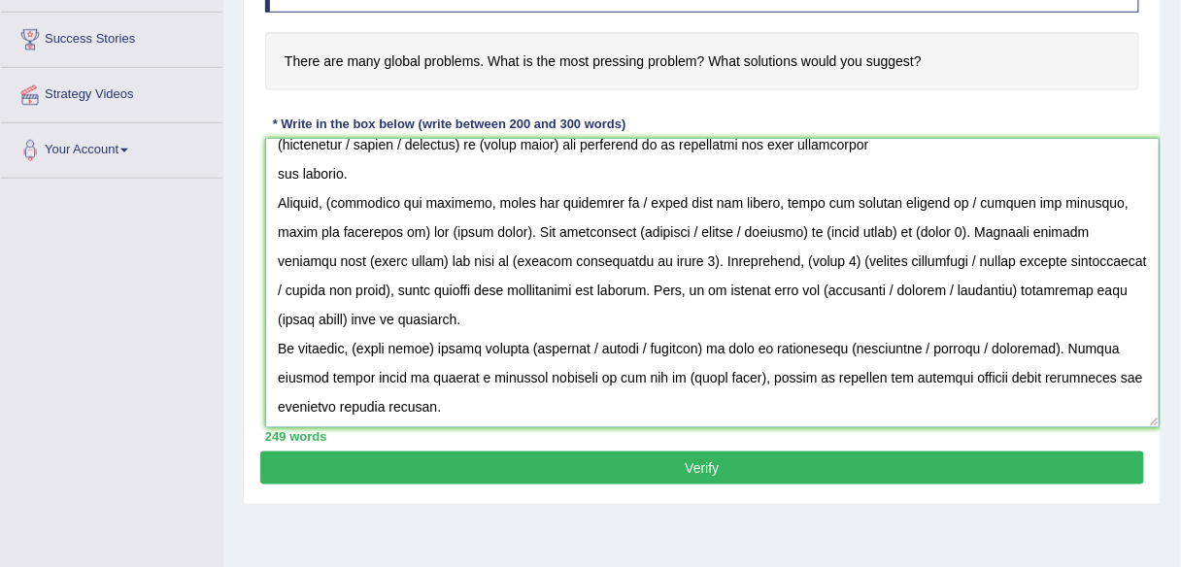
scroll to position [388, 0]
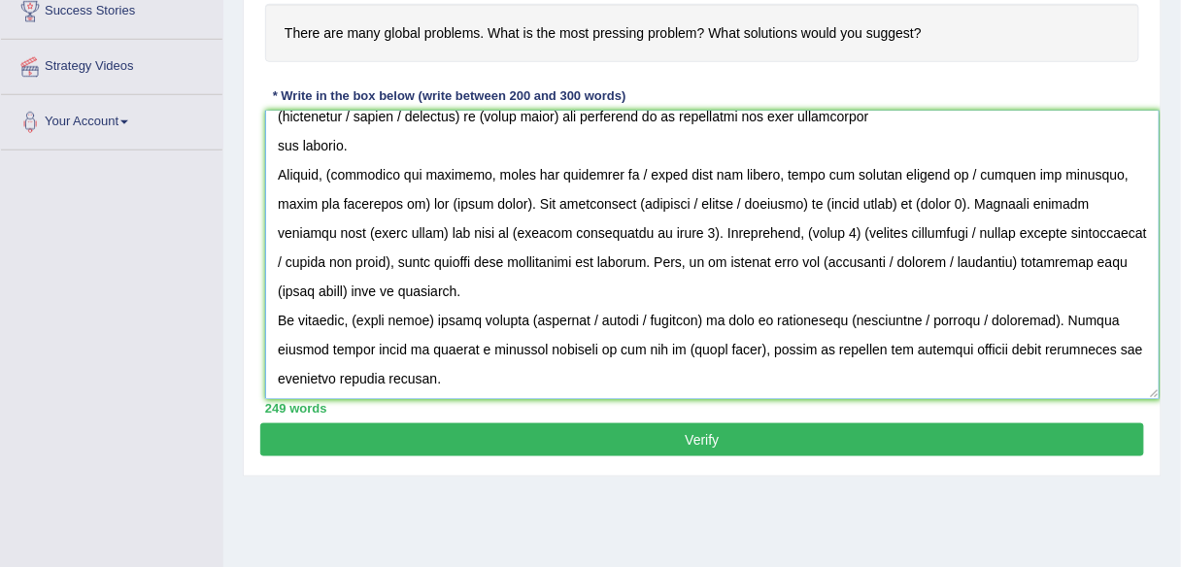
click at [268, 140] on textarea at bounding box center [712, 255] width 894 height 288
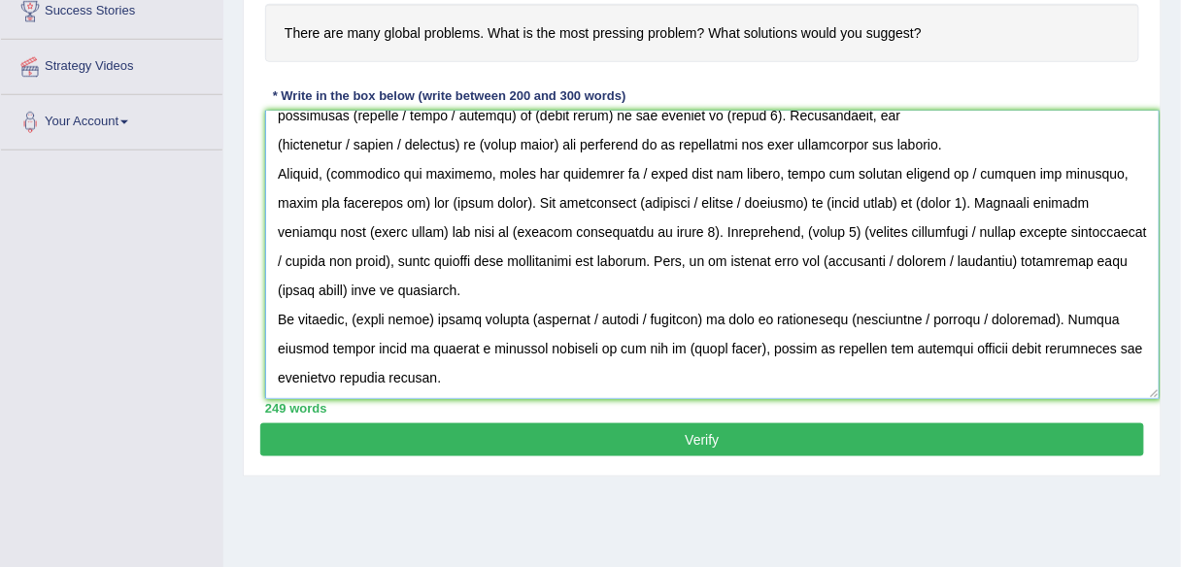
scroll to position [219, 0]
click at [272, 140] on textarea at bounding box center [712, 255] width 894 height 288
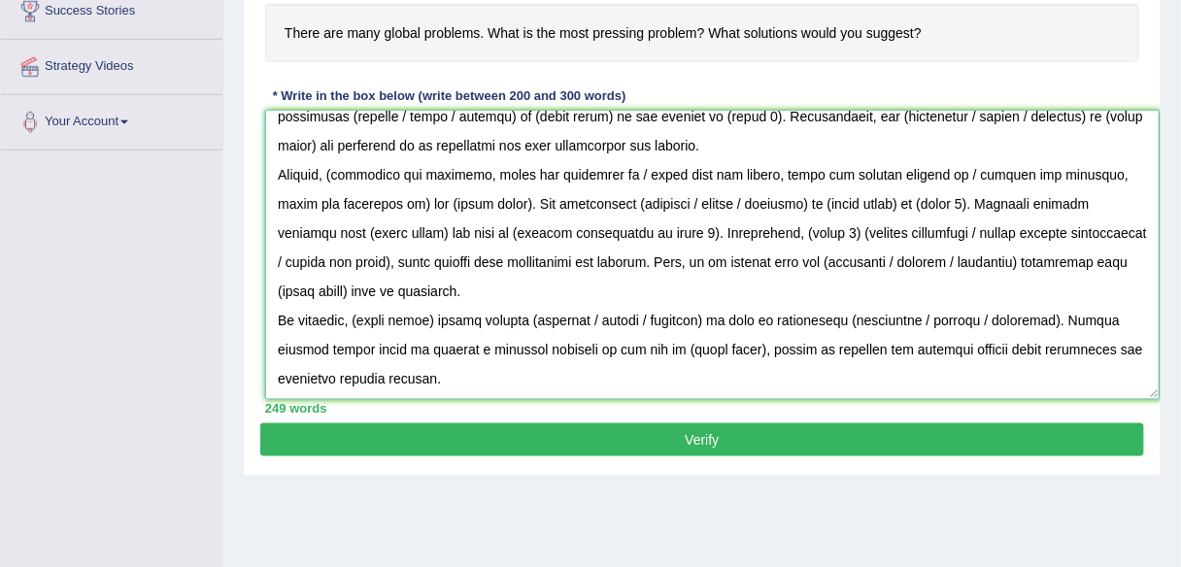
scroll to position [216, 0]
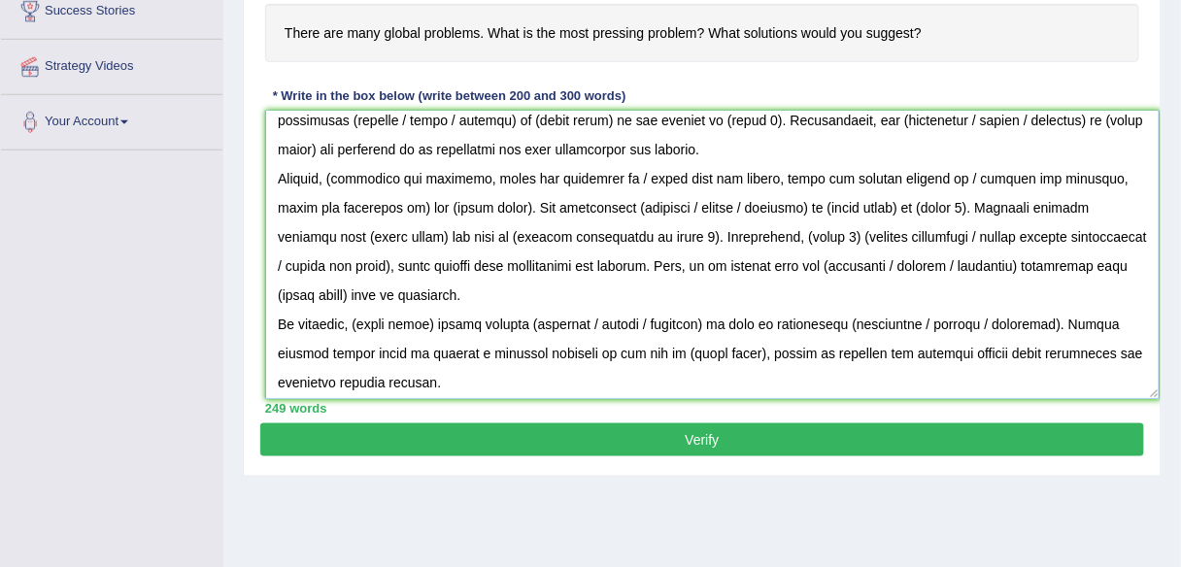
click at [273, 120] on textarea at bounding box center [712, 255] width 894 height 288
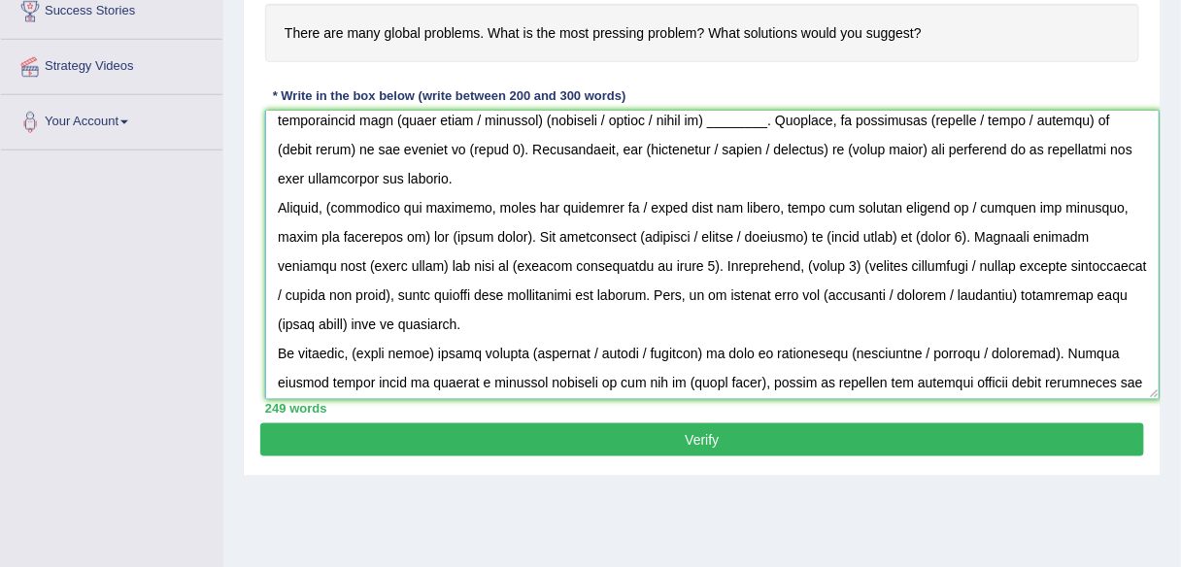
click at [273, 122] on textarea at bounding box center [712, 255] width 894 height 288
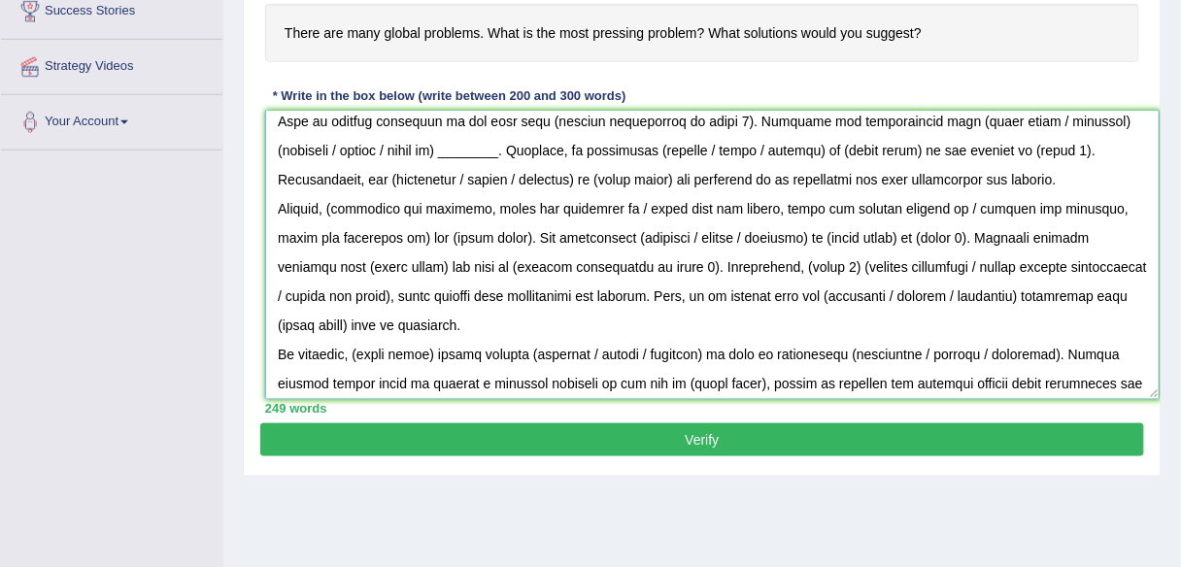
click at [273, 124] on textarea at bounding box center [712, 255] width 894 height 288
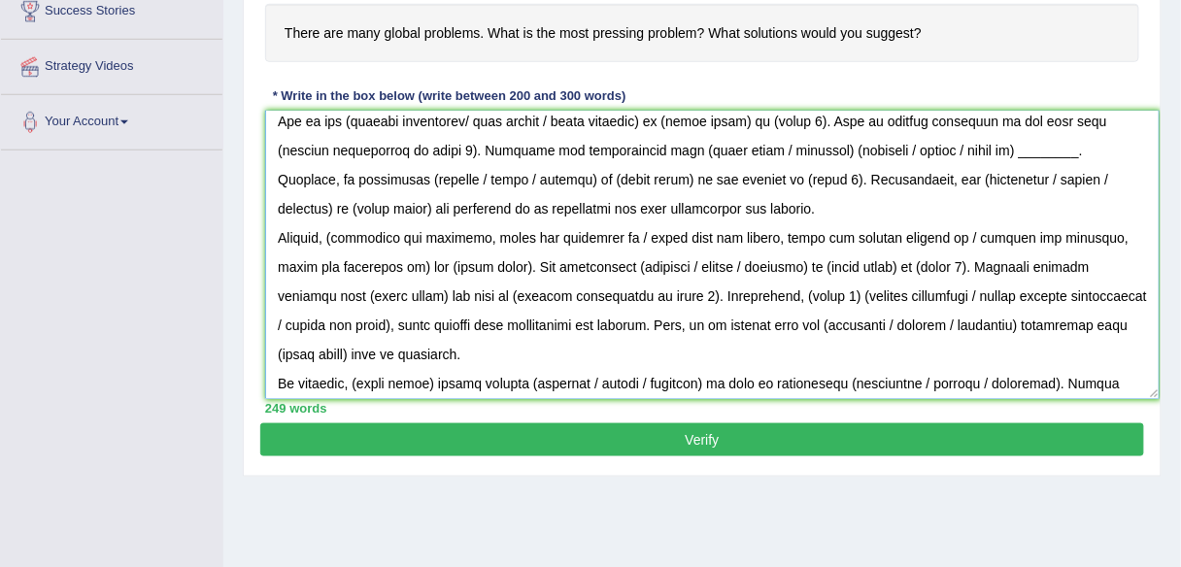
scroll to position [50, 0]
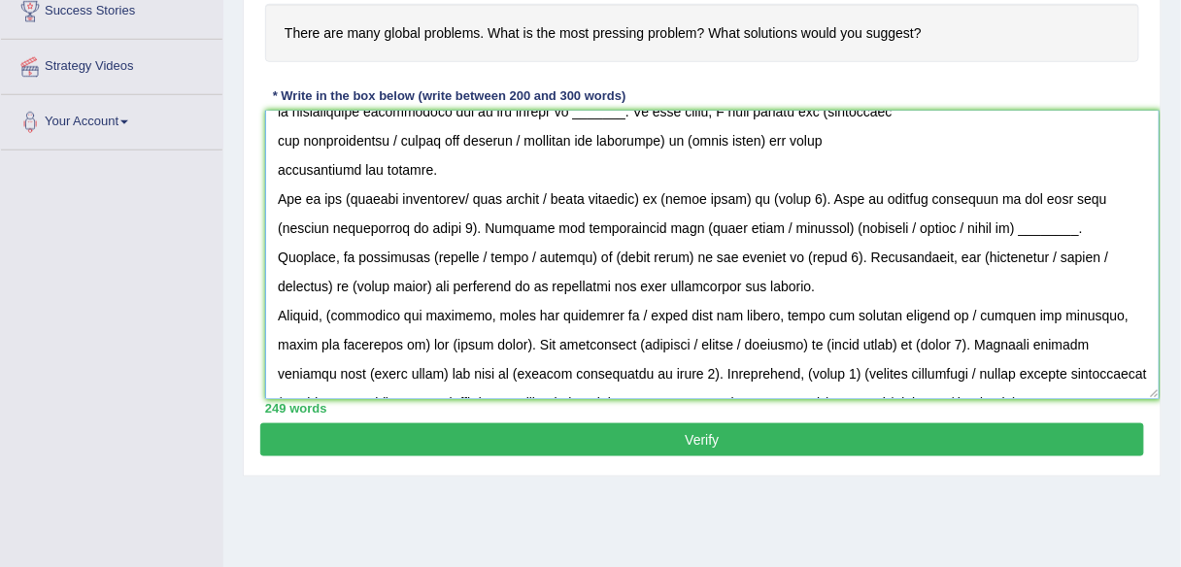
click at [274, 152] on textarea at bounding box center [712, 255] width 894 height 288
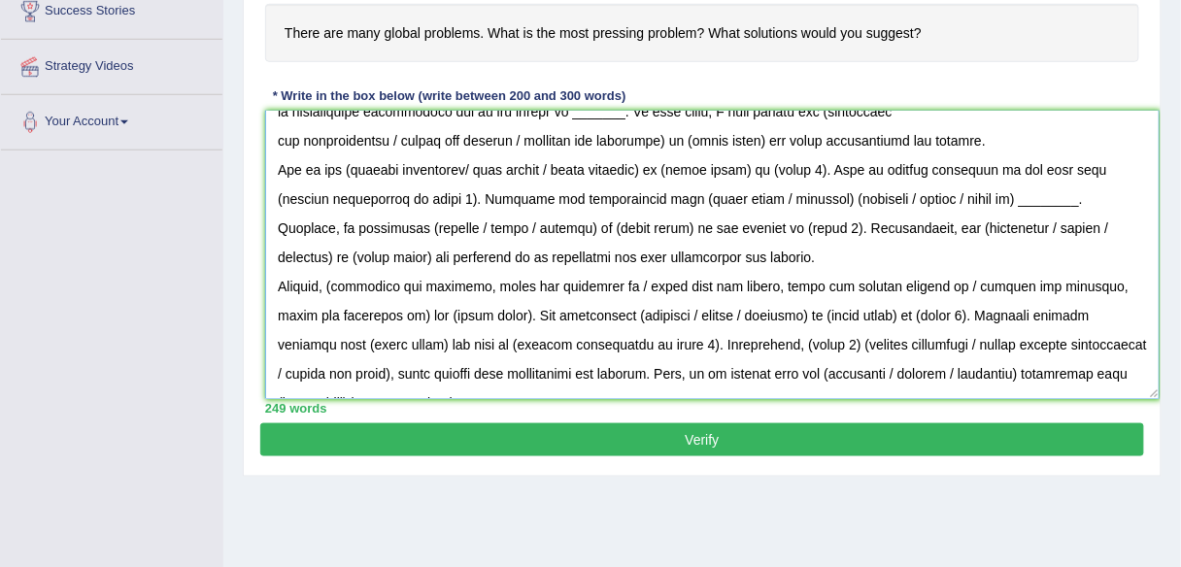
click at [273, 136] on textarea at bounding box center [712, 255] width 894 height 288
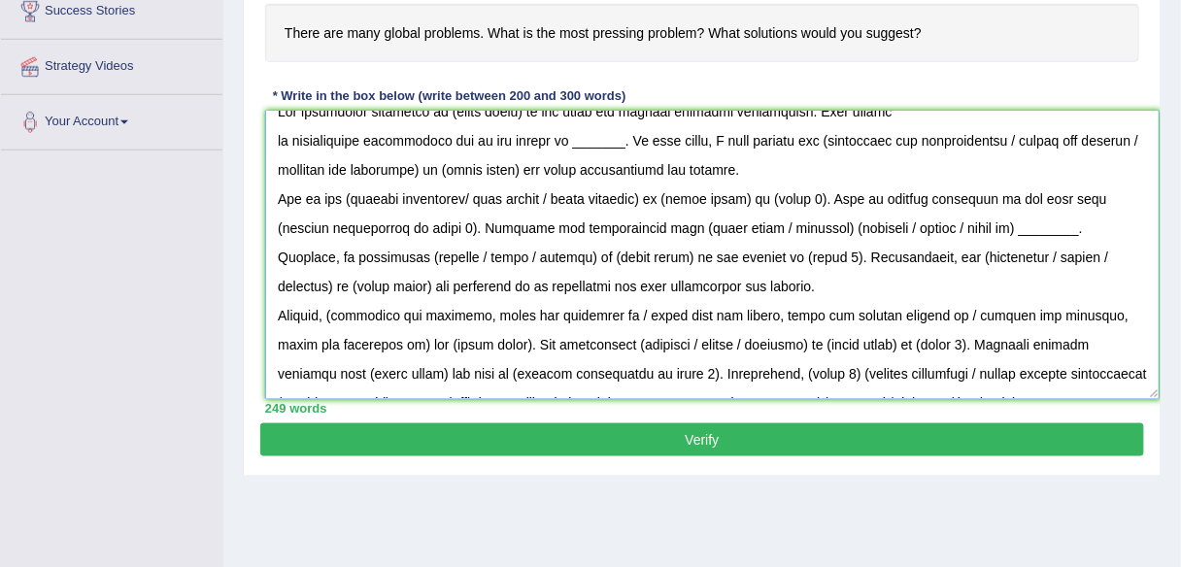
scroll to position [0, 0]
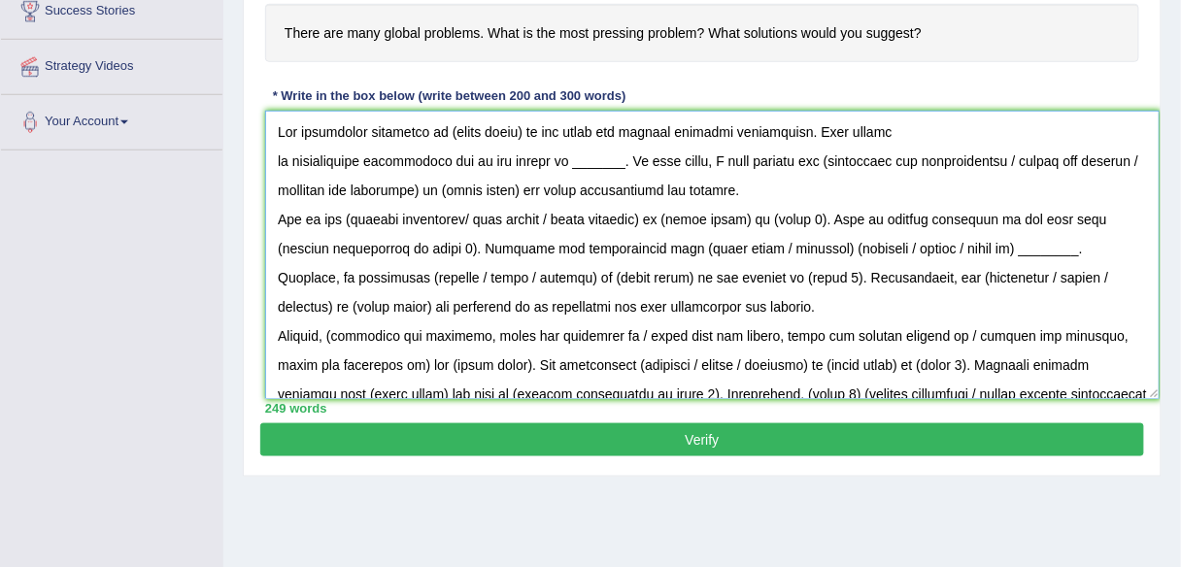
click at [276, 148] on textarea at bounding box center [712, 255] width 894 height 288
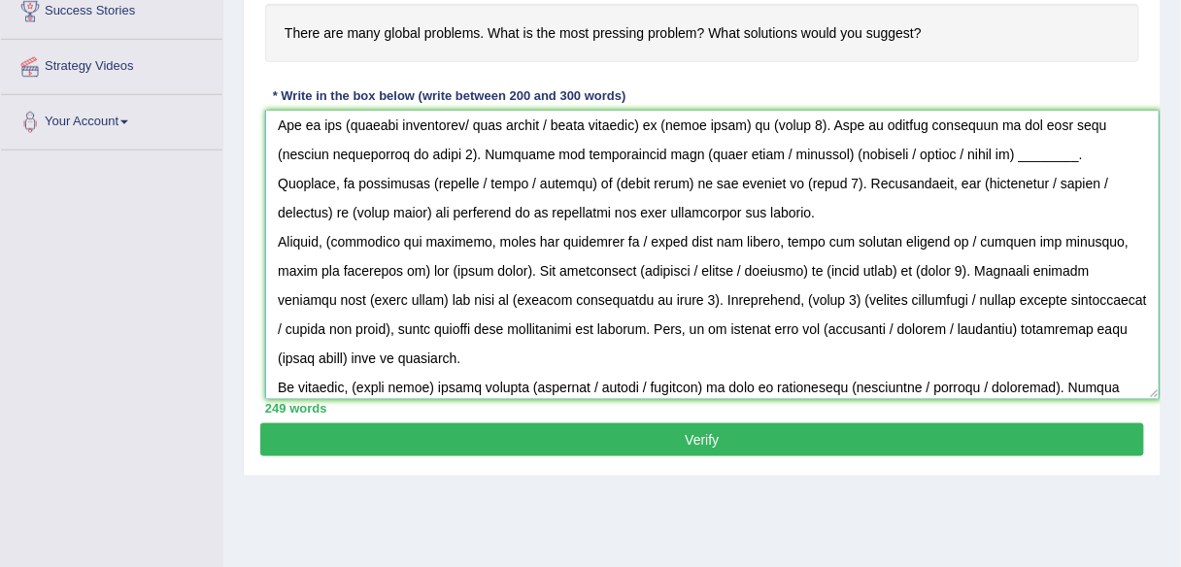
scroll to position [161, 0]
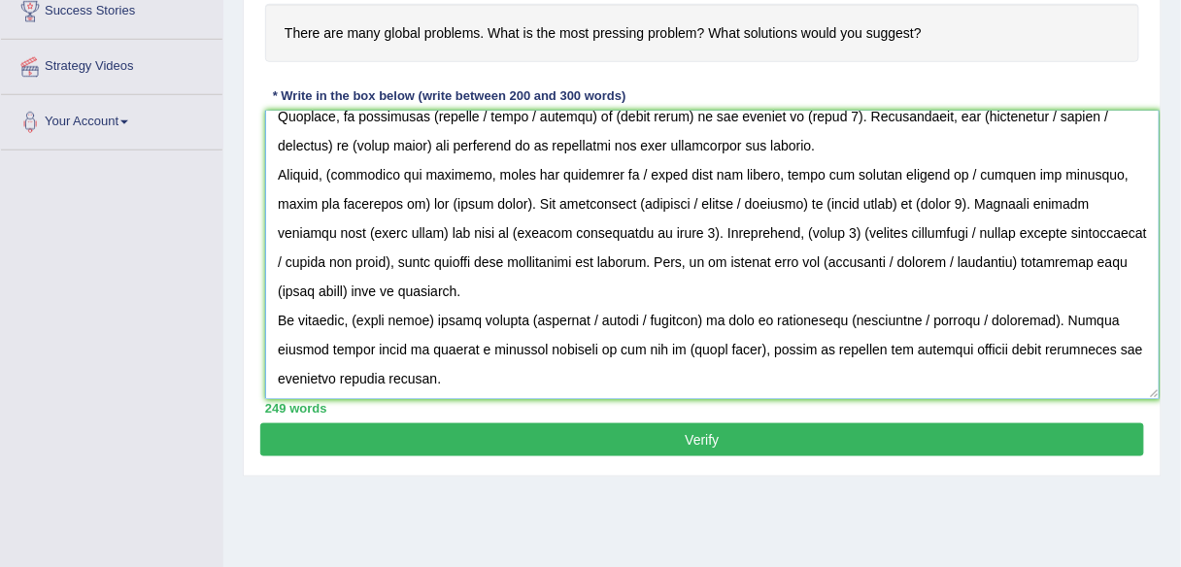
drag, startPoint x: 279, startPoint y: 122, endPoint x: 607, endPoint y: 275, distance: 361.9
click at [818, 481] on div "Home Practice Writing: Write Essay Pressing Problem You have already given answ…" at bounding box center [702, 97] width 958 height 971
click at [596, 302] on textarea at bounding box center [712, 255] width 894 height 288
drag, startPoint x: 1158, startPoint y: 390, endPoint x: 1158, endPoint y: 461, distance: 70.9
click at [1158, 461] on div "Practice Writing: Write Essay 3 Pressing Problem Instructions: You will have 20…" at bounding box center [702, 138] width 919 height 678
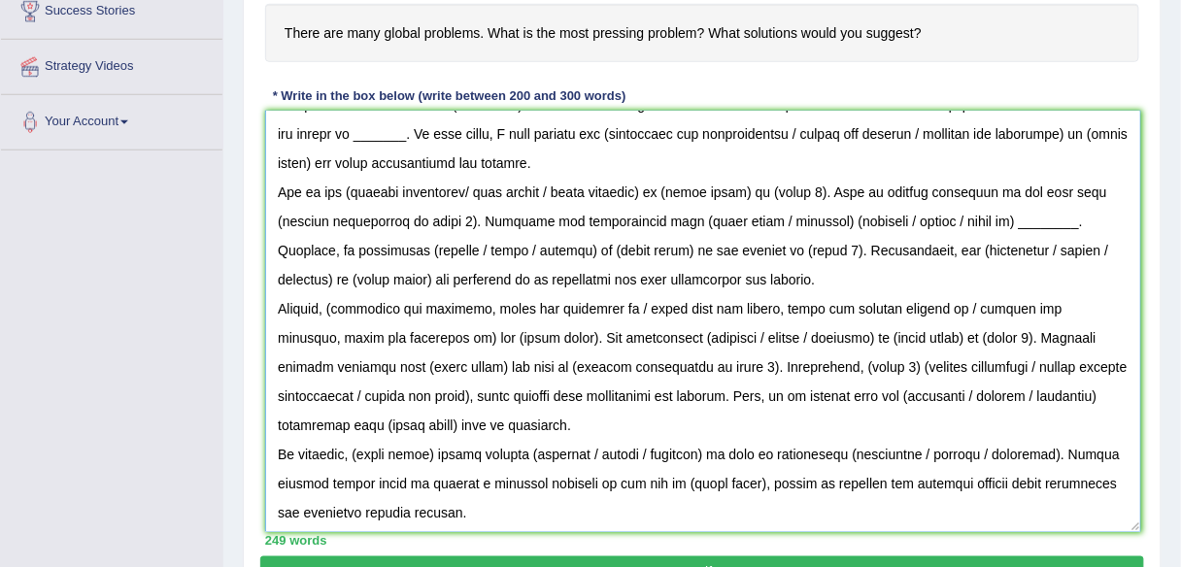
scroll to position [26, 0]
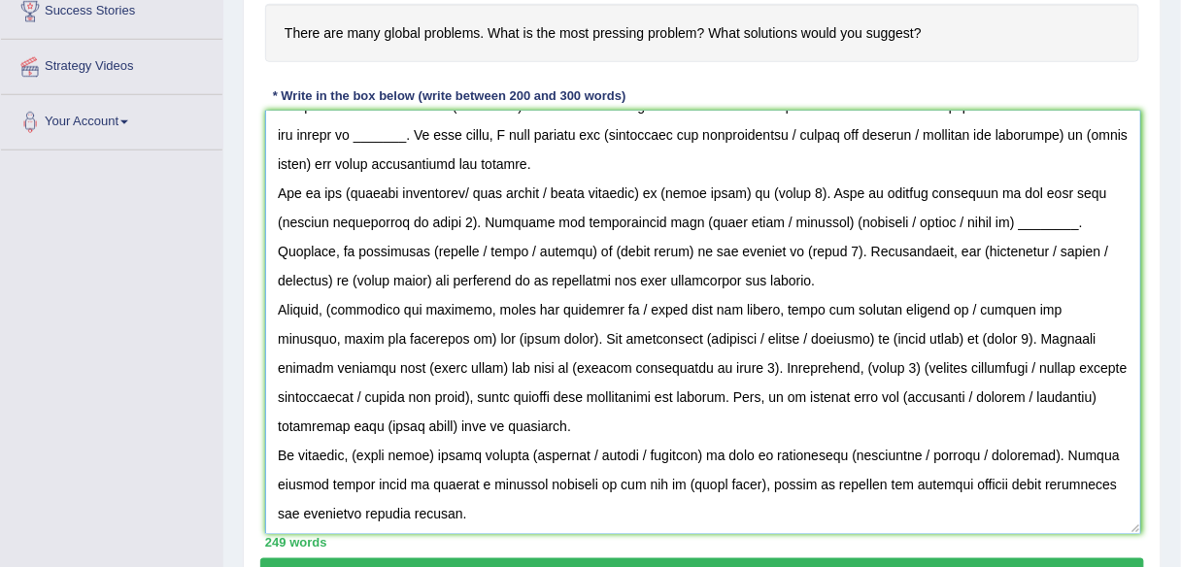
drag, startPoint x: 1148, startPoint y: 392, endPoint x: 918, endPoint y: 451, distance: 237.4
click at [1129, 527] on textarea at bounding box center [703, 322] width 876 height 423
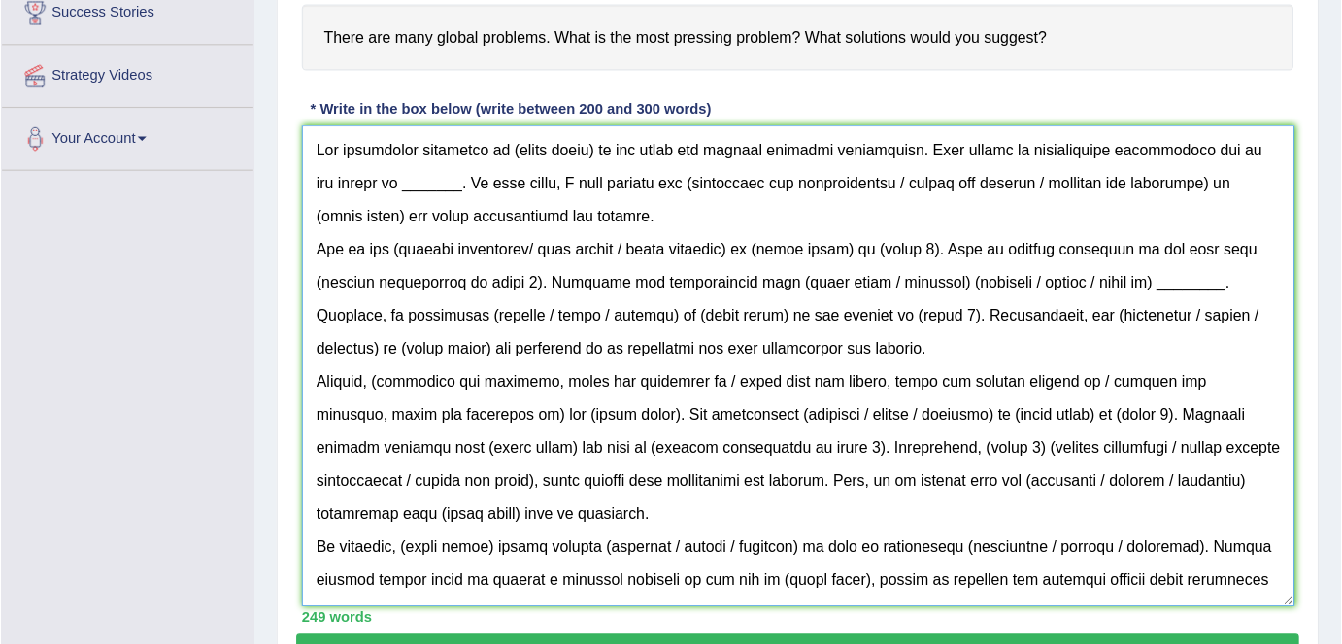
scroll to position [311, 0]
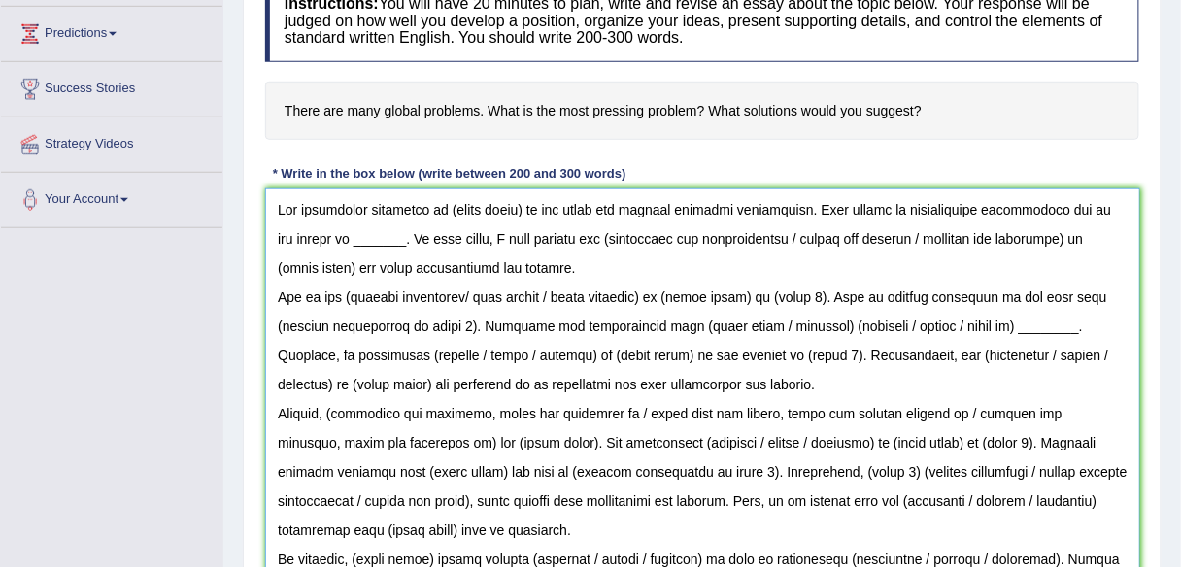
drag, startPoint x: 520, startPoint y: 206, endPoint x: 445, endPoint y: 199, distance: 75.1
click at [445, 199] on textarea at bounding box center [702, 399] width 875 height 423
click at [786, 118] on h4 "There are many global problems. What is the most pressing problem? What solutio…" at bounding box center [702, 111] width 874 height 59
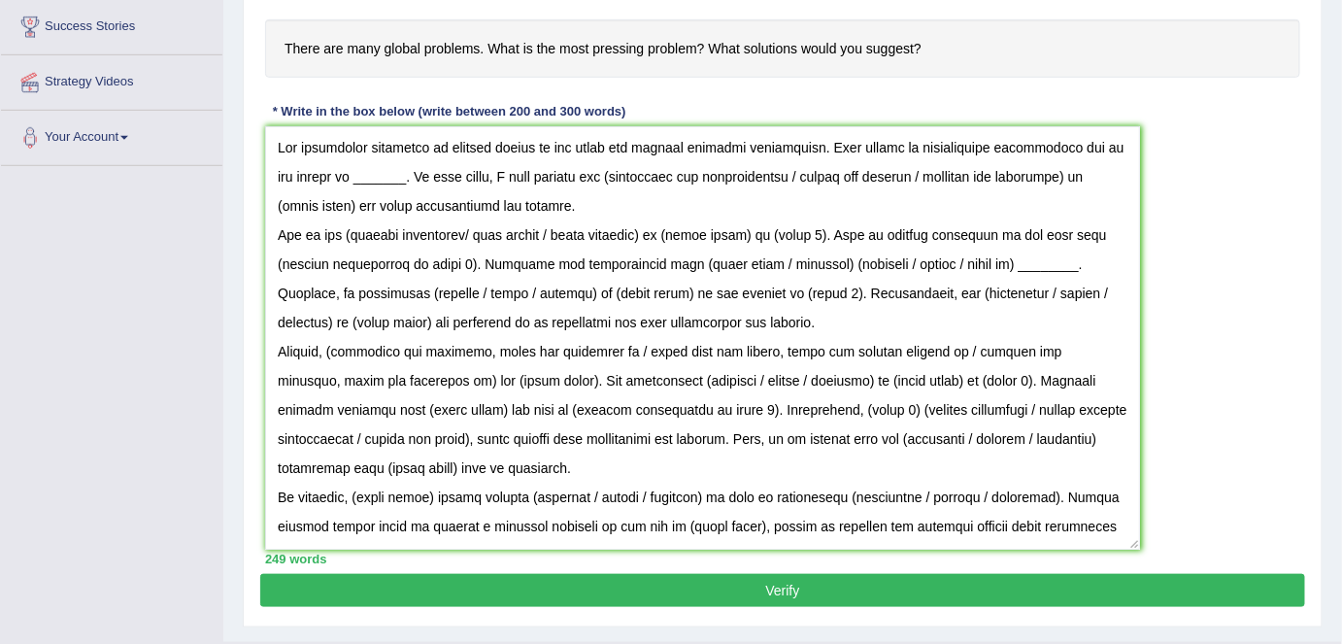
scroll to position [374, 0]
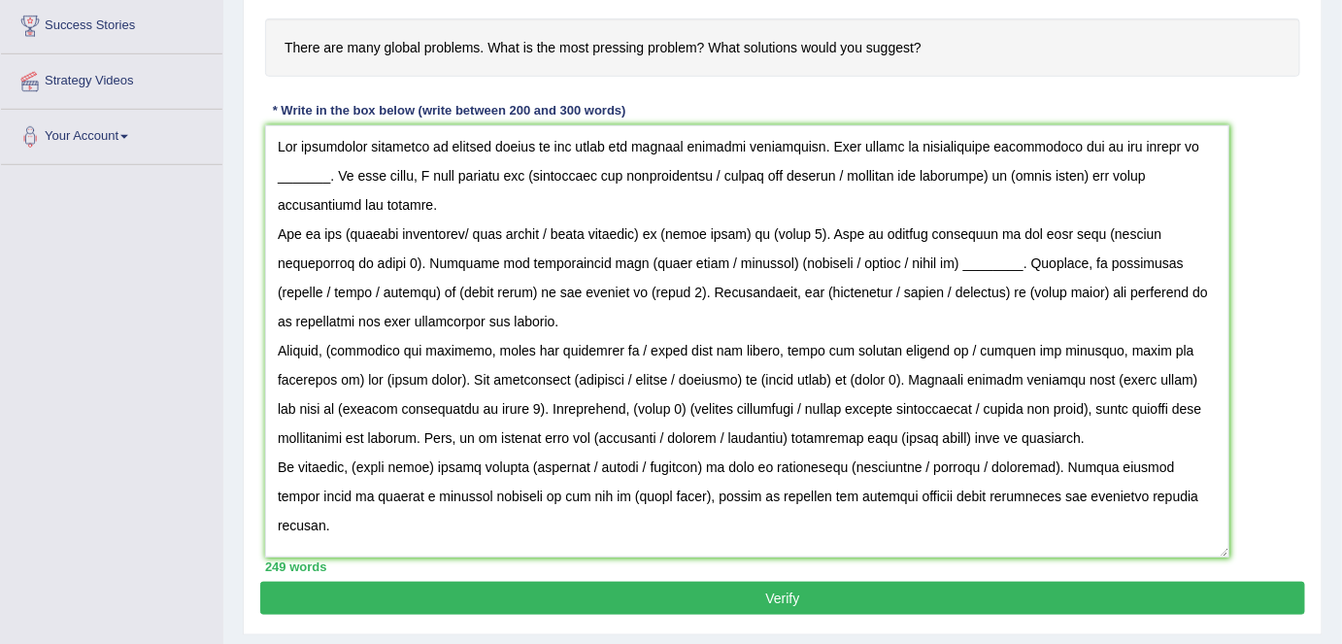
drag, startPoint x: 1136, startPoint y: 545, endPoint x: 1226, endPoint y: 554, distance: 89.8
click at [1180, 554] on textarea at bounding box center [747, 341] width 964 height 432
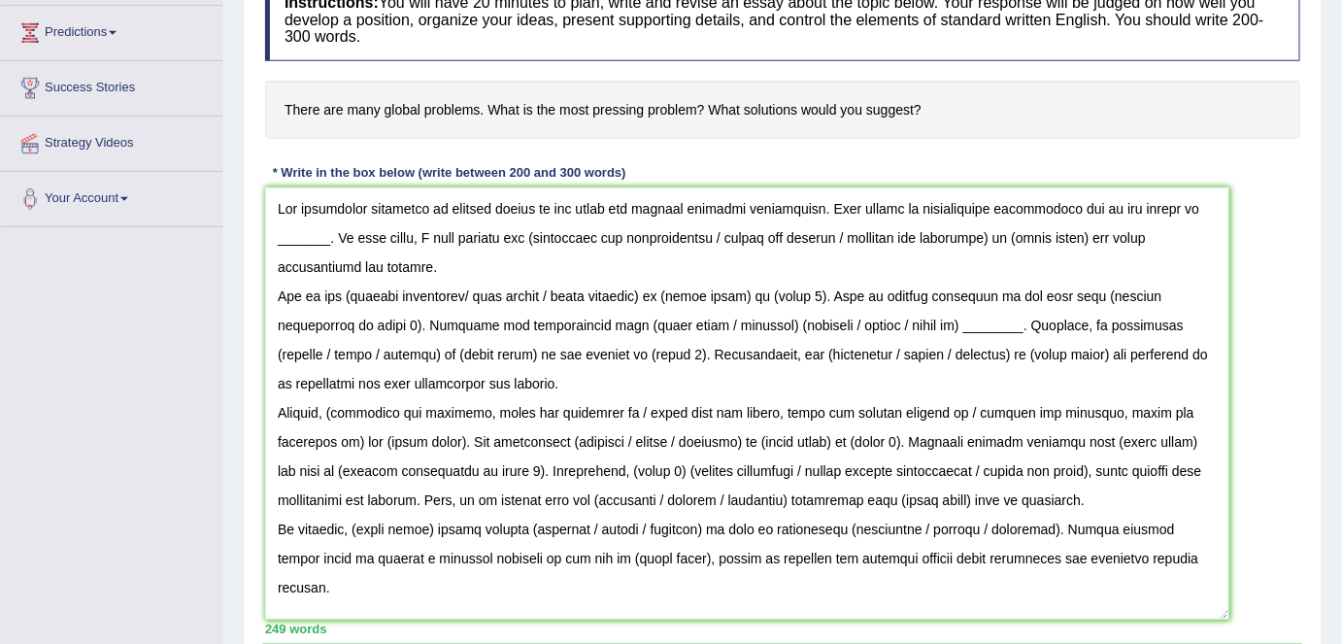
scroll to position [286, 0]
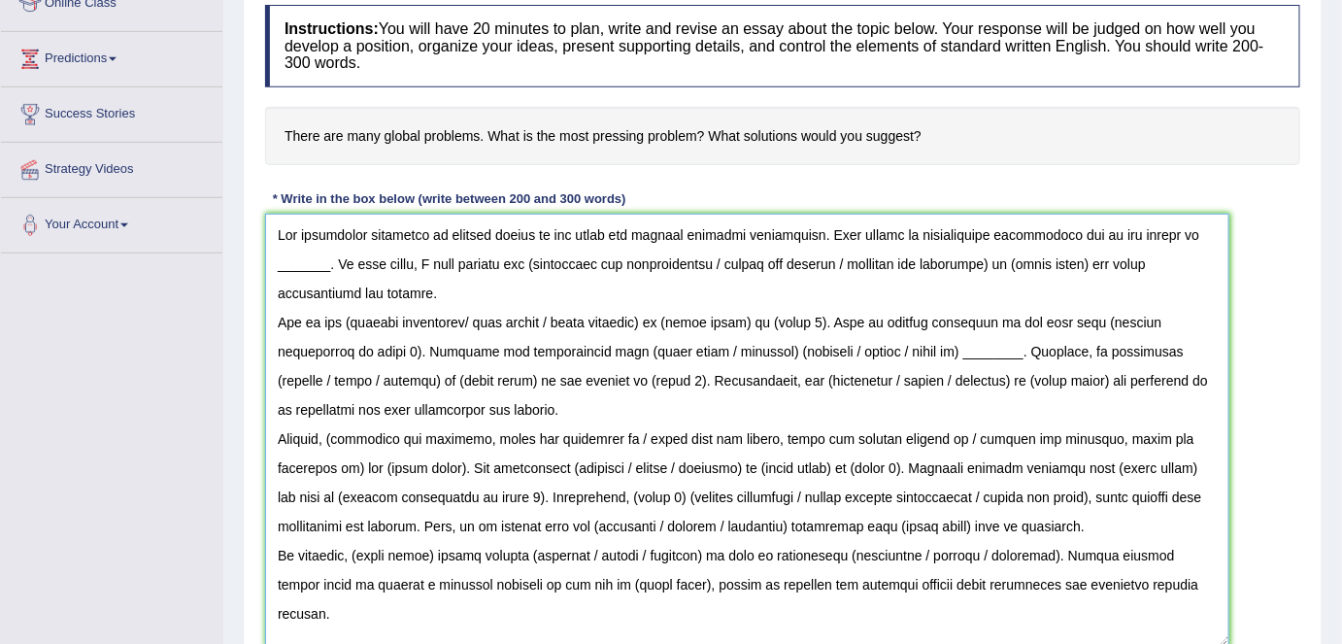
drag, startPoint x: 328, startPoint y: 259, endPoint x: 278, endPoint y: 258, distance: 50.5
click at [278, 258] on textarea at bounding box center [747, 430] width 964 height 432
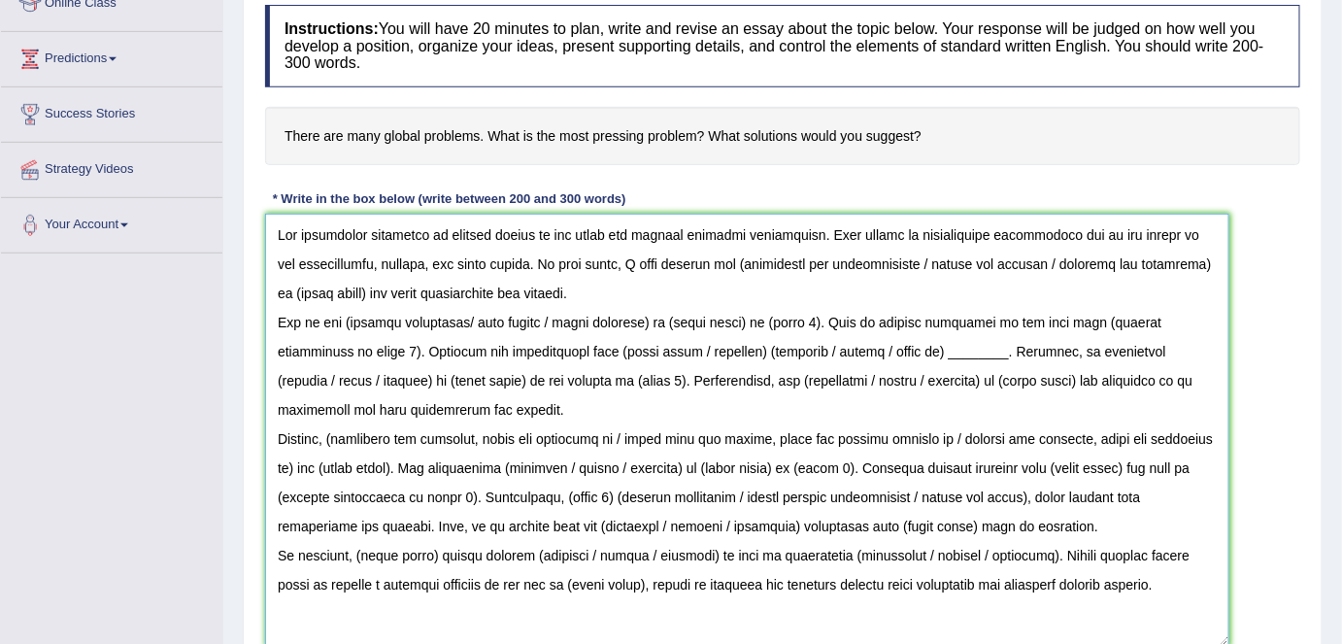
drag, startPoint x: 738, startPoint y: 259, endPoint x: 761, endPoint y: 311, distance: 56.5
click at [738, 259] on textarea at bounding box center [747, 430] width 964 height 432
drag, startPoint x: 735, startPoint y: 256, endPoint x: 1059, endPoint y: 254, distance: 323.4
click at [1059, 254] on textarea at bounding box center [747, 430] width 964 height 432
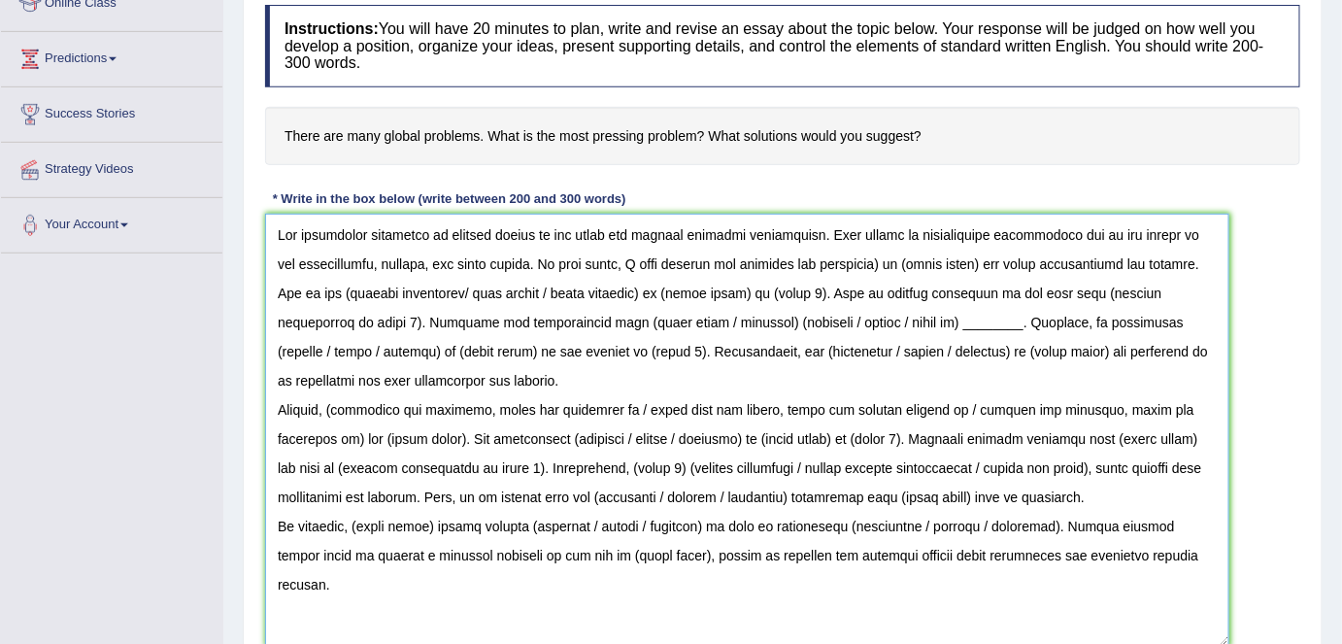
drag, startPoint x: 877, startPoint y: 259, endPoint x: 978, endPoint y: 264, distance: 101.1
click at [978, 264] on textarea at bounding box center [747, 430] width 964 height 432
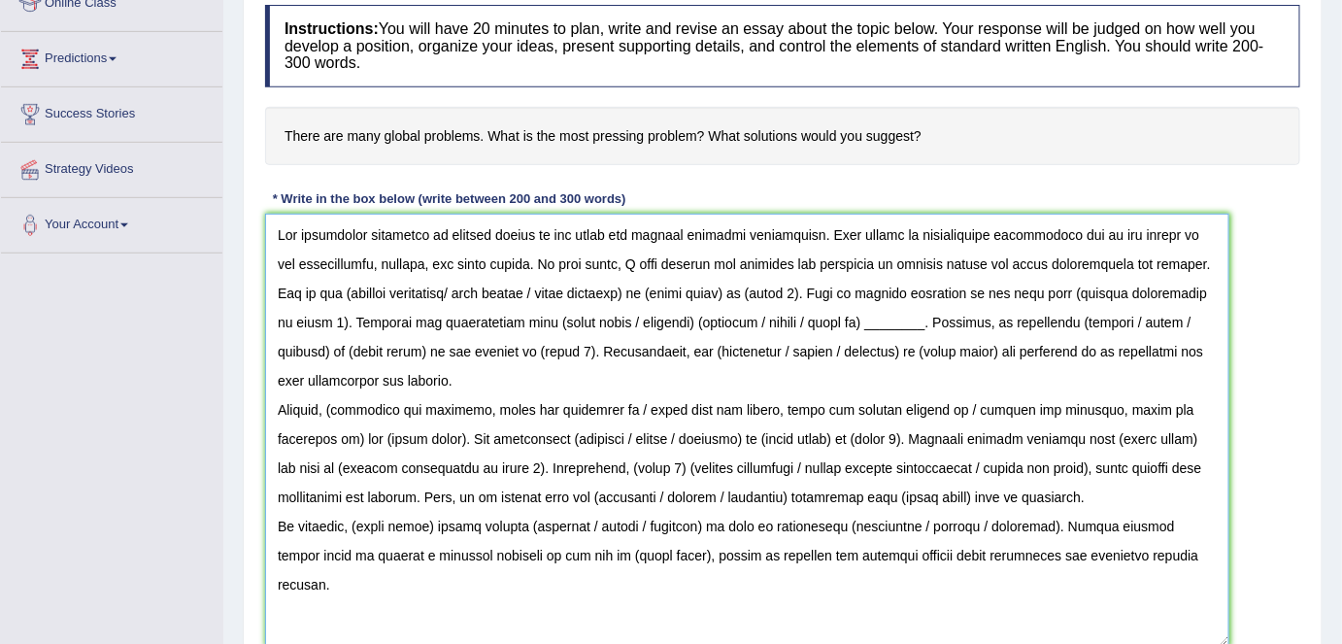
click at [1180, 270] on textarea at bounding box center [747, 430] width 964 height 432
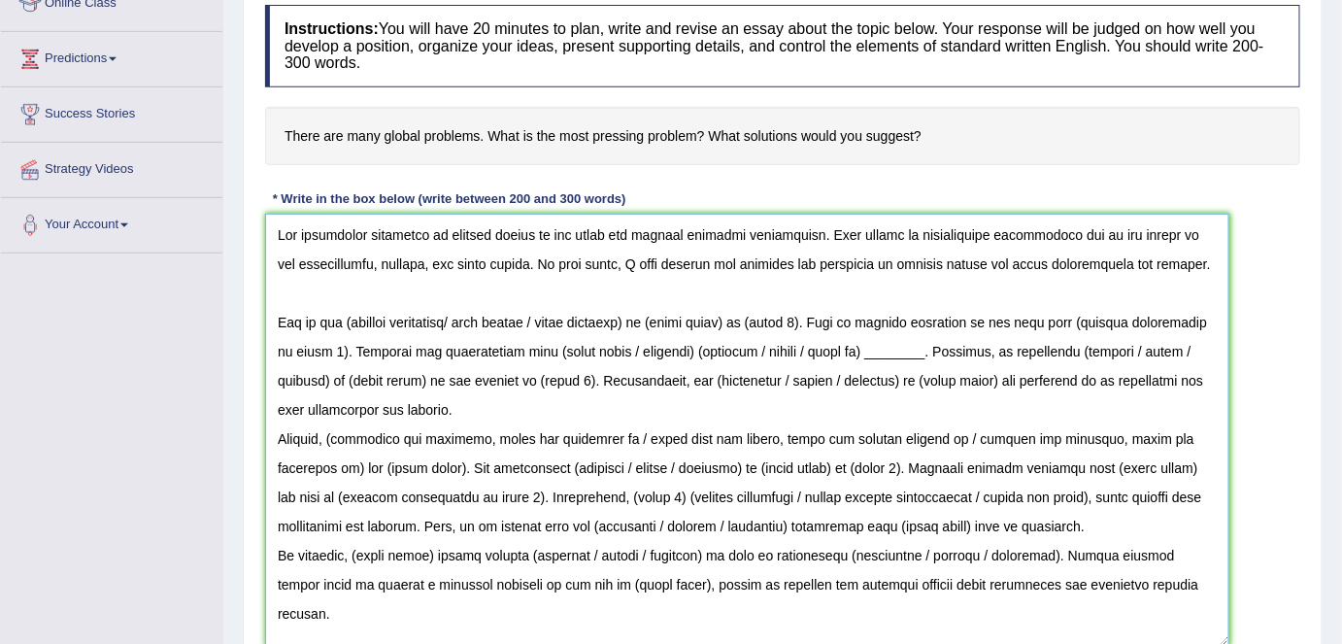
click at [525, 316] on textarea at bounding box center [747, 430] width 964 height 432
drag, startPoint x: 565, startPoint y: 319, endPoint x: 344, endPoint y: 318, distance: 221.4
click at [344, 318] on textarea at bounding box center [747, 430] width 964 height 432
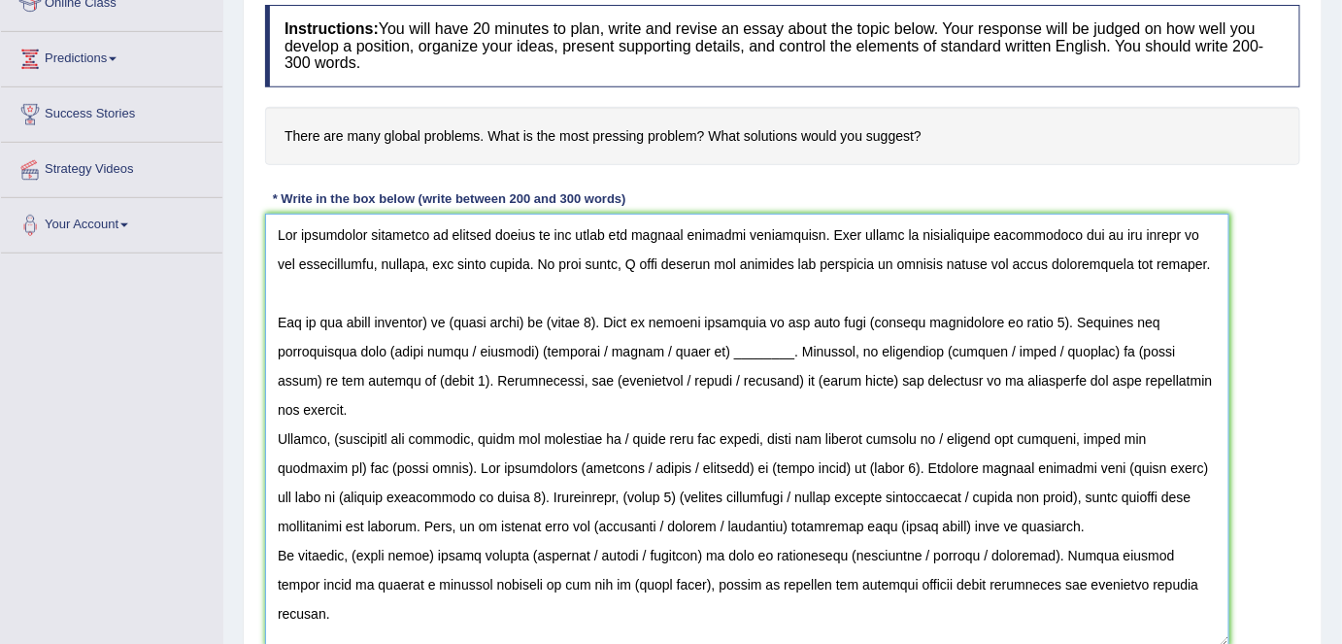
drag, startPoint x: 538, startPoint y: 318, endPoint x: 438, endPoint y: 320, distance: 100.1
click at [438, 320] on textarea at bounding box center [747, 430] width 964 height 432
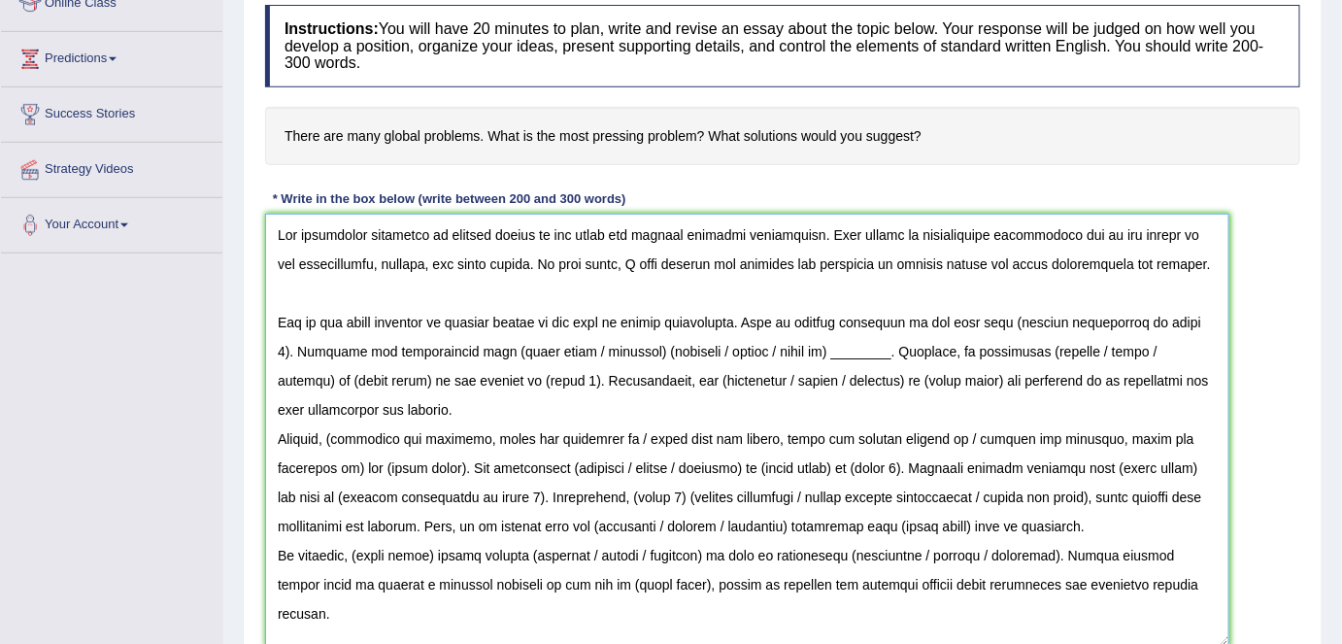
drag, startPoint x: 1173, startPoint y: 319, endPoint x: 992, endPoint y: 320, distance: 181.6
click at [992, 320] on textarea at bounding box center [747, 430] width 964 height 432
click at [458, 357] on textarea at bounding box center [747, 430] width 964 height 432
drag, startPoint x: 748, startPoint y: 319, endPoint x: 1174, endPoint y: 319, distance: 426.4
click at [1174, 319] on textarea at bounding box center [747, 430] width 964 height 432
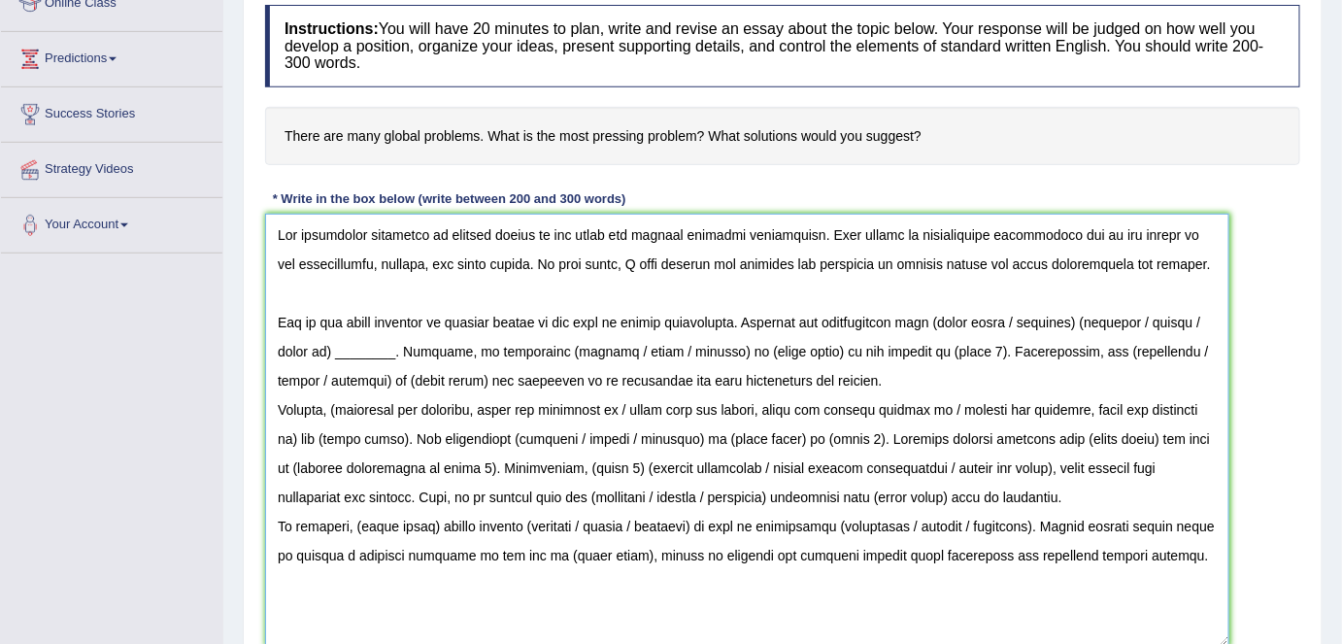
drag, startPoint x: 951, startPoint y: 319, endPoint x: 406, endPoint y: 345, distance: 545.5
click at [406, 345] on textarea at bounding box center [747, 430] width 964 height 432
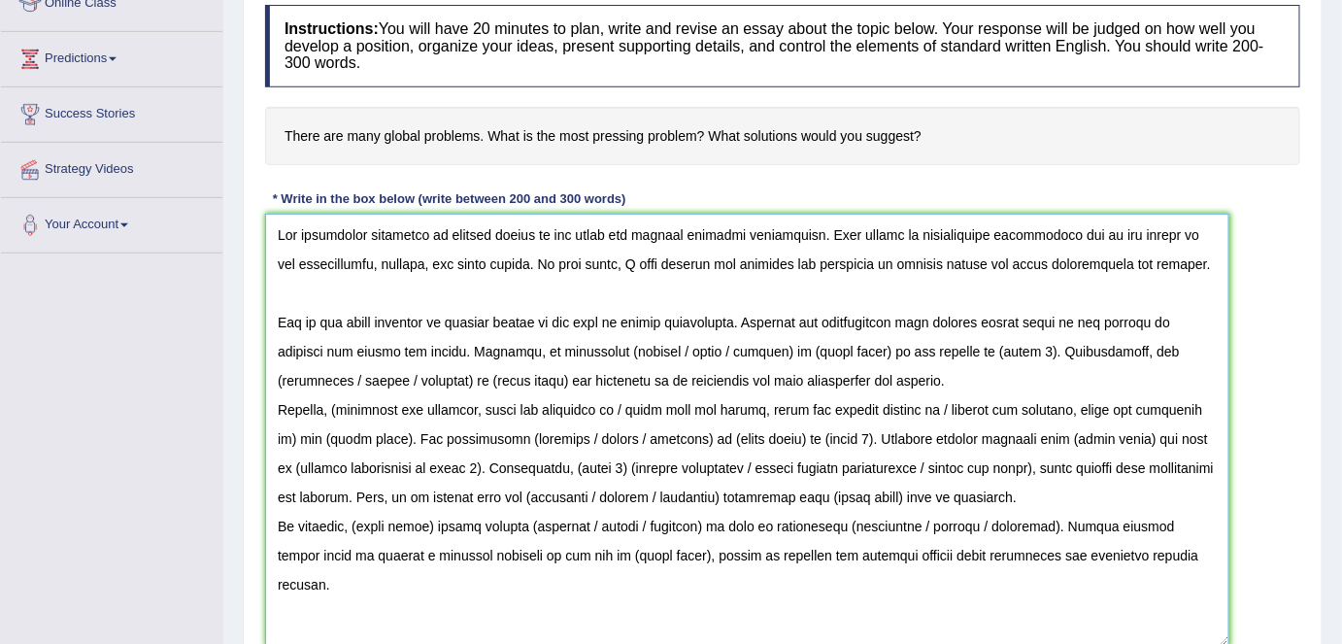
drag, startPoint x: 605, startPoint y: 345, endPoint x: 705, endPoint y: 341, distance: 100.1
click at [705, 341] on textarea at bounding box center [747, 430] width 964 height 432
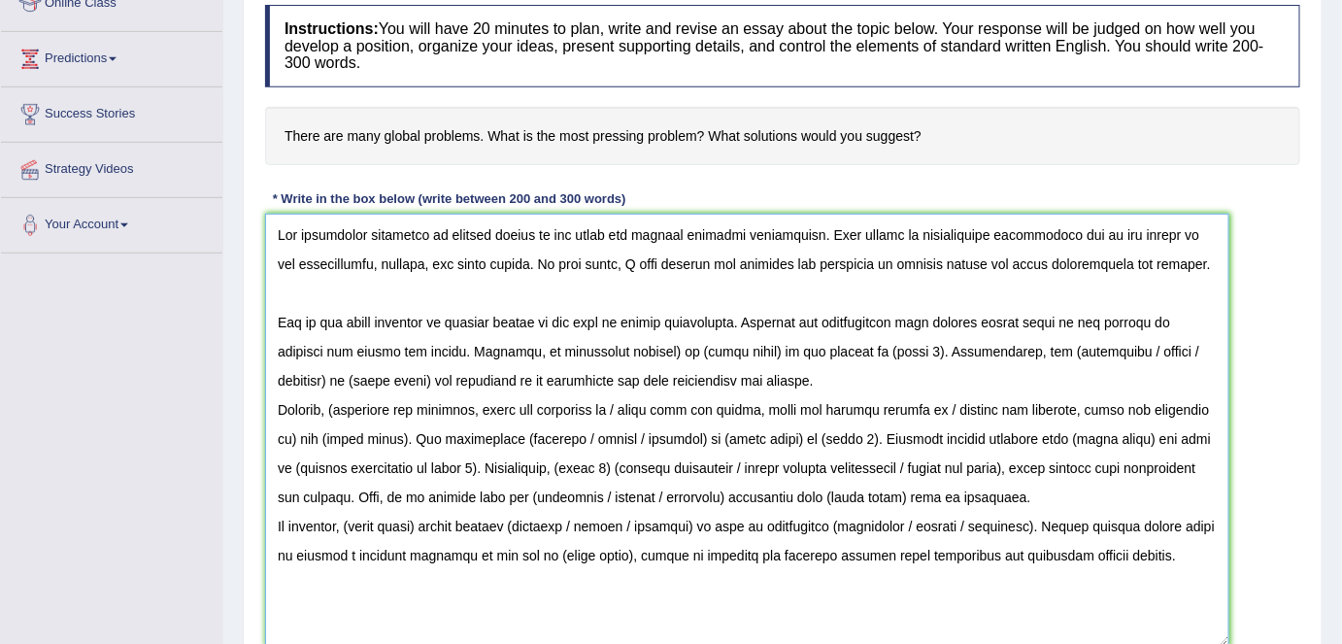
drag, startPoint x: 655, startPoint y: 348, endPoint x: 891, endPoint y: 344, distance: 236.0
click at [891, 344] on textarea at bounding box center [747, 430] width 964 height 432
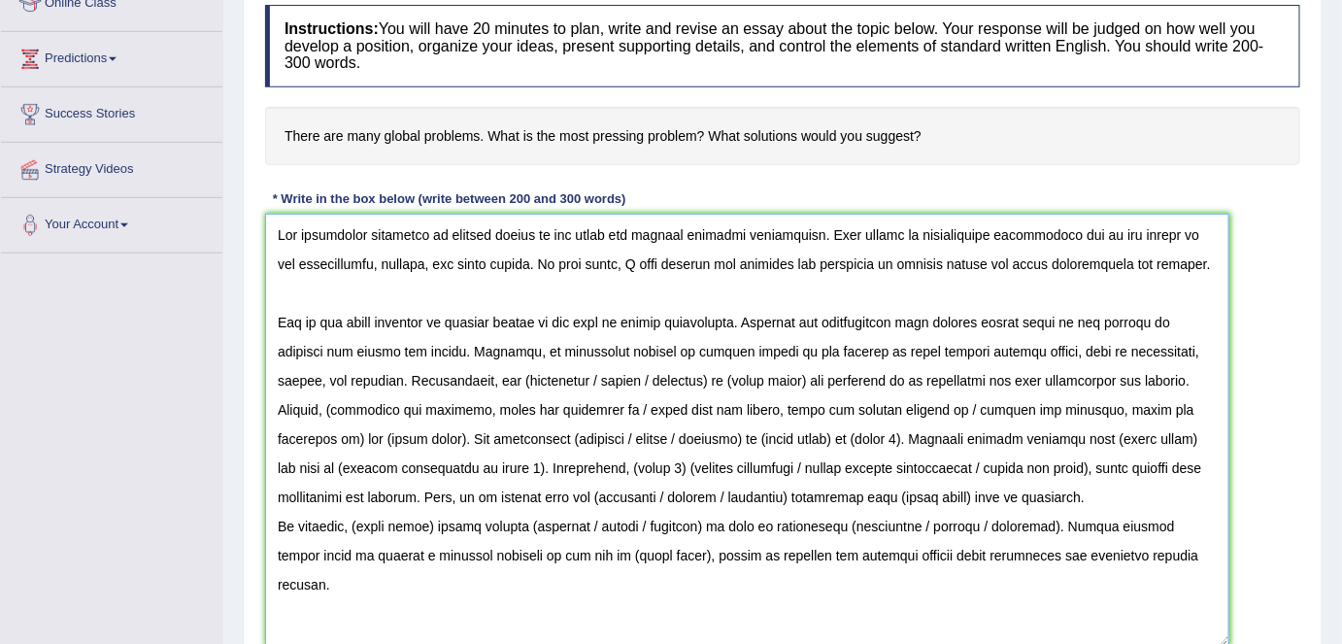
click at [1176, 370] on textarea at bounding box center [747, 430] width 964 height 432
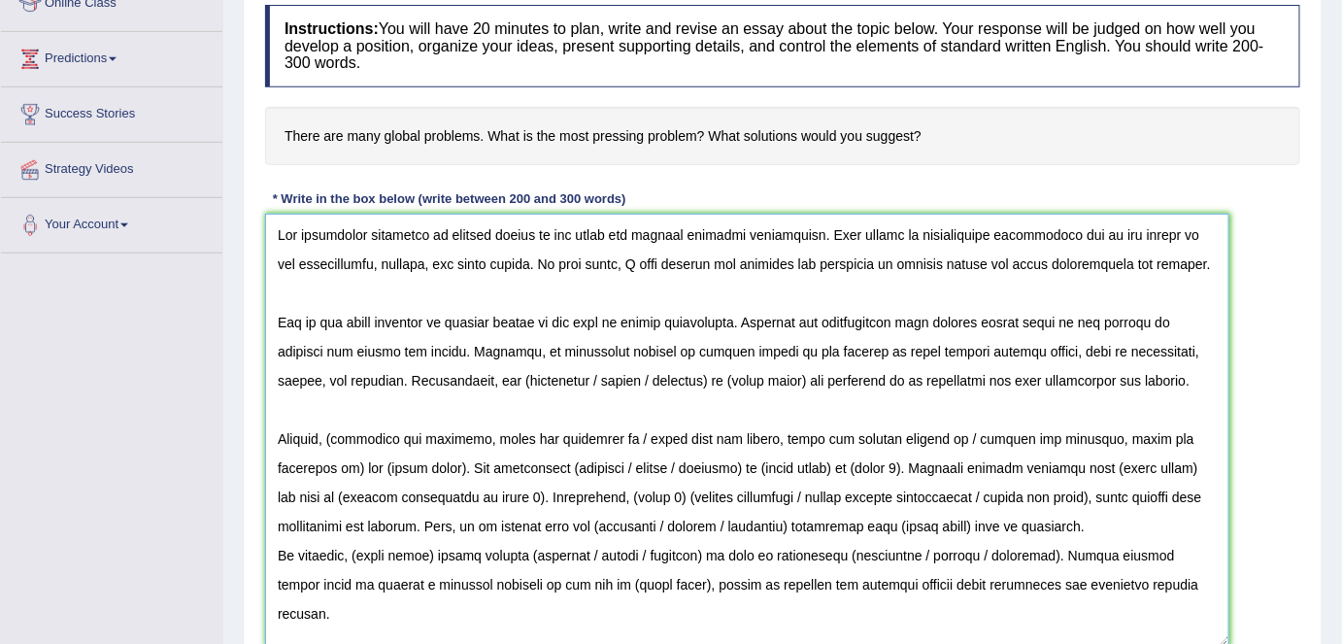
drag, startPoint x: 477, startPoint y: 379, endPoint x: 772, endPoint y: 386, distance: 295.3
click at [772, 386] on textarea at bounding box center [747, 430] width 964 height 432
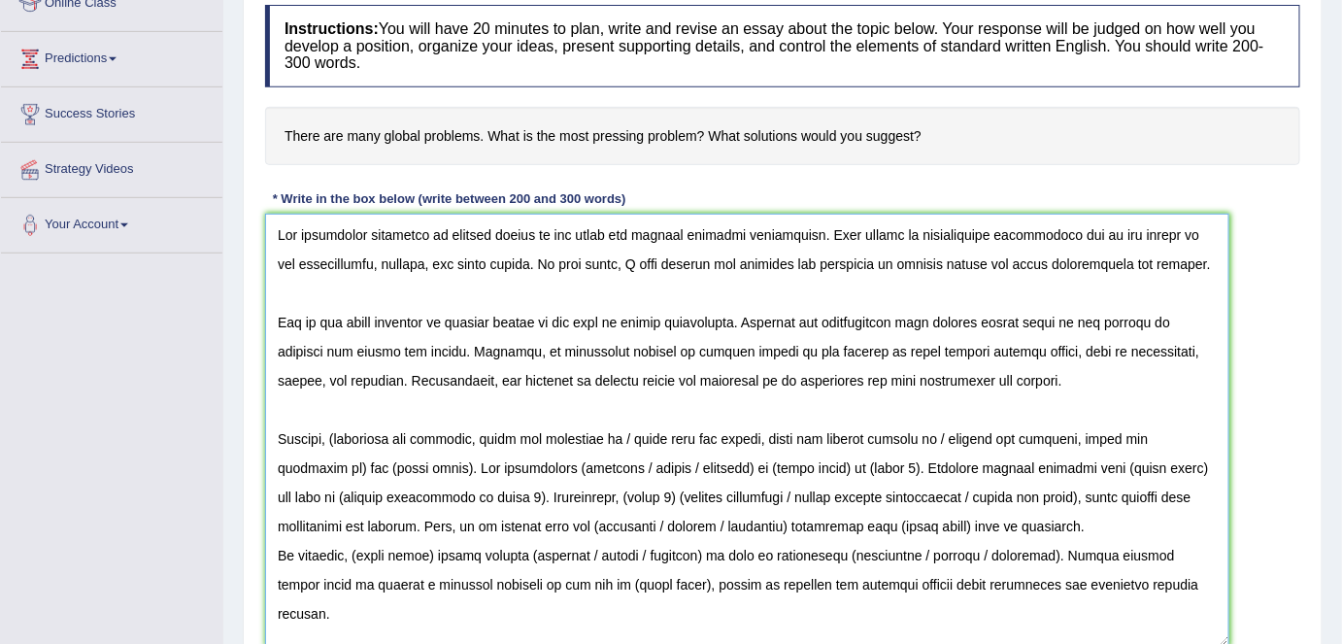
click at [1042, 521] on textarea at bounding box center [747, 430] width 964 height 432
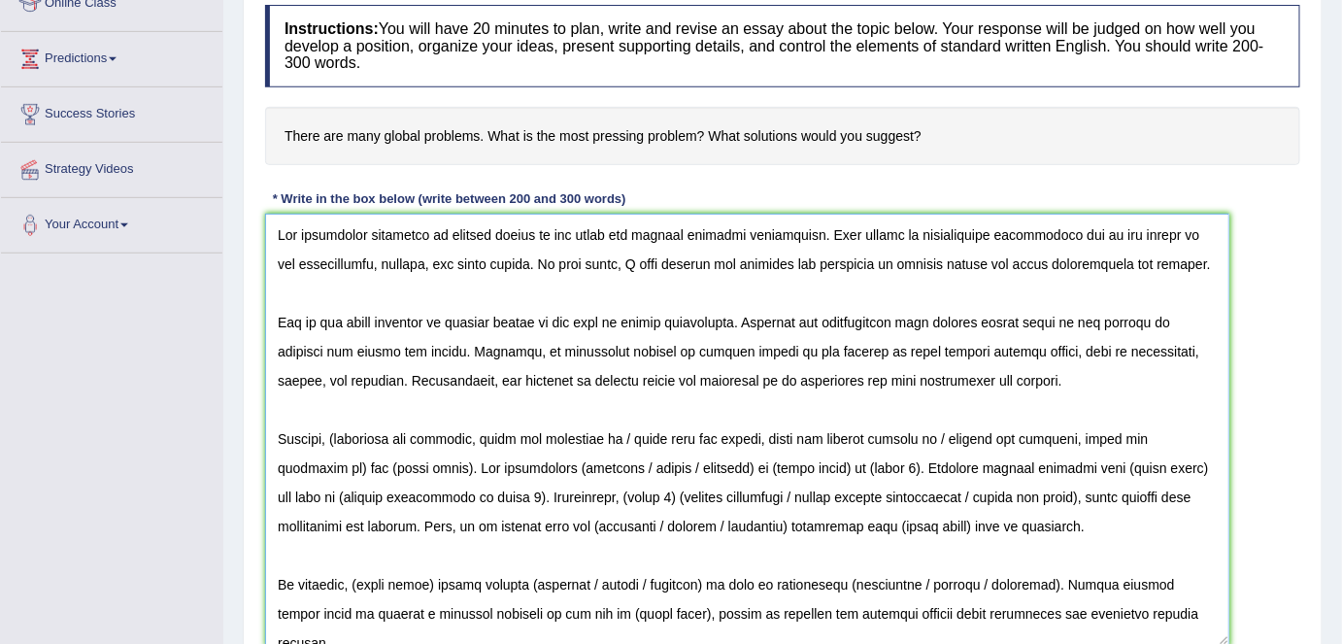
click at [1056, 379] on textarea at bounding box center [747, 430] width 964 height 432
drag, startPoint x: 277, startPoint y: 314, endPoint x: 1043, endPoint y: 388, distance: 769.8
click at [1043, 388] on textarea at bounding box center [747, 430] width 964 height 432
drag, startPoint x: 1029, startPoint y: 385, endPoint x: 1021, endPoint y: 393, distance: 12.4
click at [1029, 385] on textarea at bounding box center [747, 430] width 964 height 432
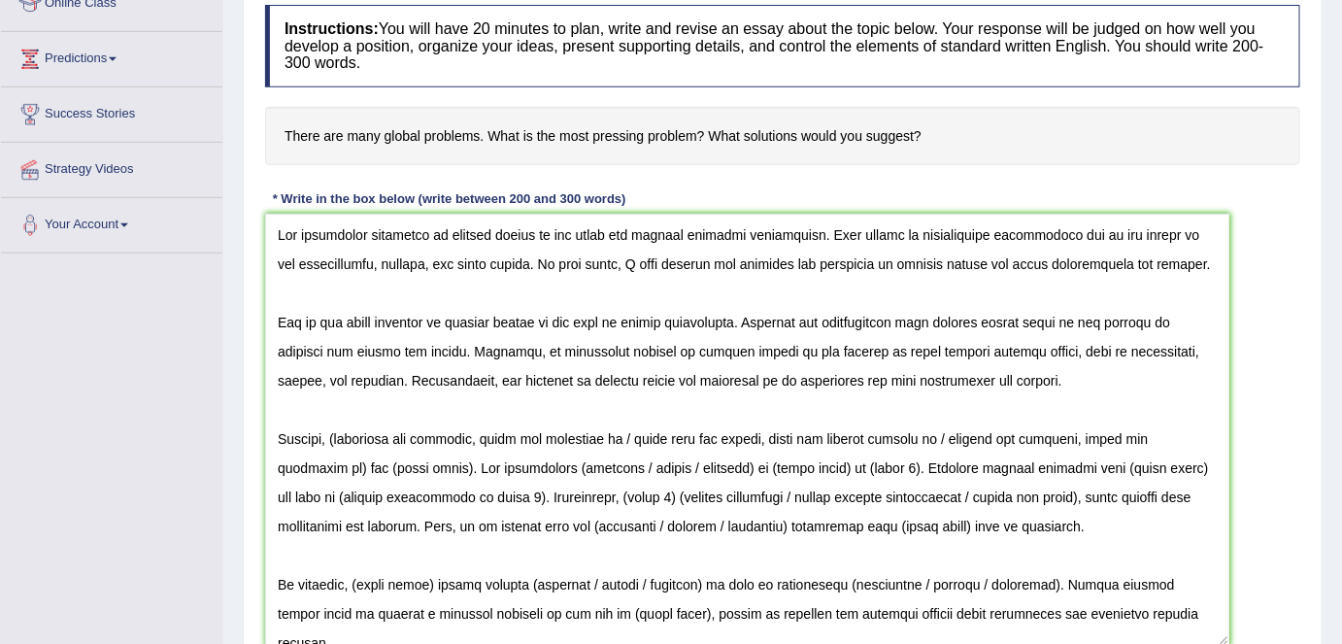
click at [1060, 153] on h4 "There are many global problems. What is the most pressing problem? What solutio…" at bounding box center [782, 136] width 1035 height 59
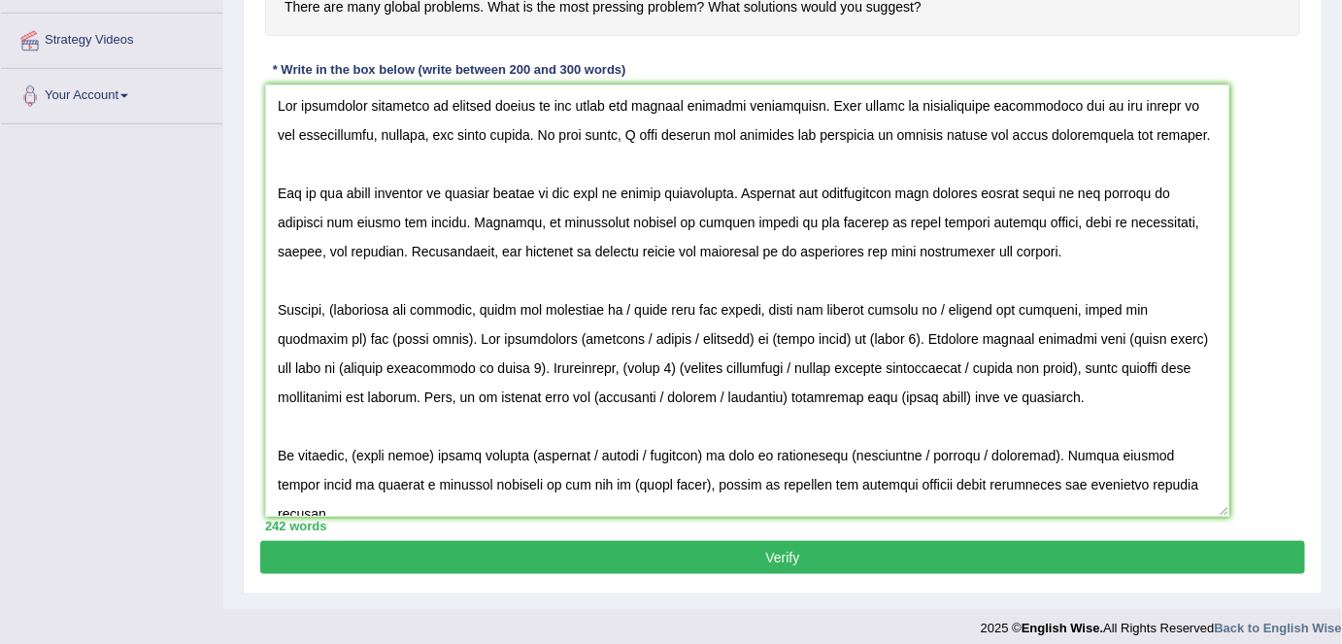
scroll to position [424, 0]
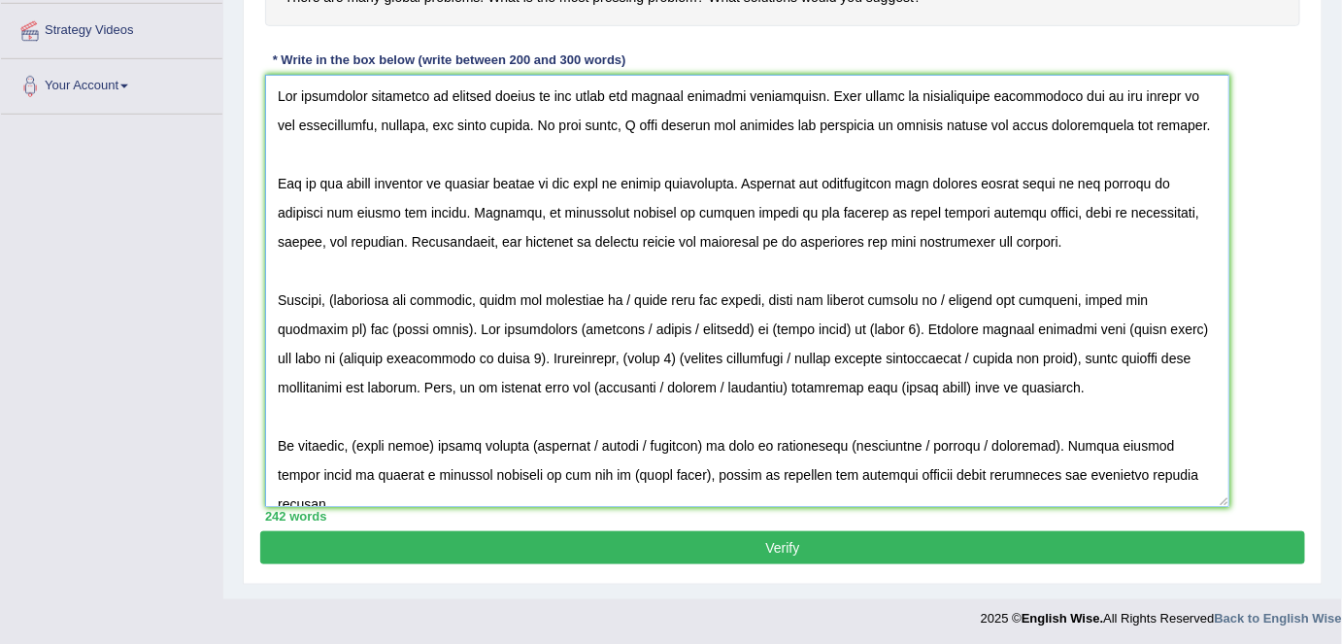
drag, startPoint x: 629, startPoint y: 290, endPoint x: 337, endPoint y: 306, distance: 292.7
click at [337, 306] on textarea at bounding box center [747, 291] width 964 height 432
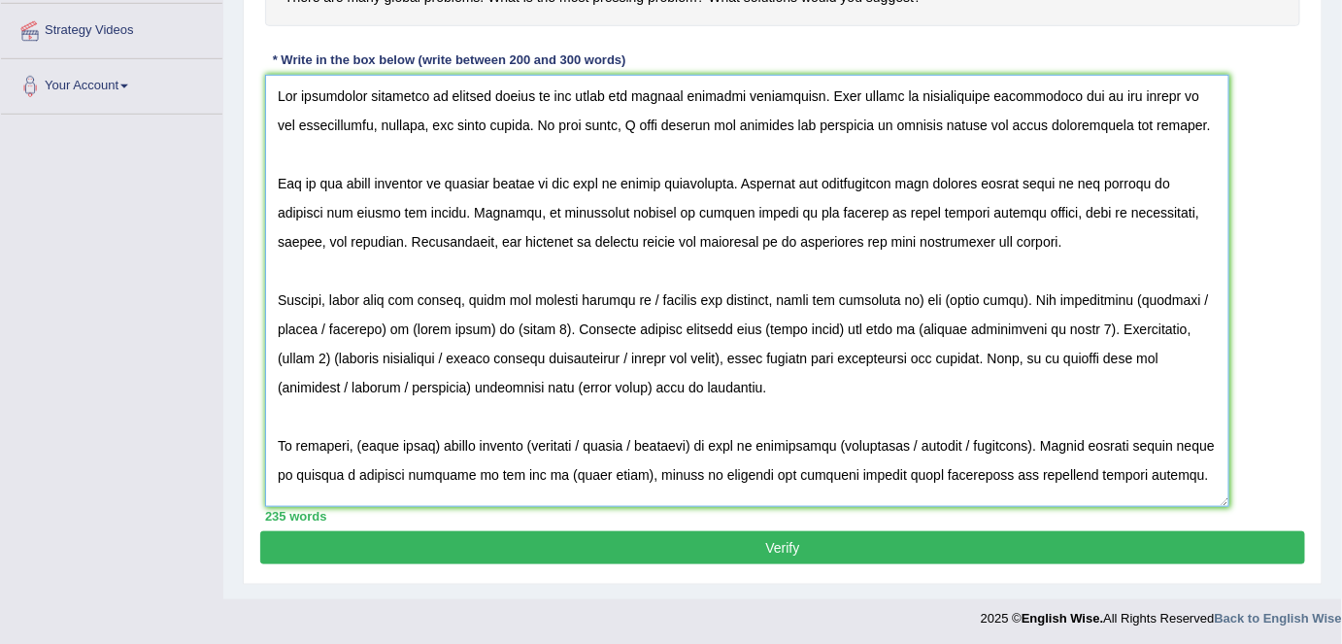
drag, startPoint x: 646, startPoint y: 292, endPoint x: 337, endPoint y: 300, distance: 308.9
click at [337, 300] on textarea at bounding box center [747, 291] width 964 height 432
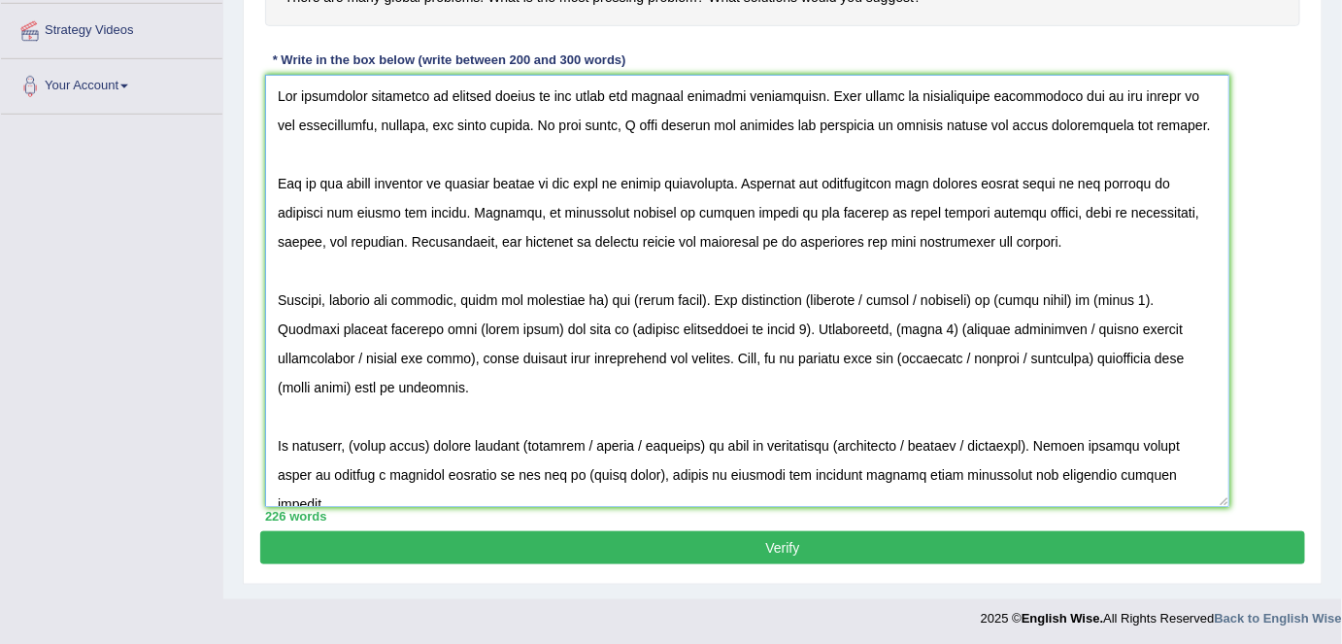
drag, startPoint x: 598, startPoint y: 295, endPoint x: 704, endPoint y: 298, distance: 105.9
click at [704, 298] on textarea at bounding box center [747, 291] width 964 height 432
drag, startPoint x: 818, startPoint y: 295, endPoint x: 934, endPoint y: 287, distance: 116.8
click at [934, 287] on textarea at bounding box center [747, 291] width 964 height 432
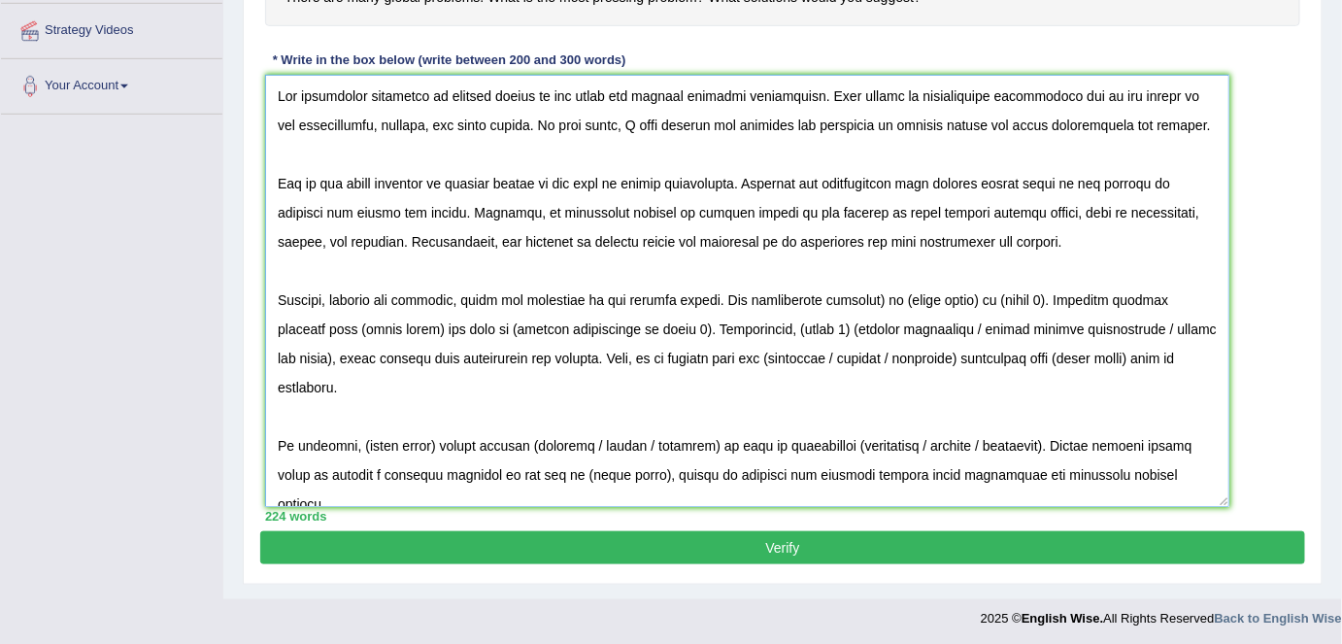
drag, startPoint x: 872, startPoint y: 297, endPoint x: 1030, endPoint y: 298, distance: 158.3
click at [1030, 298] on textarea at bounding box center [747, 291] width 964 height 432
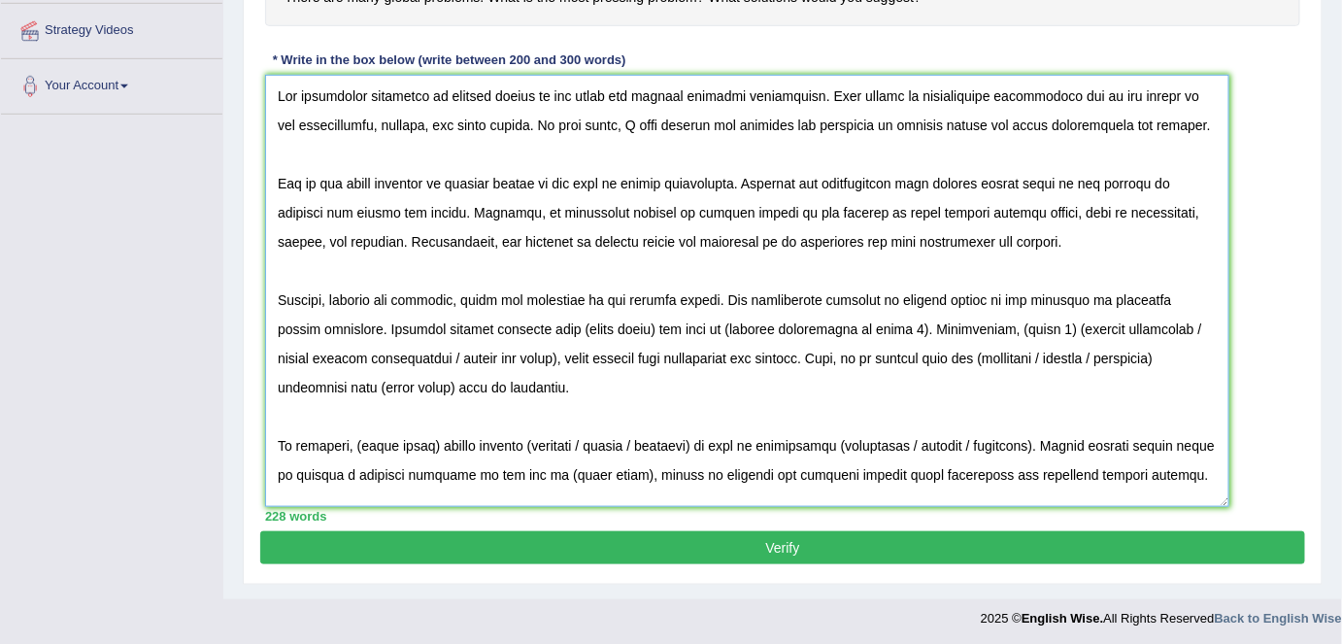
drag, startPoint x: 533, startPoint y: 323, endPoint x: 872, endPoint y: 324, distance: 338.9
click at [872, 324] on textarea at bounding box center [747, 291] width 964 height 432
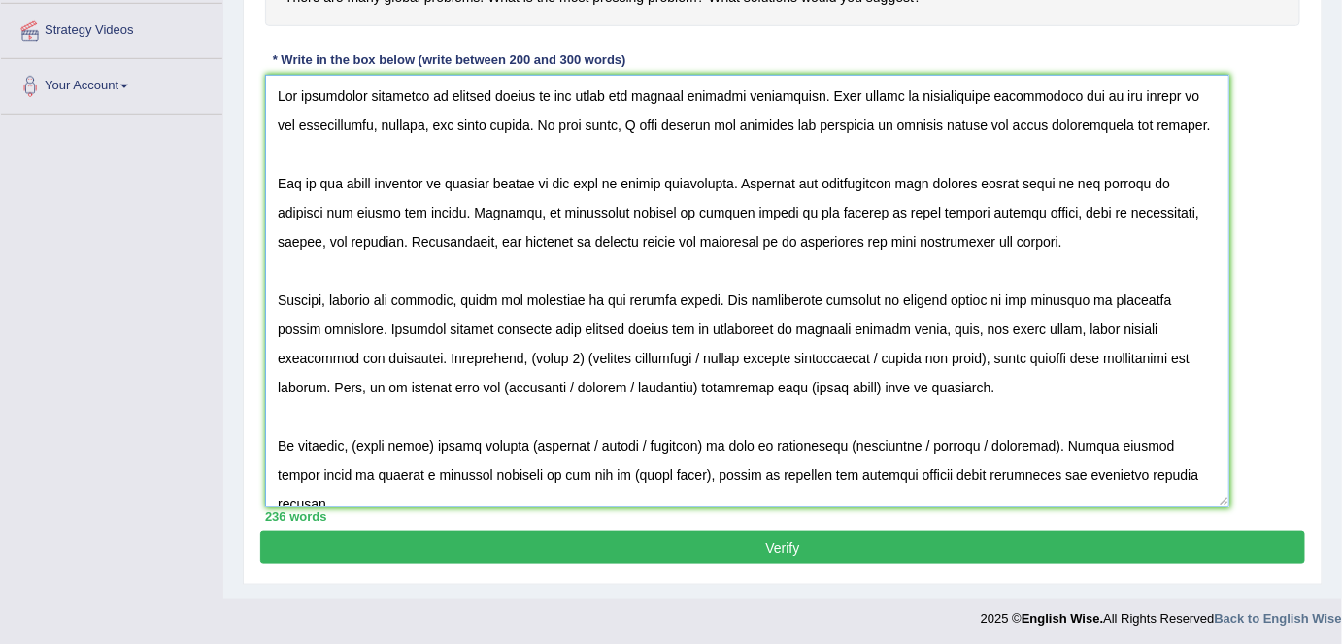
drag, startPoint x: 927, startPoint y: 357, endPoint x: 453, endPoint y: 358, distance: 473.9
click at [453, 358] on textarea at bounding box center [747, 291] width 964 height 432
click at [440, 384] on textarea at bounding box center [747, 291] width 964 height 432
drag, startPoint x: 567, startPoint y: 383, endPoint x: 435, endPoint y: 378, distance: 132.2
click at [435, 377] on textarea at bounding box center [747, 291] width 964 height 432
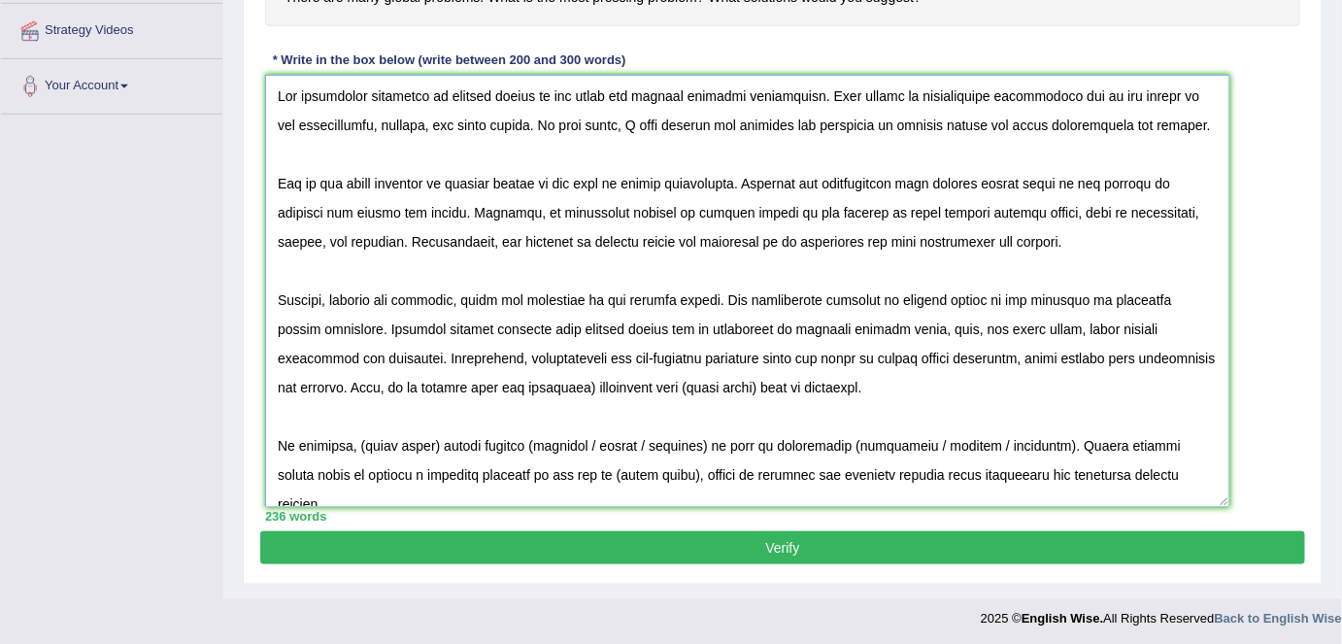
drag, startPoint x: 491, startPoint y: 384, endPoint x: 815, endPoint y: 395, distance: 323.6
click at [815, 395] on textarea at bounding box center [747, 291] width 964 height 432
drag, startPoint x: 778, startPoint y: 392, endPoint x: 734, endPoint y: 392, distance: 43.7
click at [778, 392] on textarea at bounding box center [747, 291] width 964 height 432
drag, startPoint x: 673, startPoint y: 384, endPoint x: 596, endPoint y: 383, distance: 76.7
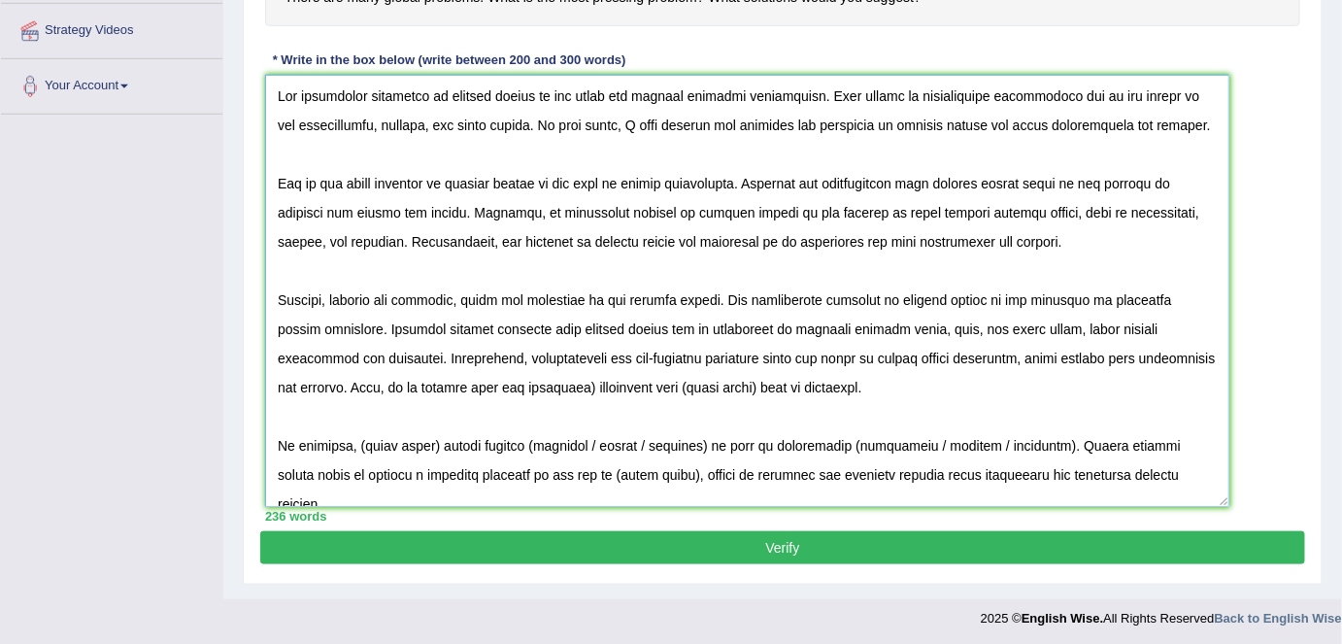
click at [596, 383] on textarea at bounding box center [747, 291] width 964 height 432
click at [496, 384] on textarea at bounding box center [747, 291] width 964 height 432
drag, startPoint x: 358, startPoint y: 436, endPoint x: 432, endPoint y: 442, distance: 74.0
click at [432, 442] on textarea at bounding box center [747, 291] width 964 height 432
drag, startPoint x: 651, startPoint y: 443, endPoint x: 540, endPoint y: 452, distance: 111.1
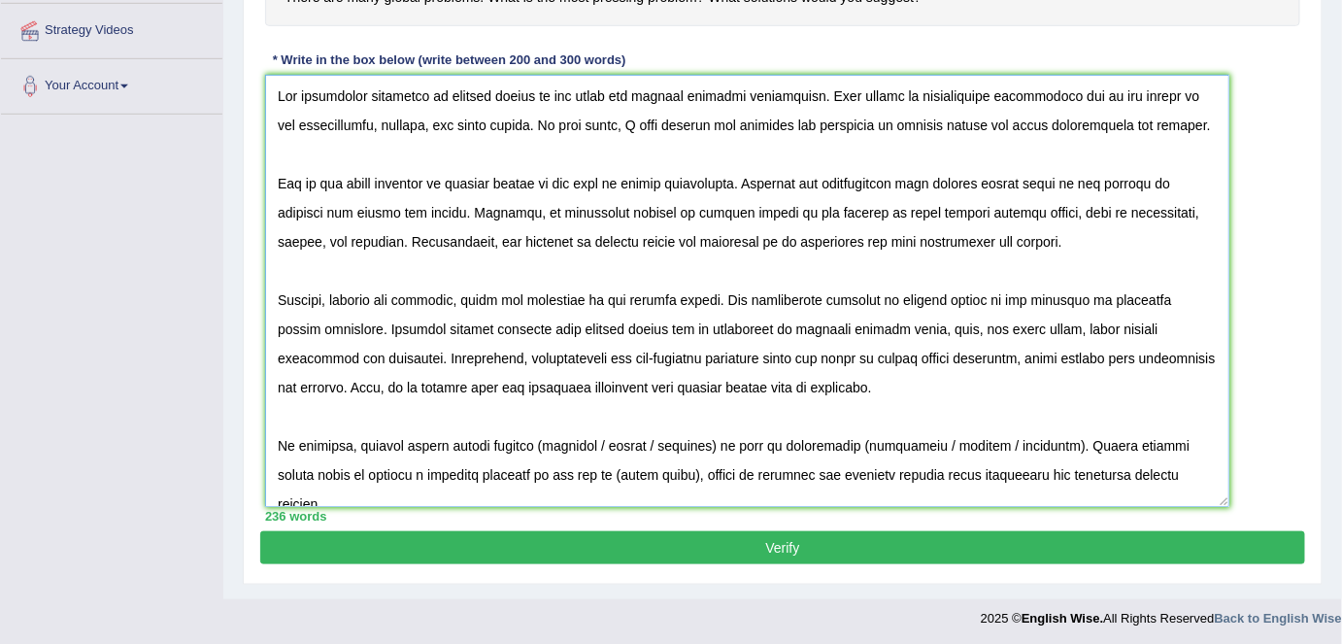
click at [540, 452] on textarea at bounding box center [747, 291] width 964 height 432
click at [607, 451] on textarea at bounding box center [747, 291] width 964 height 432
drag, startPoint x: 855, startPoint y: 437, endPoint x: 723, endPoint y: 455, distance: 133.4
click at [723, 455] on textarea at bounding box center [747, 291] width 964 height 432
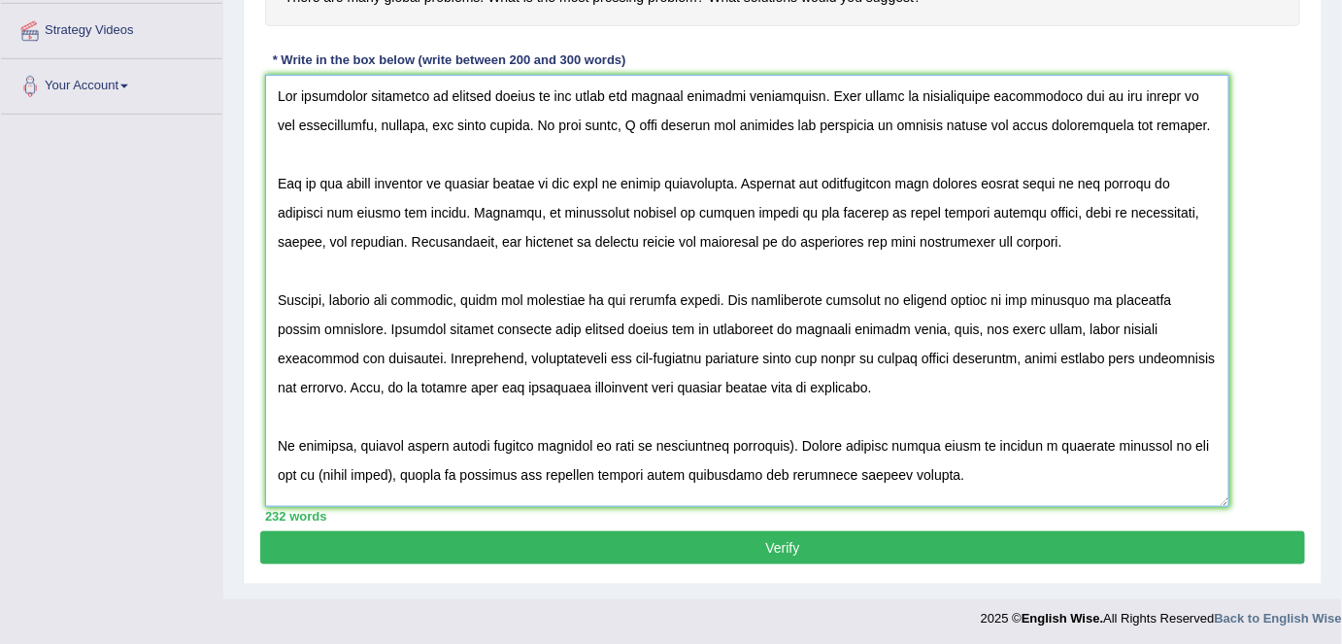
click at [784, 444] on textarea at bounding box center [747, 291] width 964 height 432
drag, startPoint x: 293, startPoint y: 469, endPoint x: 367, endPoint y: 474, distance: 74.0
click at [367, 474] on textarea at bounding box center [747, 291] width 964 height 432
type textarea "The increasing influence of climate change on our lives has ignited numerous di…"
click at [766, 545] on button "Verify" at bounding box center [782, 547] width 1045 height 33
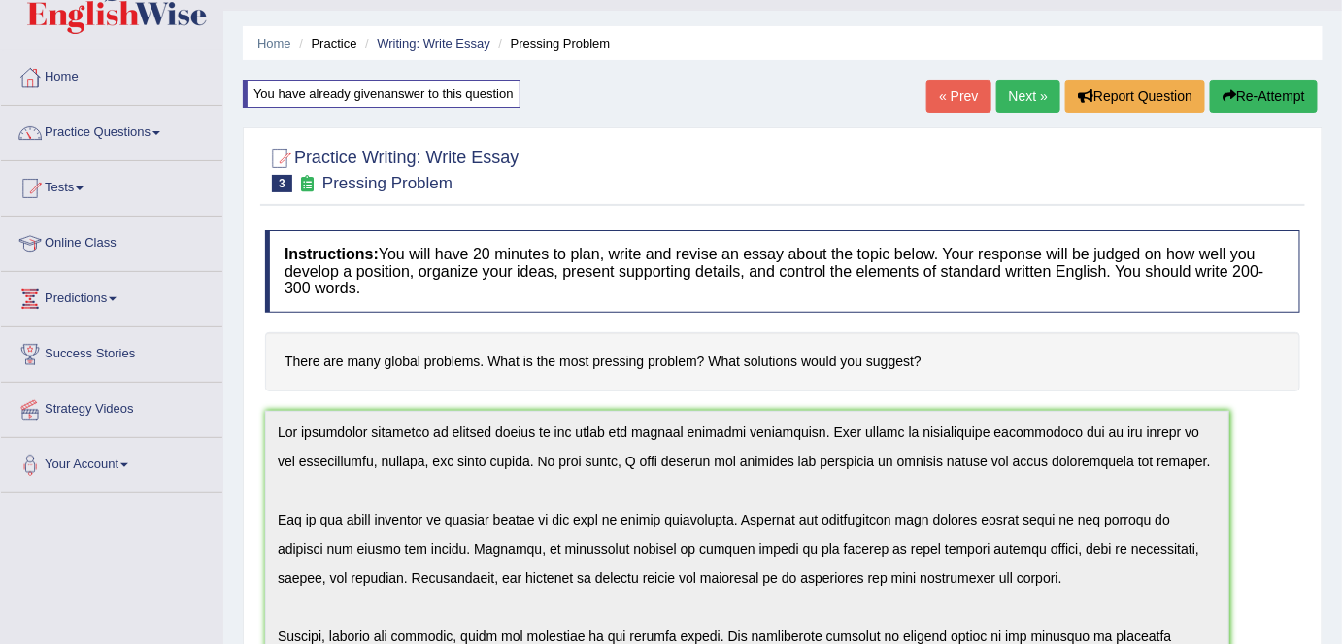
scroll to position [0, 0]
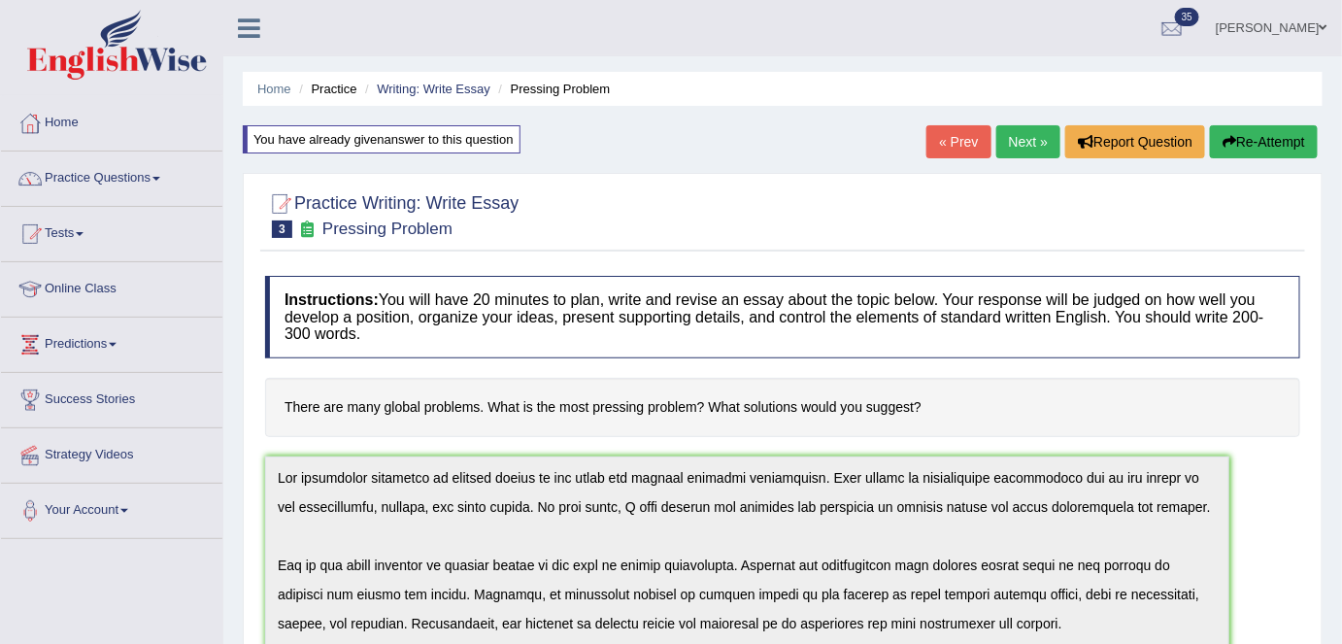
click at [1180, 153] on button "Re-Attempt" at bounding box center [1264, 141] width 108 height 33
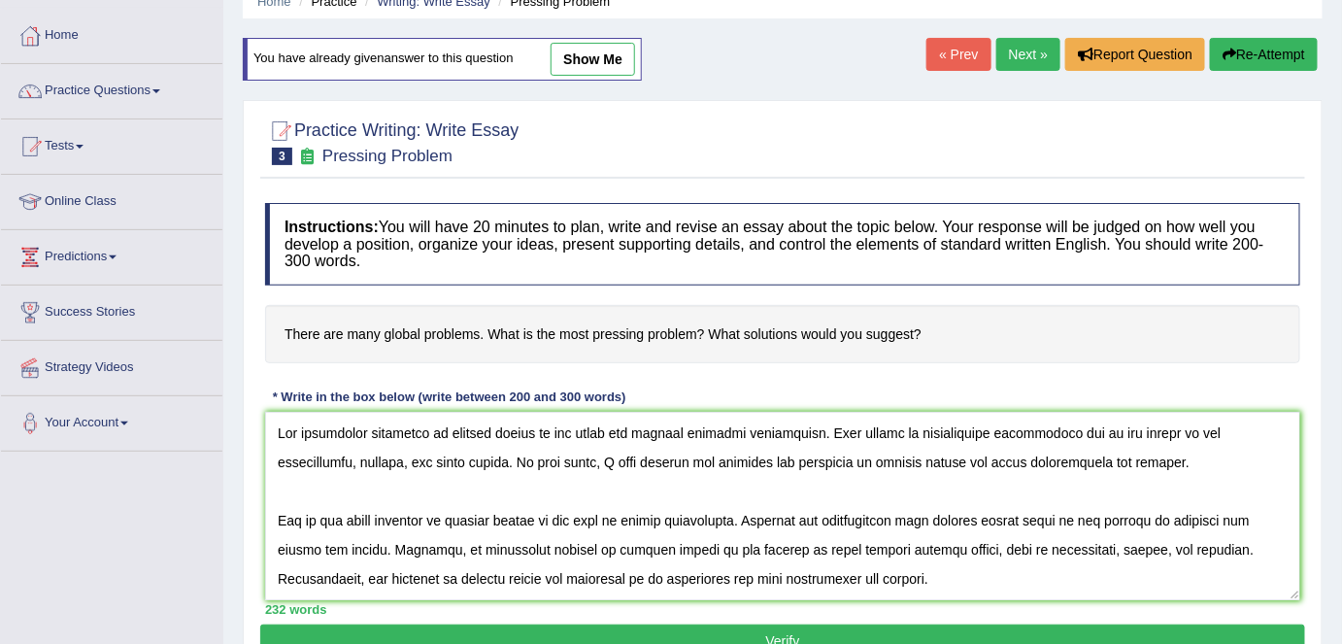
click at [1237, 431] on textarea at bounding box center [782, 506] width 1035 height 188
click at [1074, 548] on textarea at bounding box center [782, 506] width 1035 height 188
type textarea "The increasing influence of climate change on our lives has ignited numerous di…"
click at [922, 624] on button "Verify" at bounding box center [782, 640] width 1045 height 33
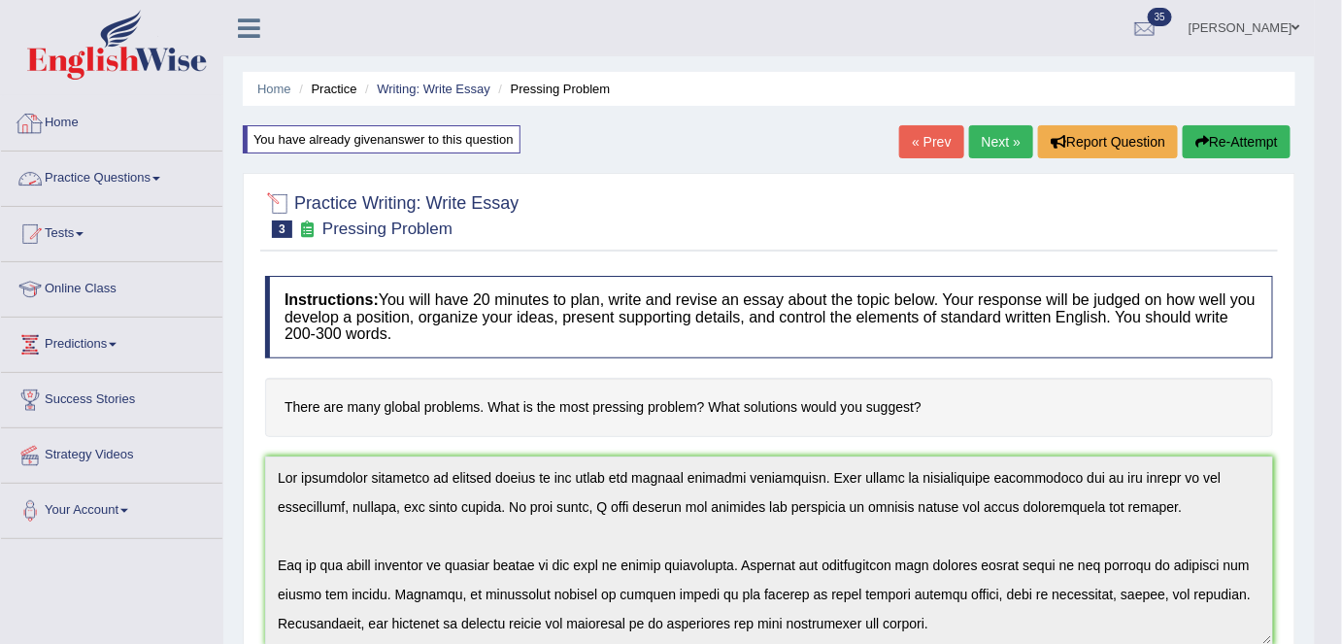
click at [27, 124] on div at bounding box center [30, 123] width 29 height 29
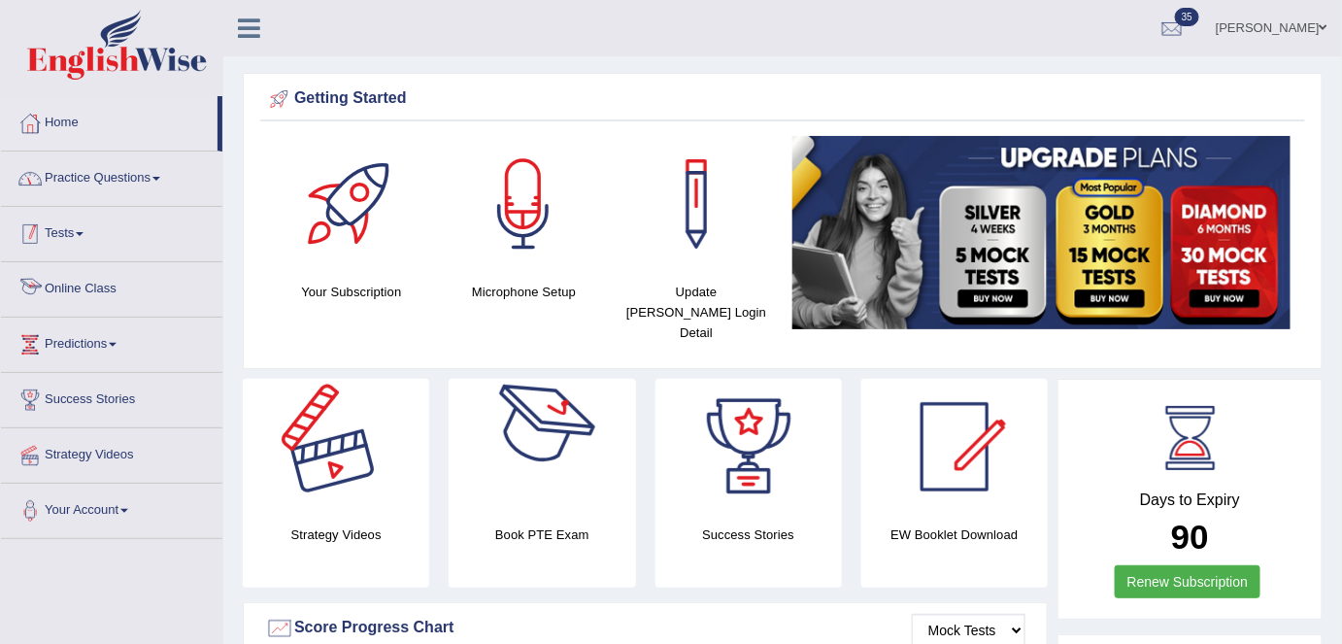
click at [160, 177] on span at bounding box center [156, 179] width 8 height 4
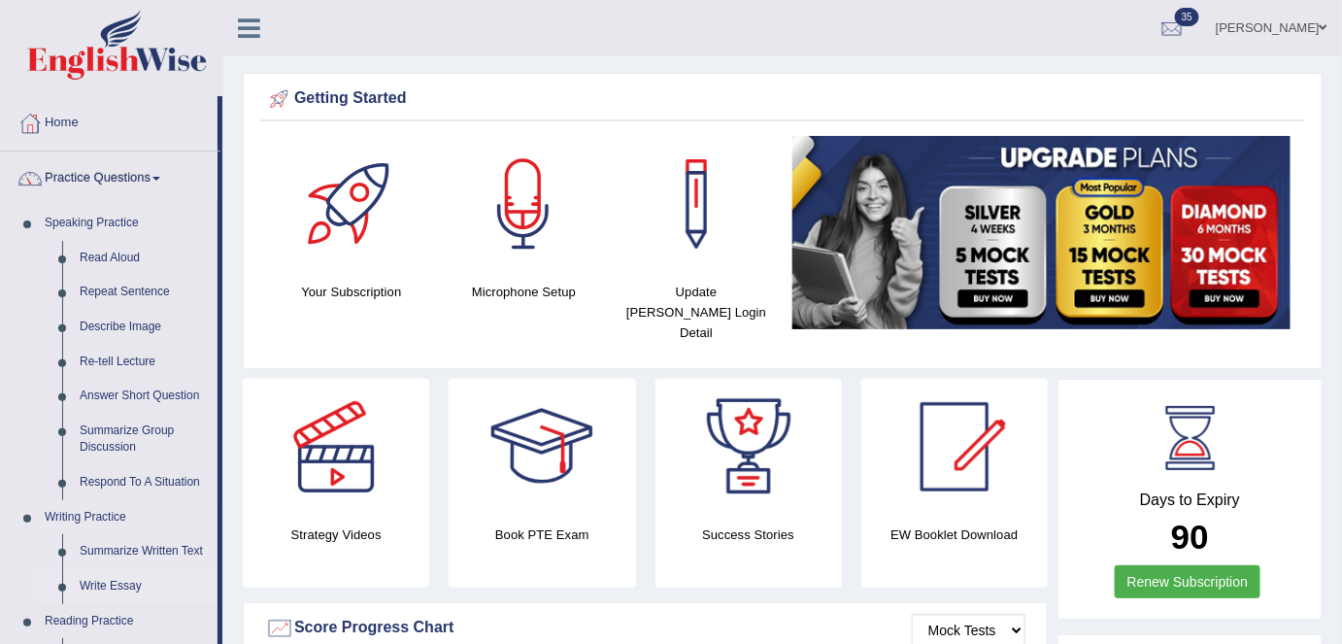
click at [132, 594] on link "Write Essay" at bounding box center [144, 586] width 147 height 35
